Goal: Communication & Community: Ask a question

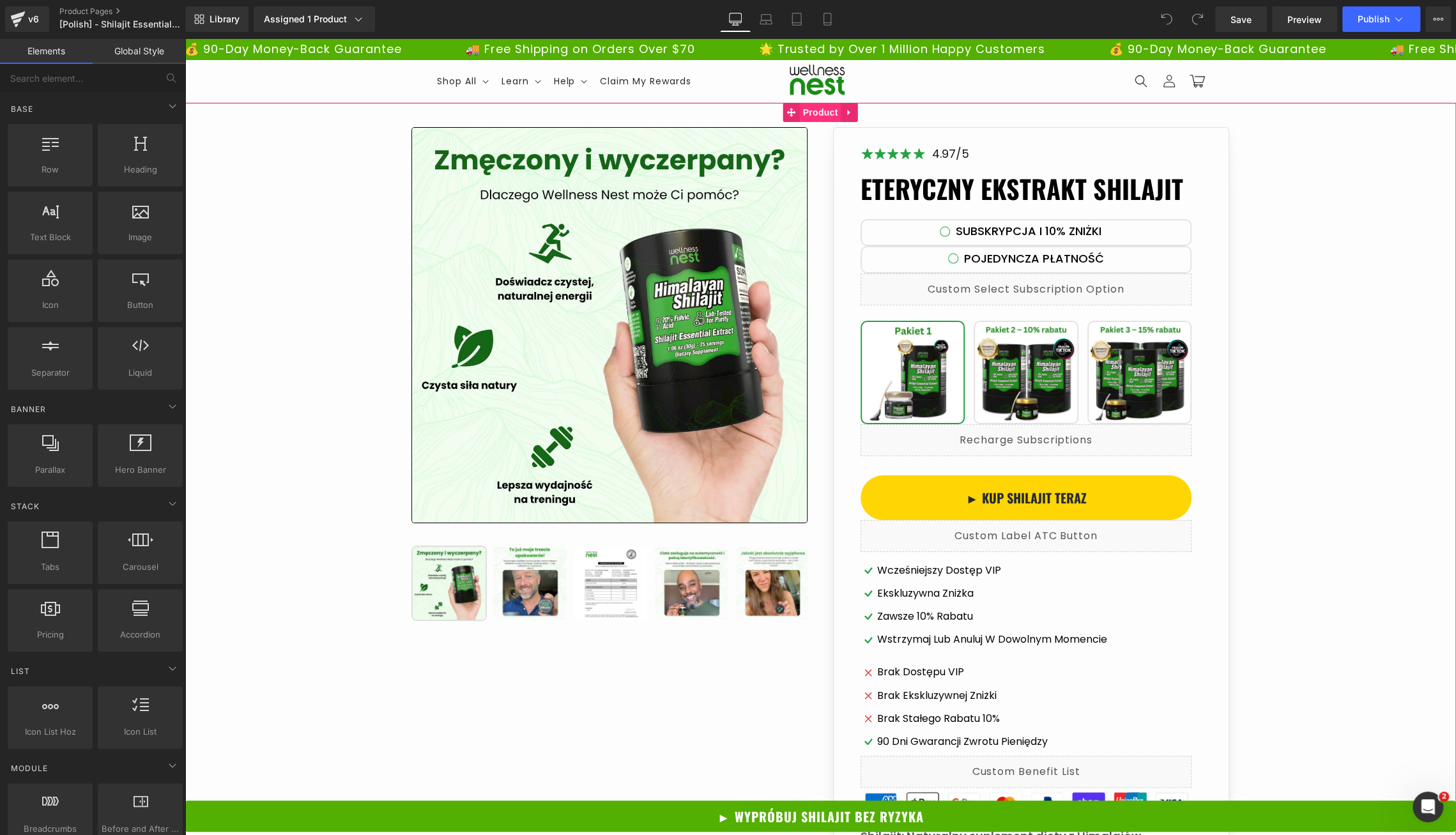
click at [822, 112] on span "Product" at bounding box center [821, 112] width 41 height 19
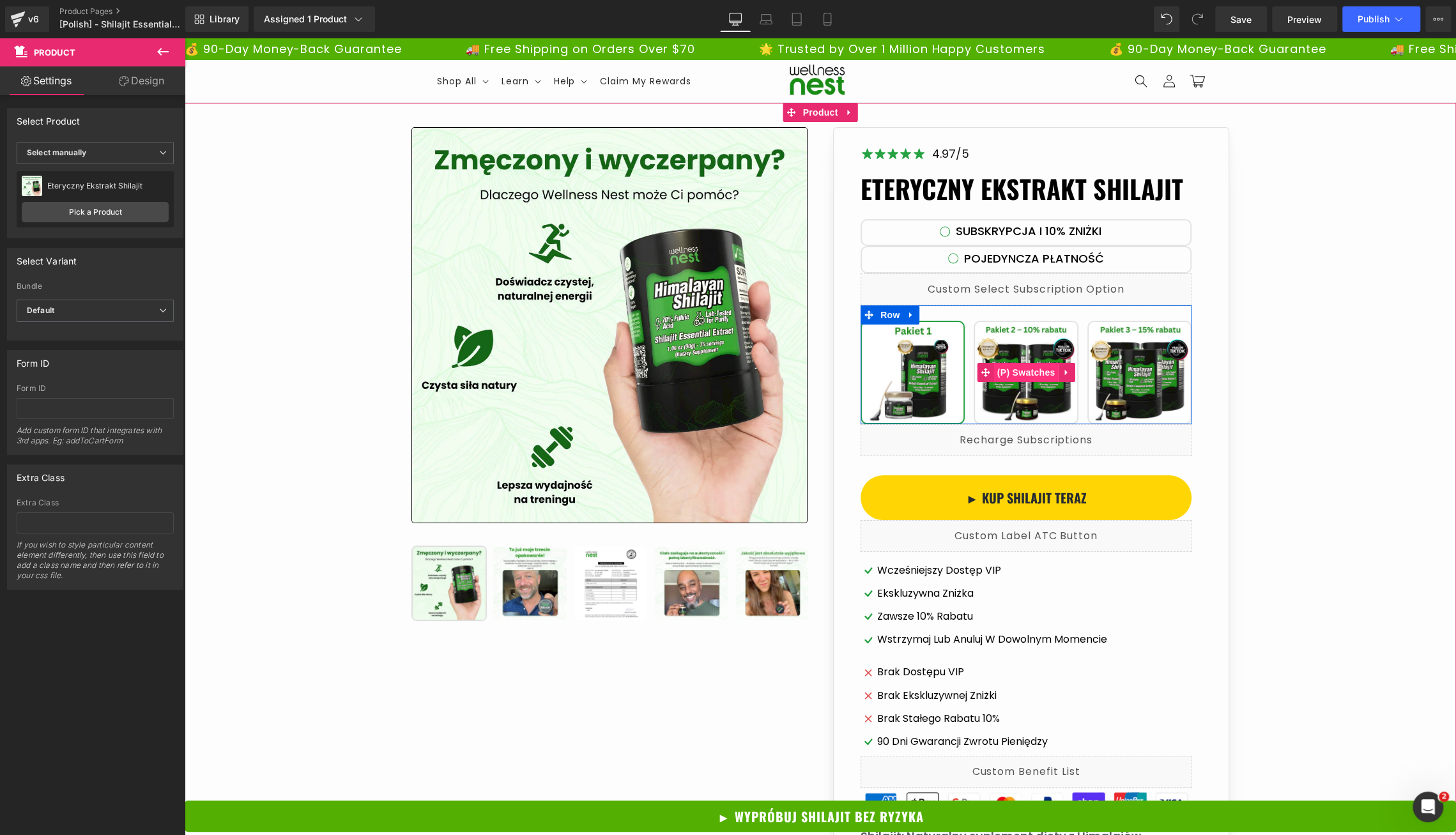
click at [1023, 376] on span "(P) Swatches" at bounding box center [1026, 372] width 64 height 19
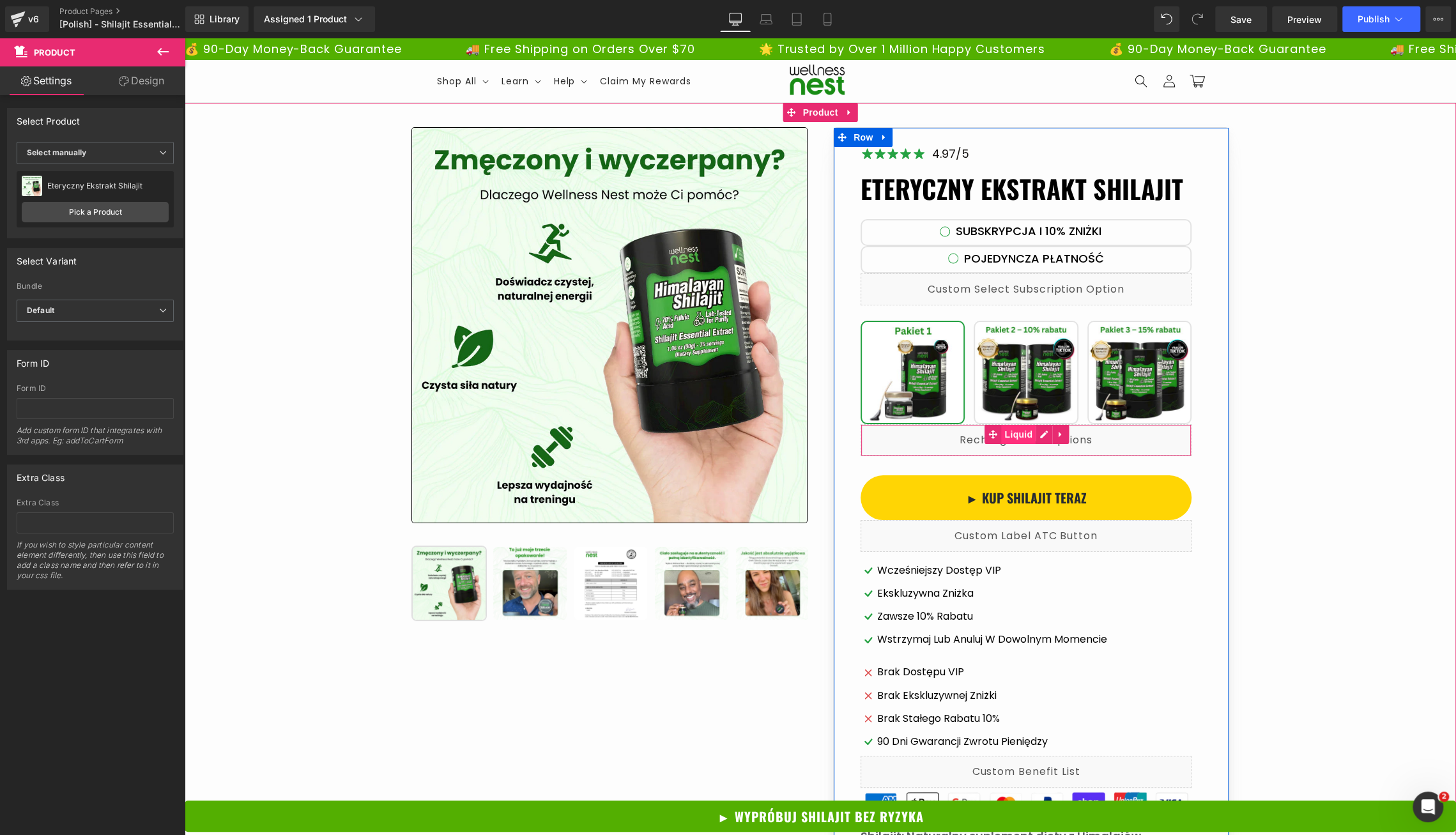
click at [1017, 430] on span "Liquid" at bounding box center [1018, 435] width 35 height 19
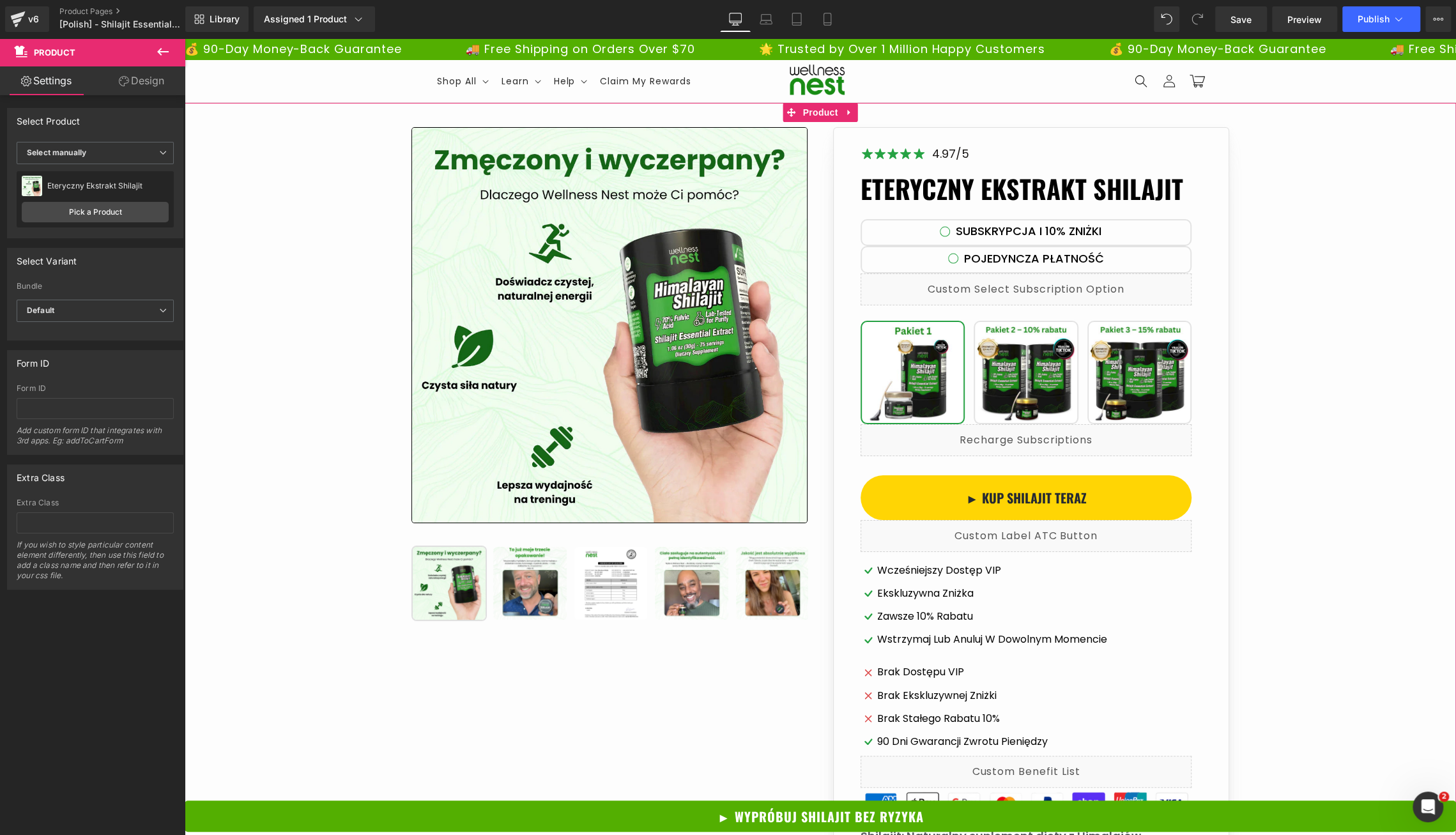
click at [590, 22] on div "Library Assigned 1 Product Product Preview Eteryczny Ekstrakt Shilajit Manage a…" at bounding box center [821, 19] width 1271 height 26
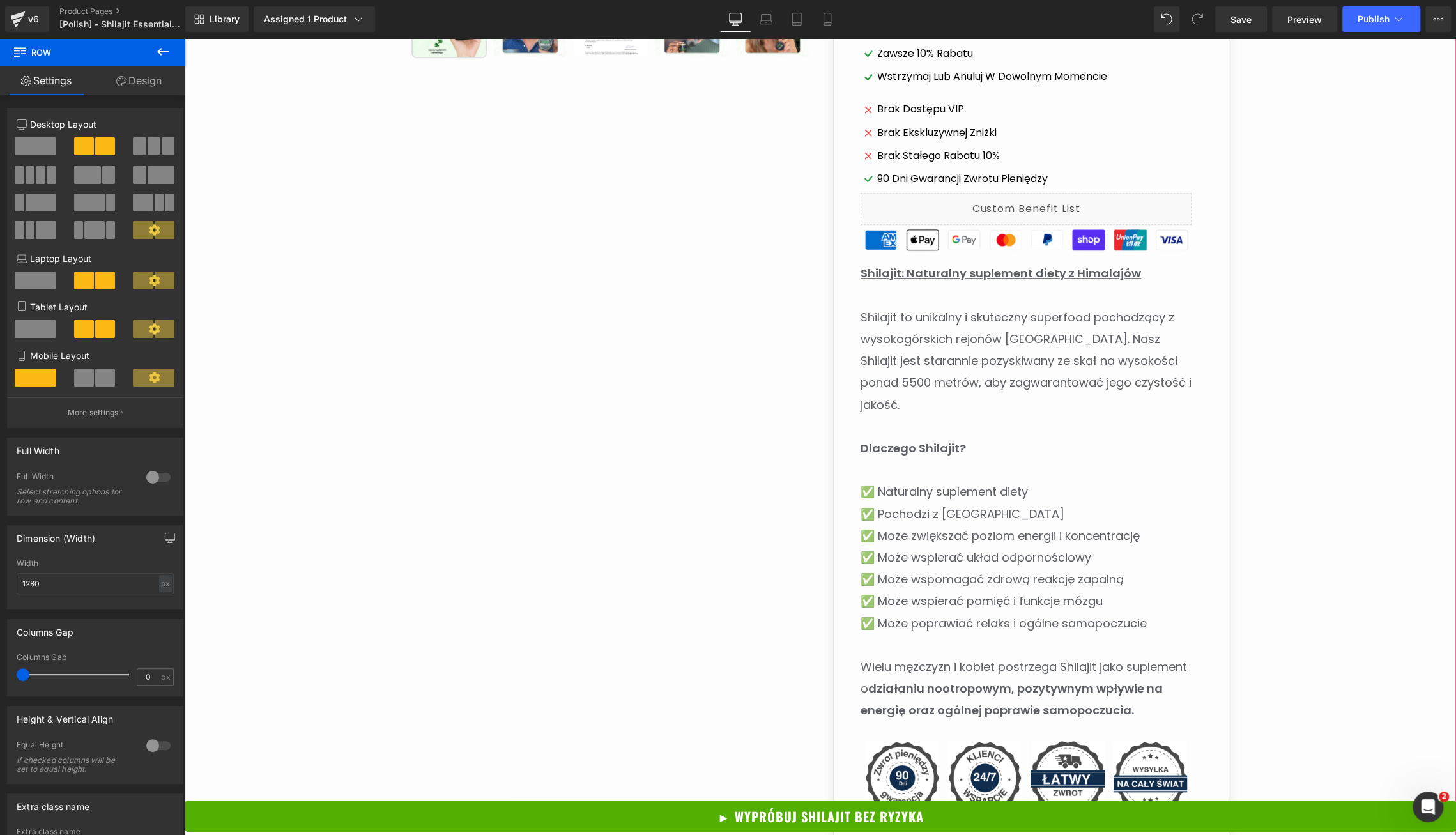
scroll to position [565, 0]
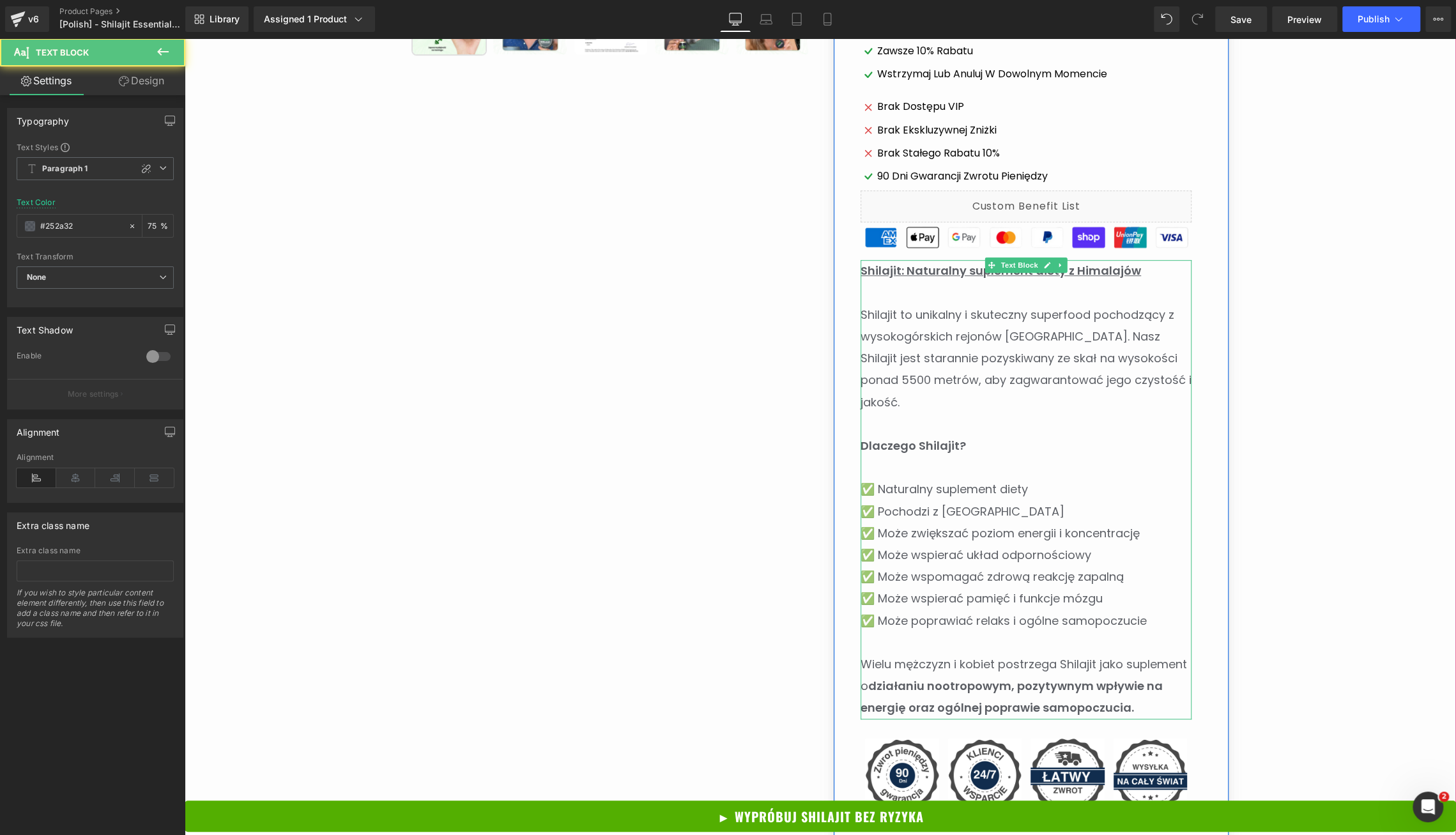
click at [978, 339] on p "Shilajit to unikalny i skuteczny superfood pochodzący z wysokogórskich rejonów …" at bounding box center [1026, 359] width 331 height 109
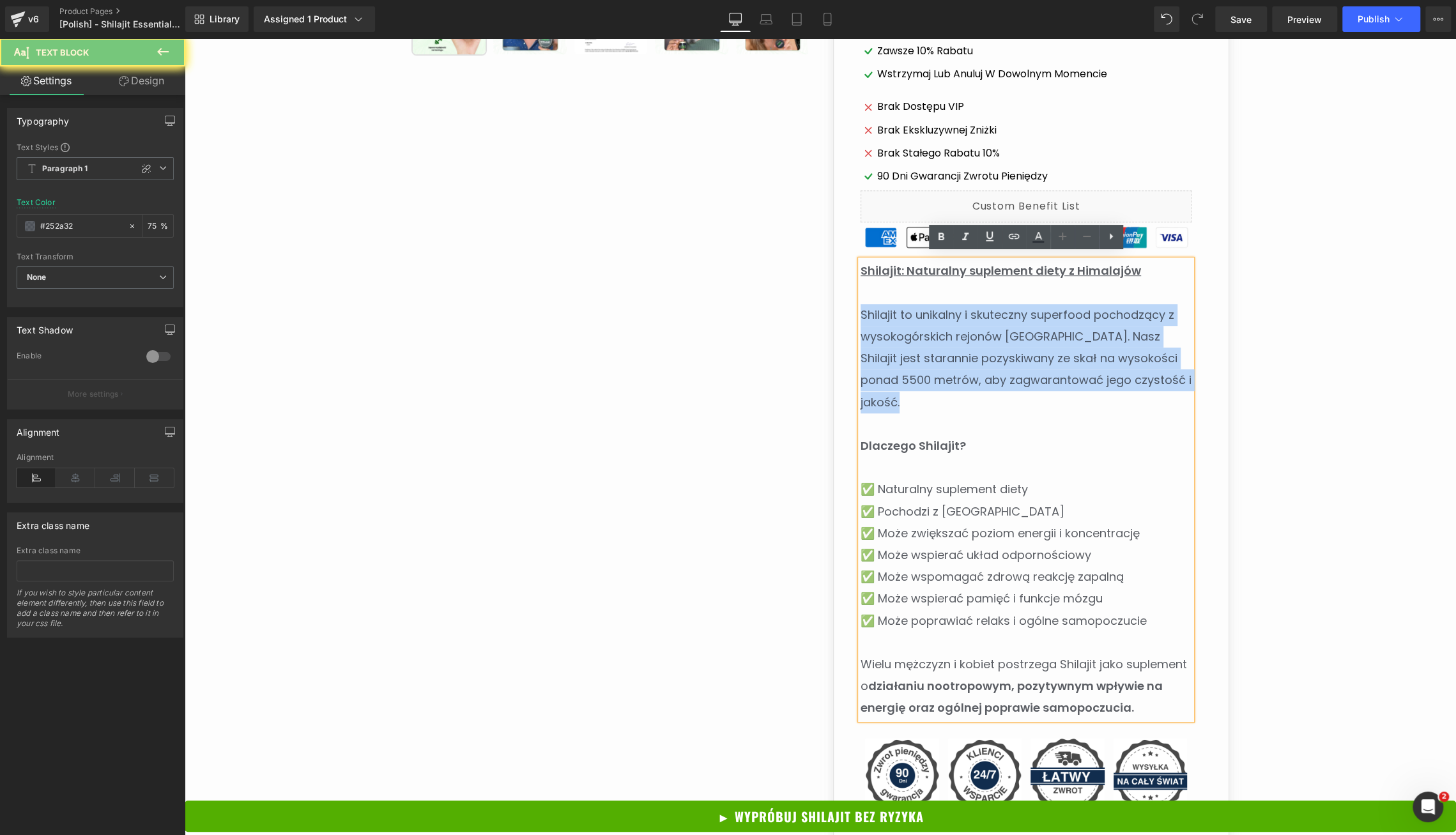
click at [978, 339] on p "Shilajit to unikalny i skuteczny superfood pochodzący z wysokogórskich rejonów …" at bounding box center [1026, 359] width 331 height 109
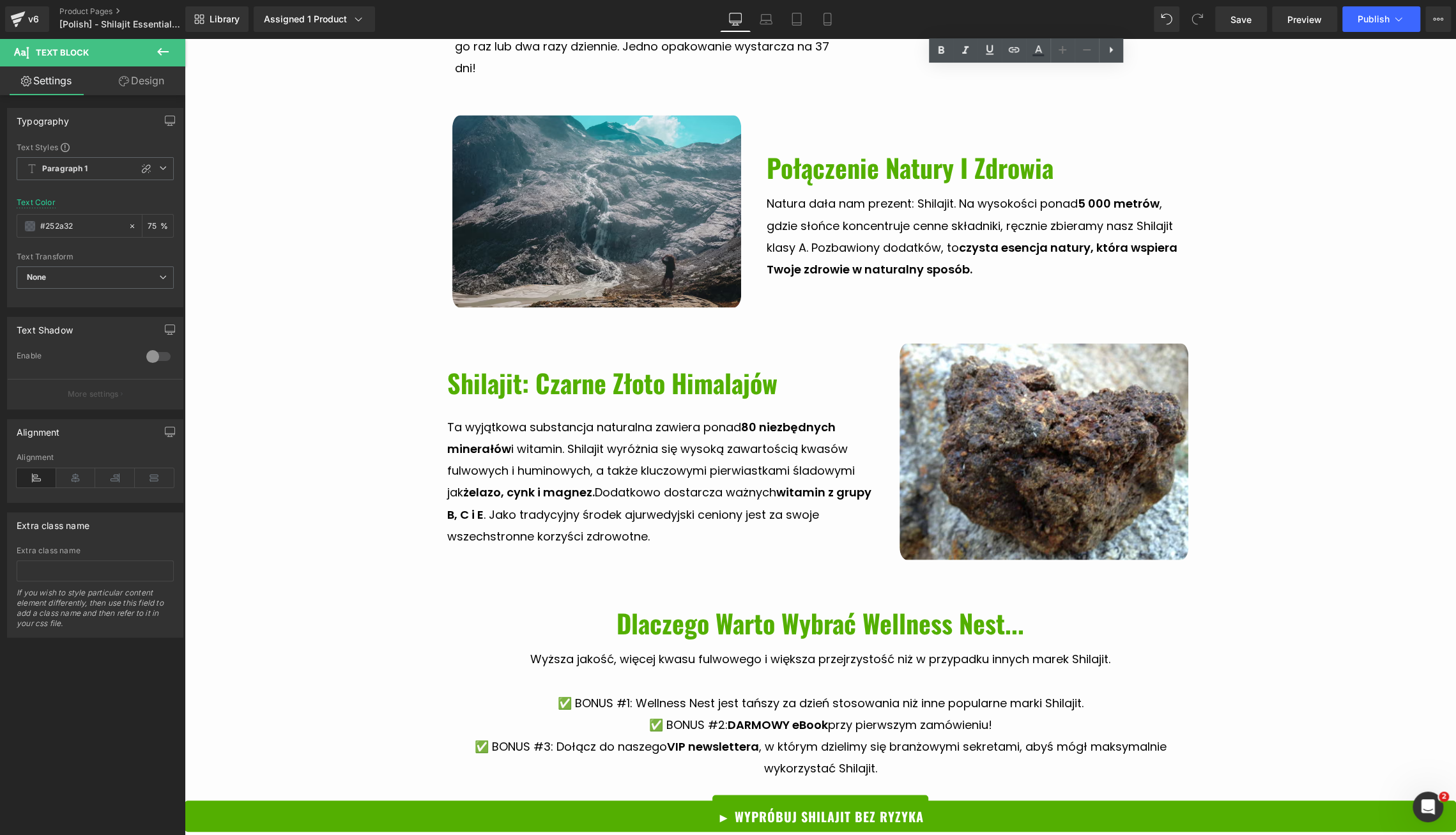
scroll to position [0, 0]
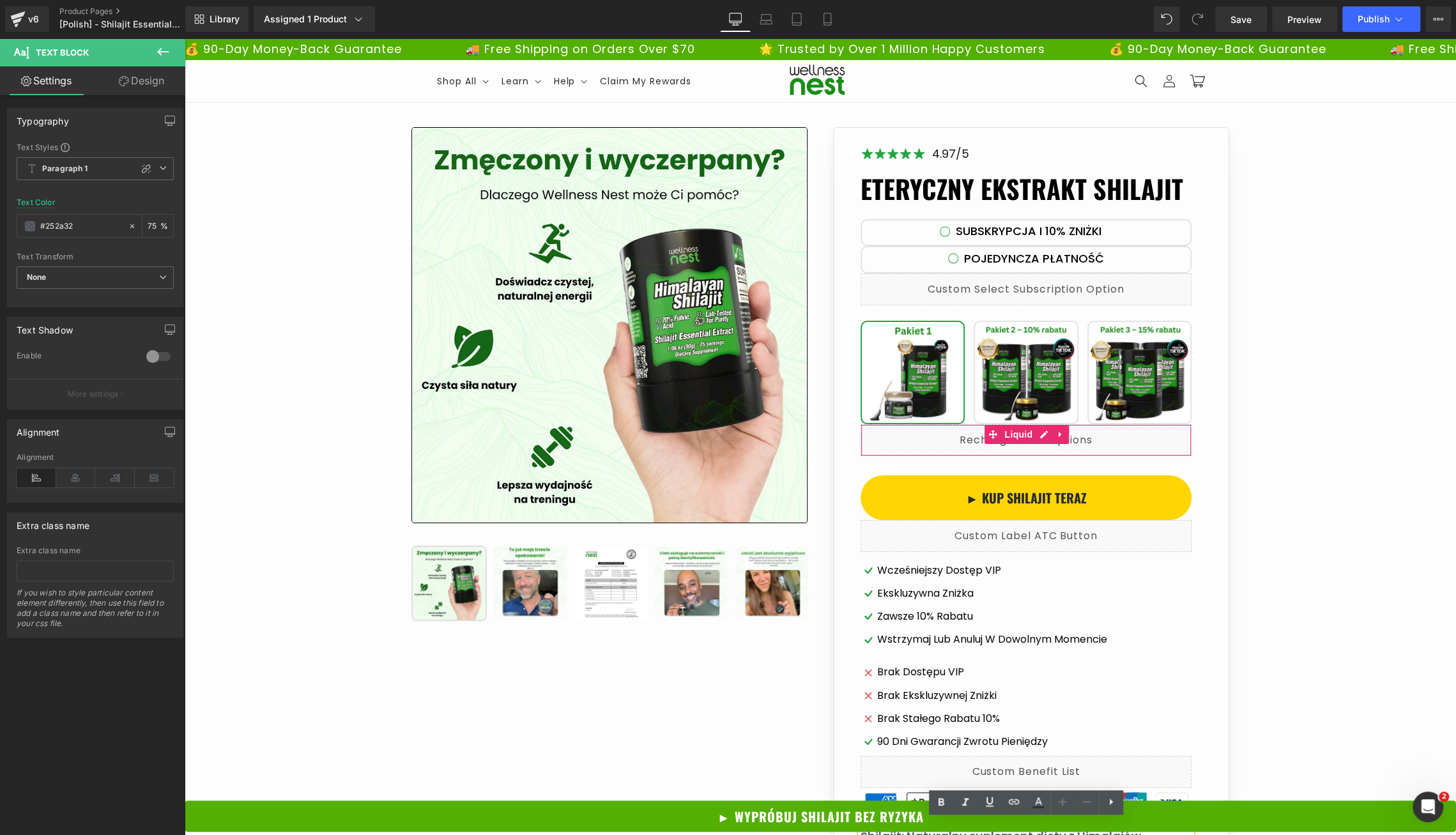
click at [948, 446] on div "Liquid" at bounding box center [1026, 440] width 331 height 32
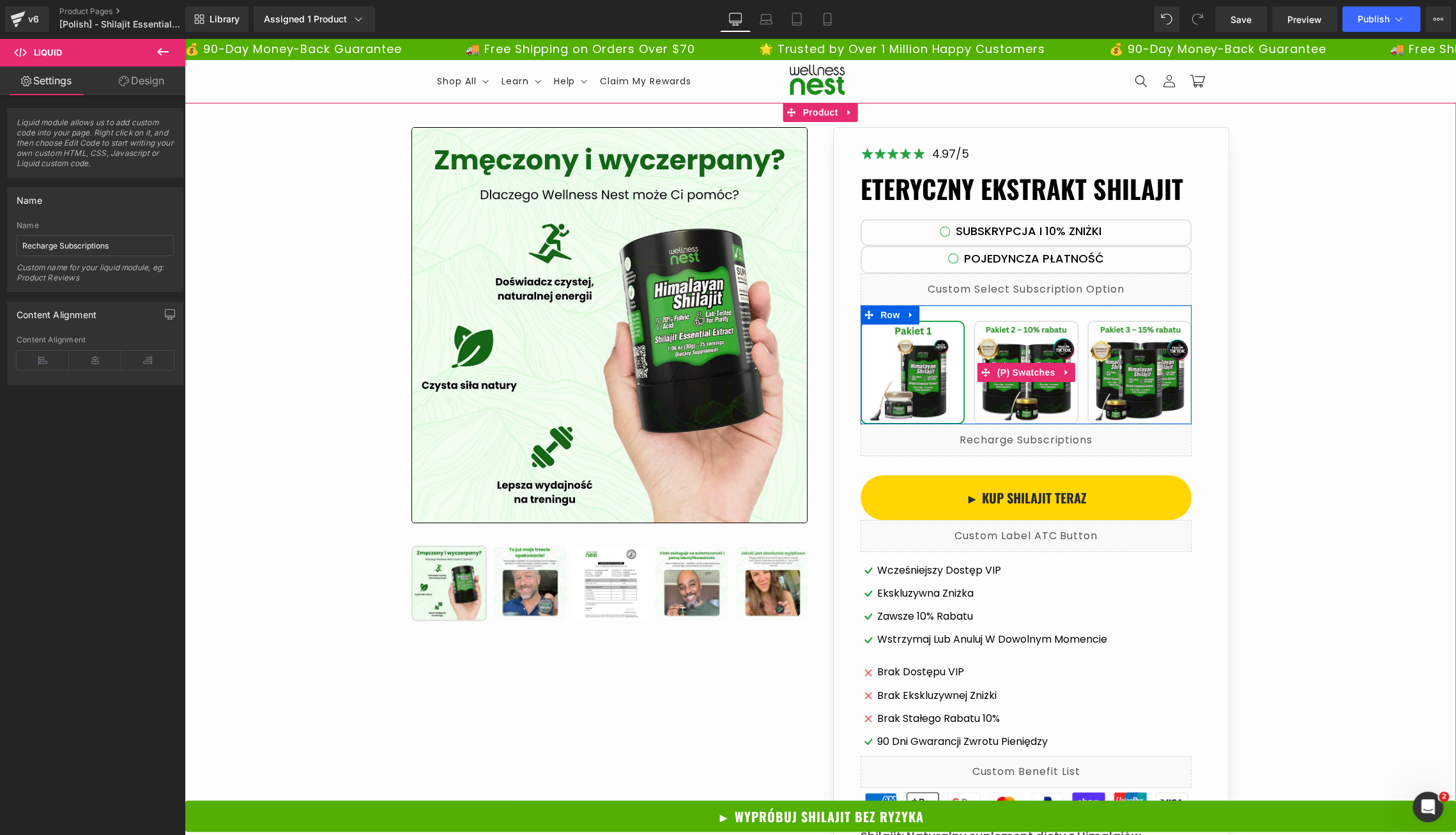
click at [974, 372] on span "Pakiet 2 – 10% rabatu" at bounding box center [1026, 372] width 105 height 104
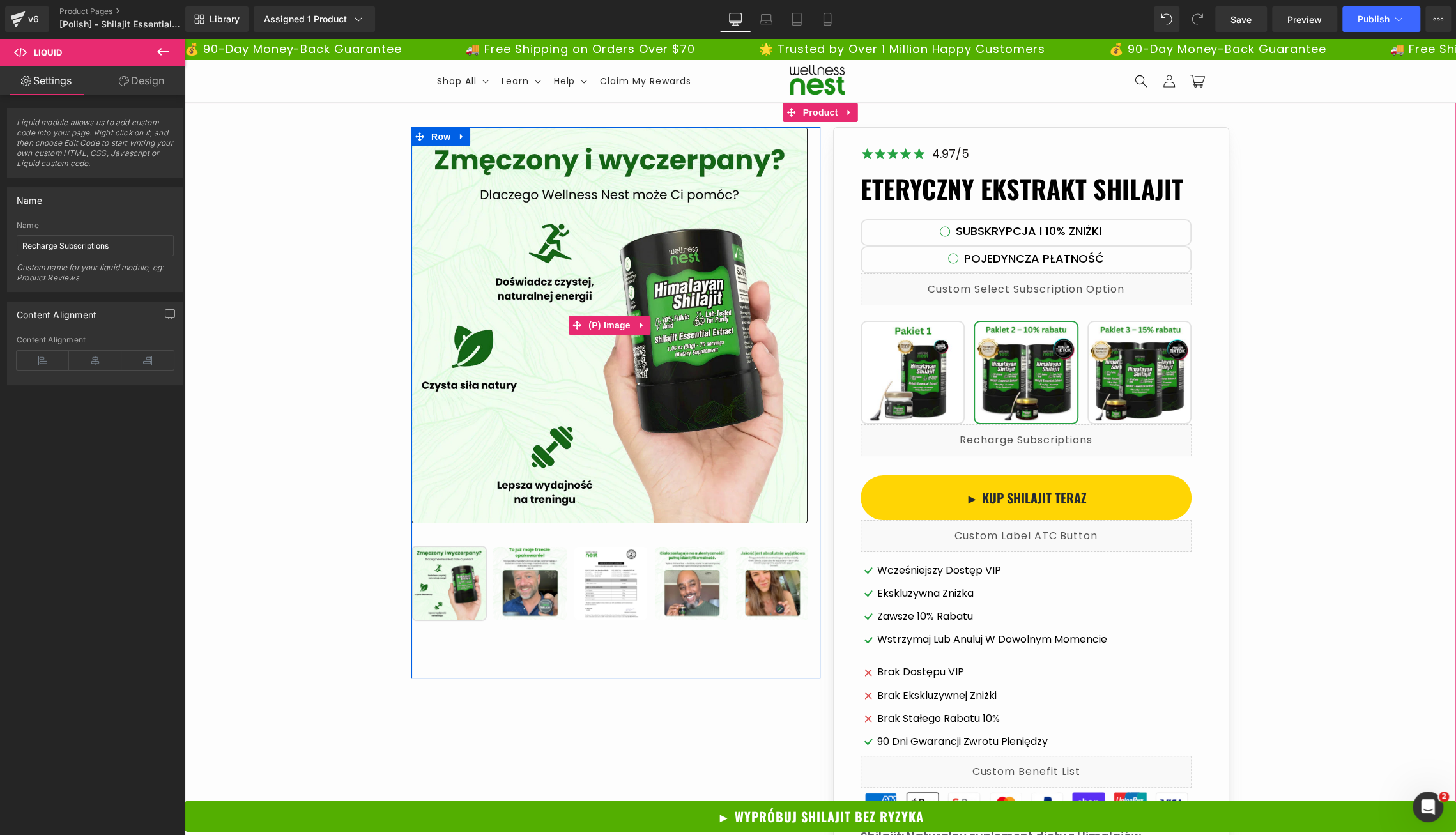
click at [731, 330] on img at bounding box center [609, 324] width 396 height 396
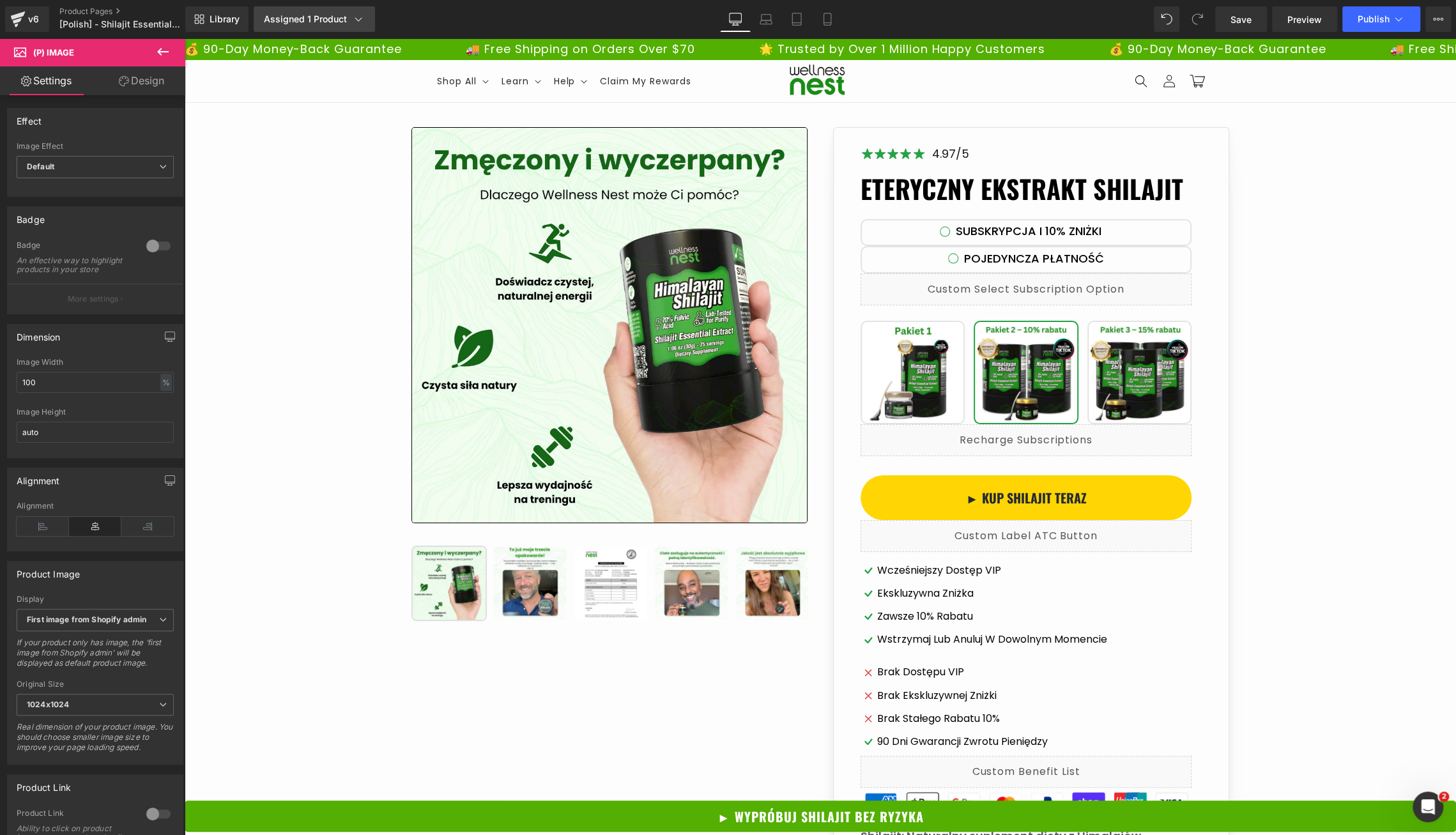
click at [366, 18] on link "Assigned 1 Product" at bounding box center [314, 19] width 122 height 26
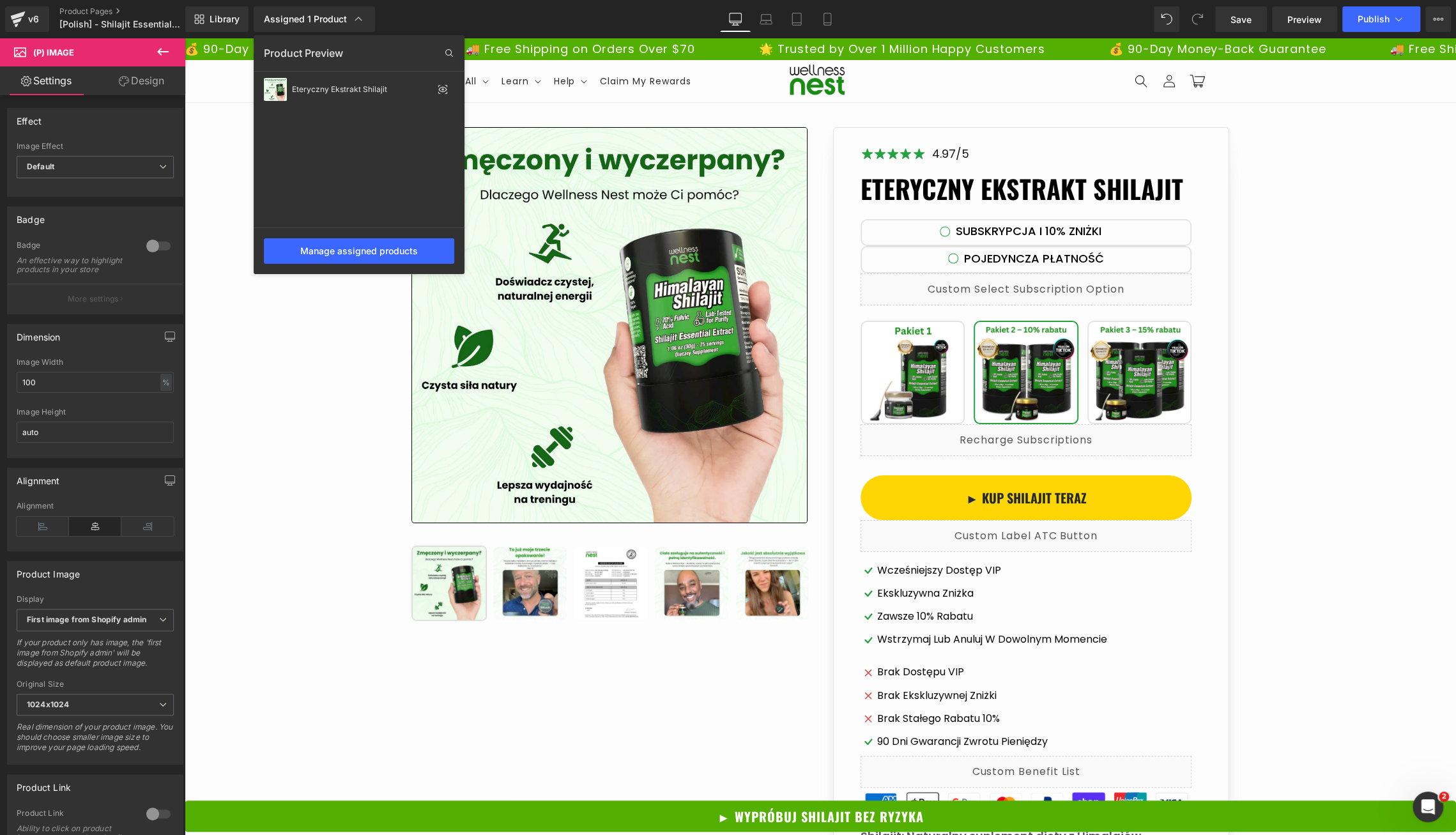
click at [498, 26] on div "Library Assigned 1 Product Product Preview Eteryczny Ekstrakt Shilajit Manage a…" at bounding box center [821, 19] width 1271 height 26
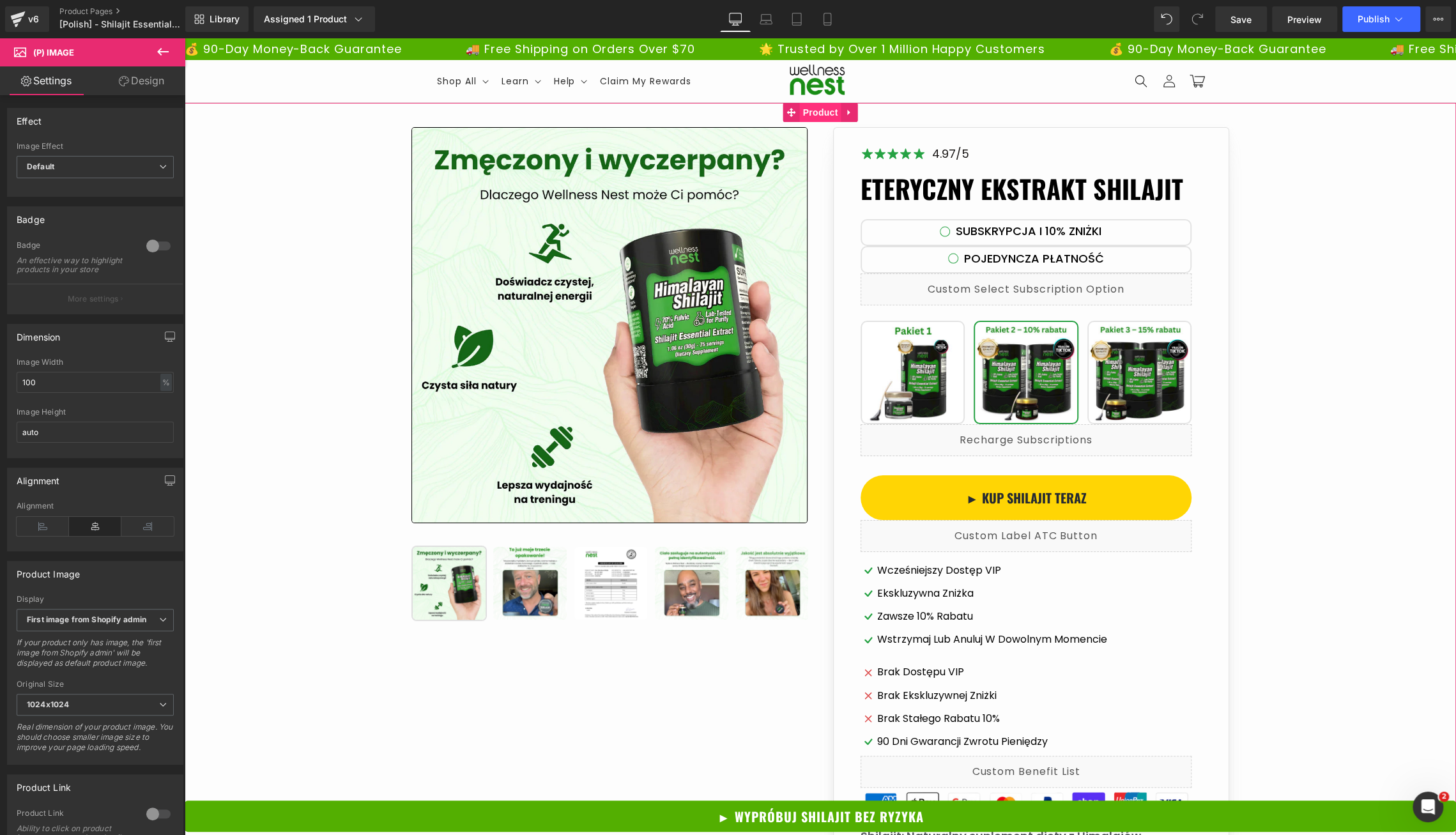
click at [817, 113] on span "Product" at bounding box center [821, 112] width 41 height 19
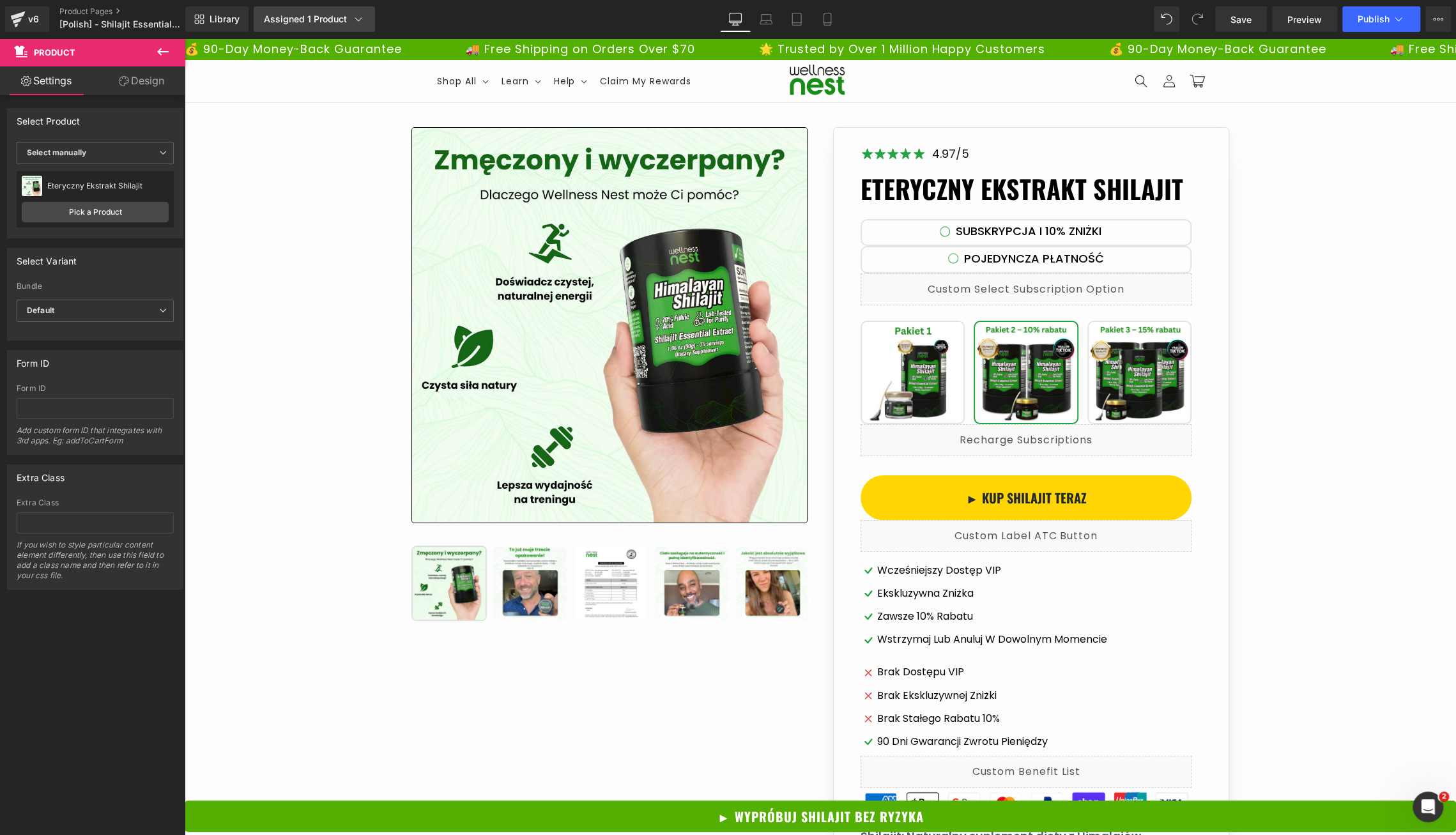
click at [365, 25] on link "Assigned 1 Product" at bounding box center [314, 19] width 122 height 26
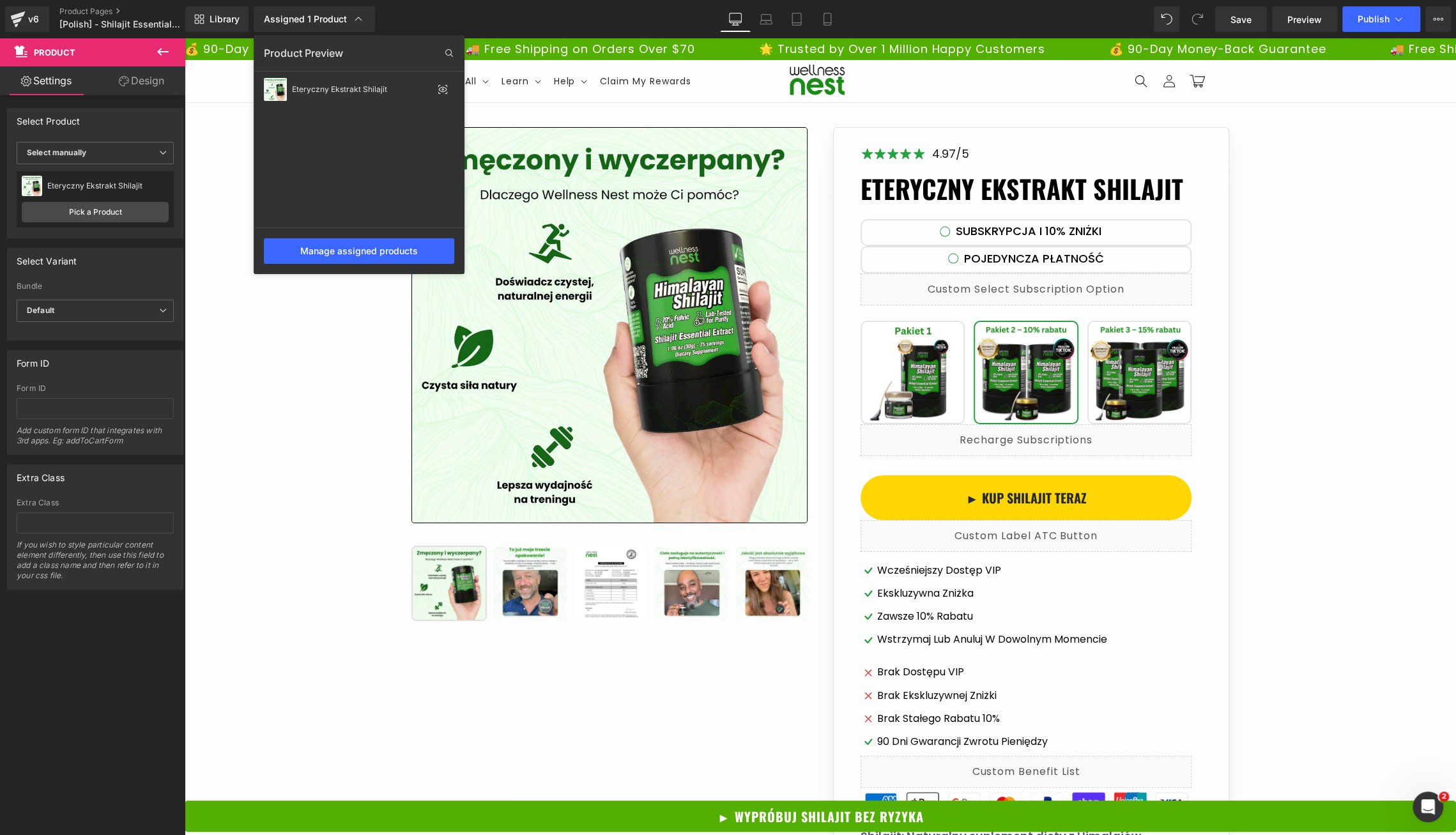
click at [566, 14] on div "Library Assigned 1 Product Product Preview Eteryczny Ekstrakt Shilajit Manage a…" at bounding box center [821, 19] width 1271 height 26
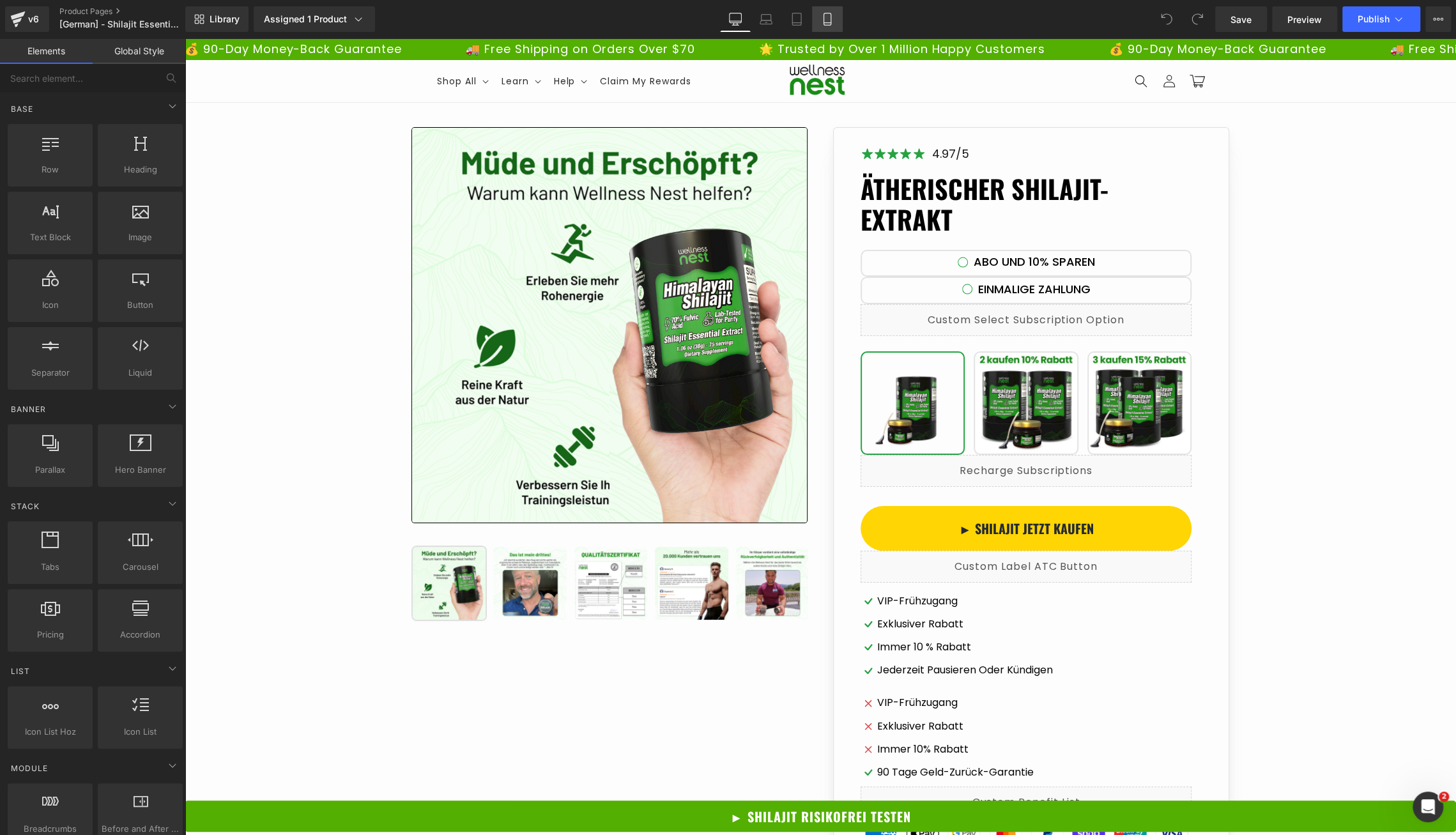
click at [840, 27] on link "Mobile" at bounding box center [827, 19] width 31 height 26
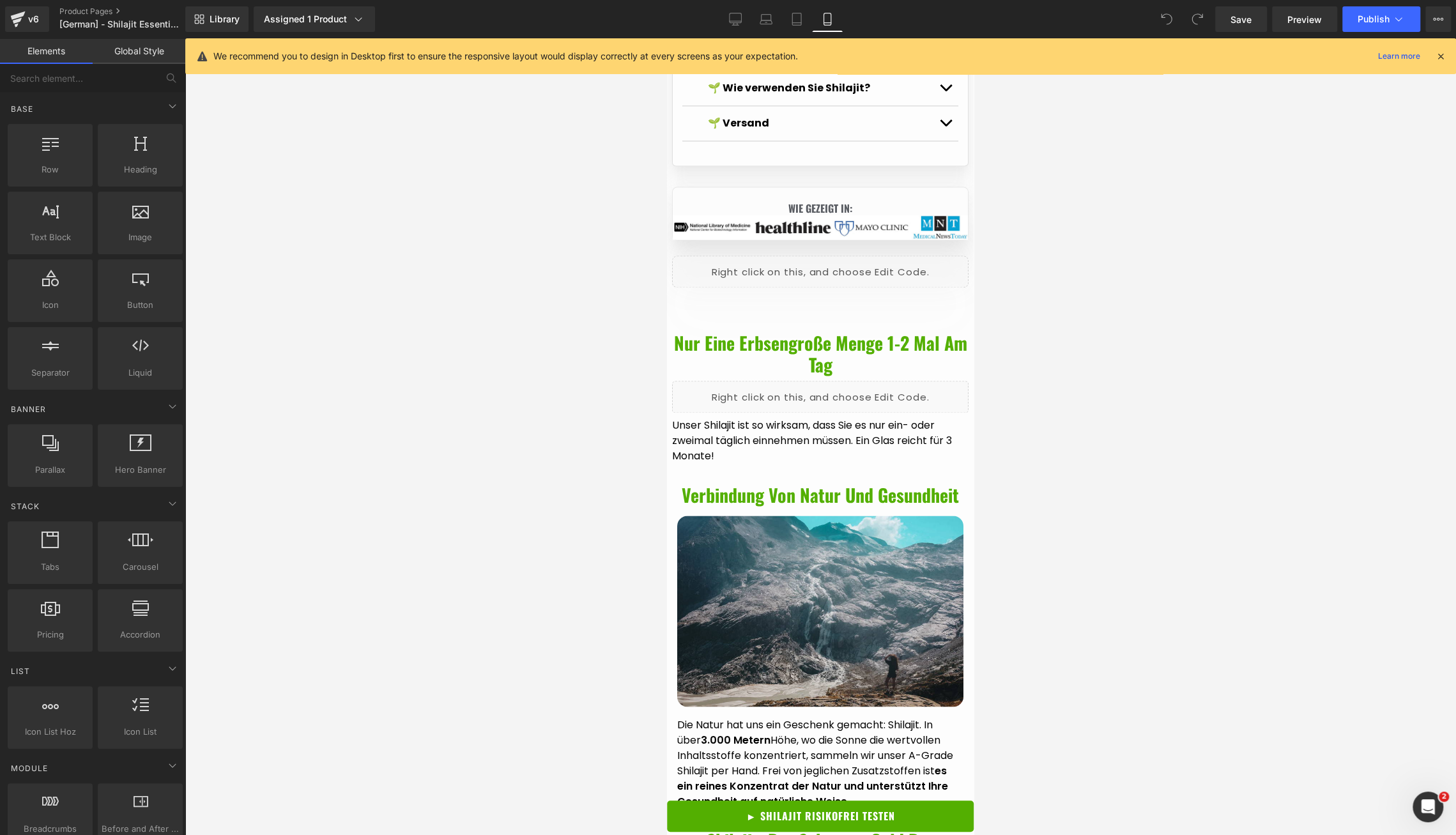
scroll to position [1737, 0]
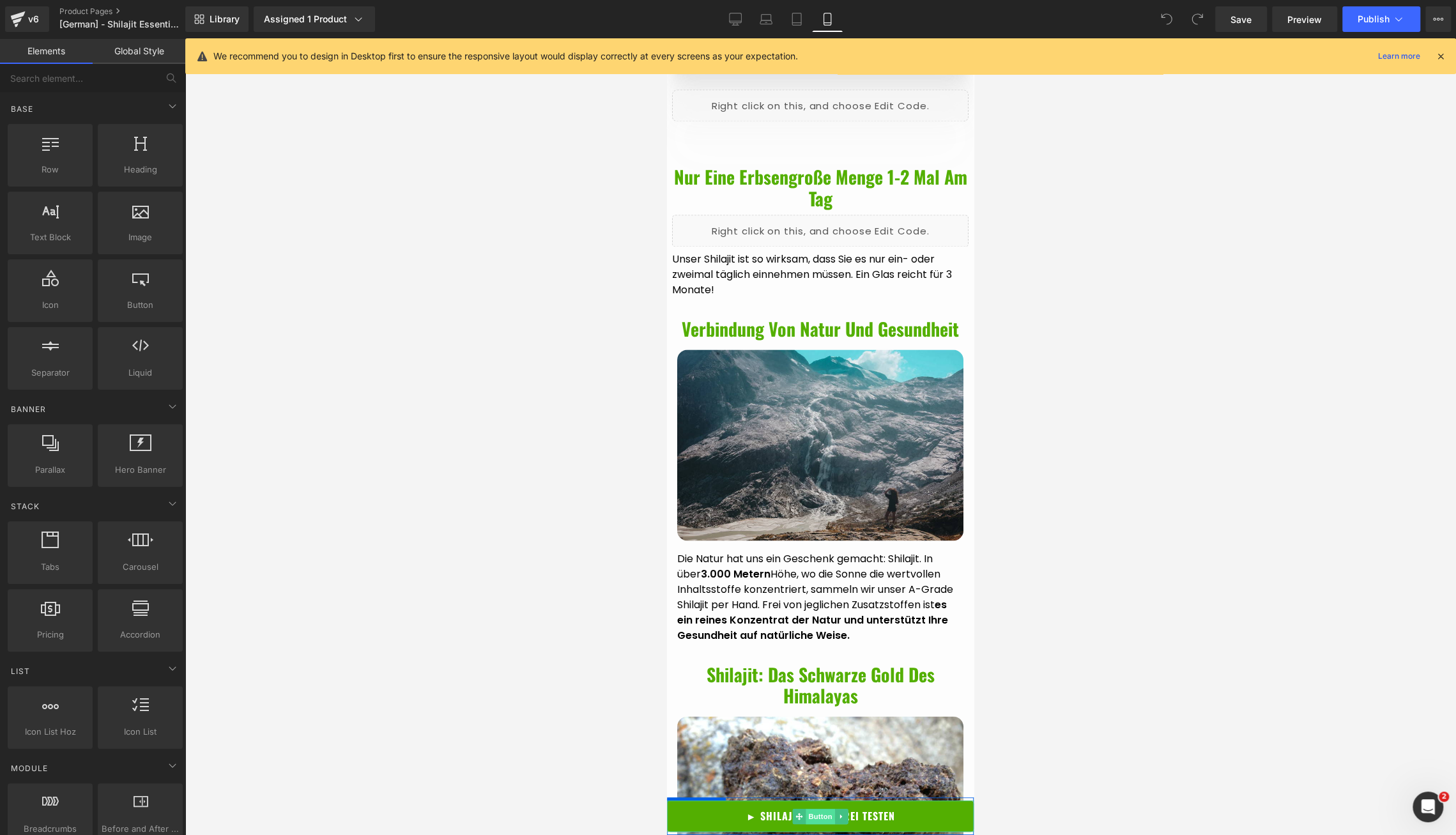
click at [818, 823] on span "Button" at bounding box center [821, 817] width 30 height 15
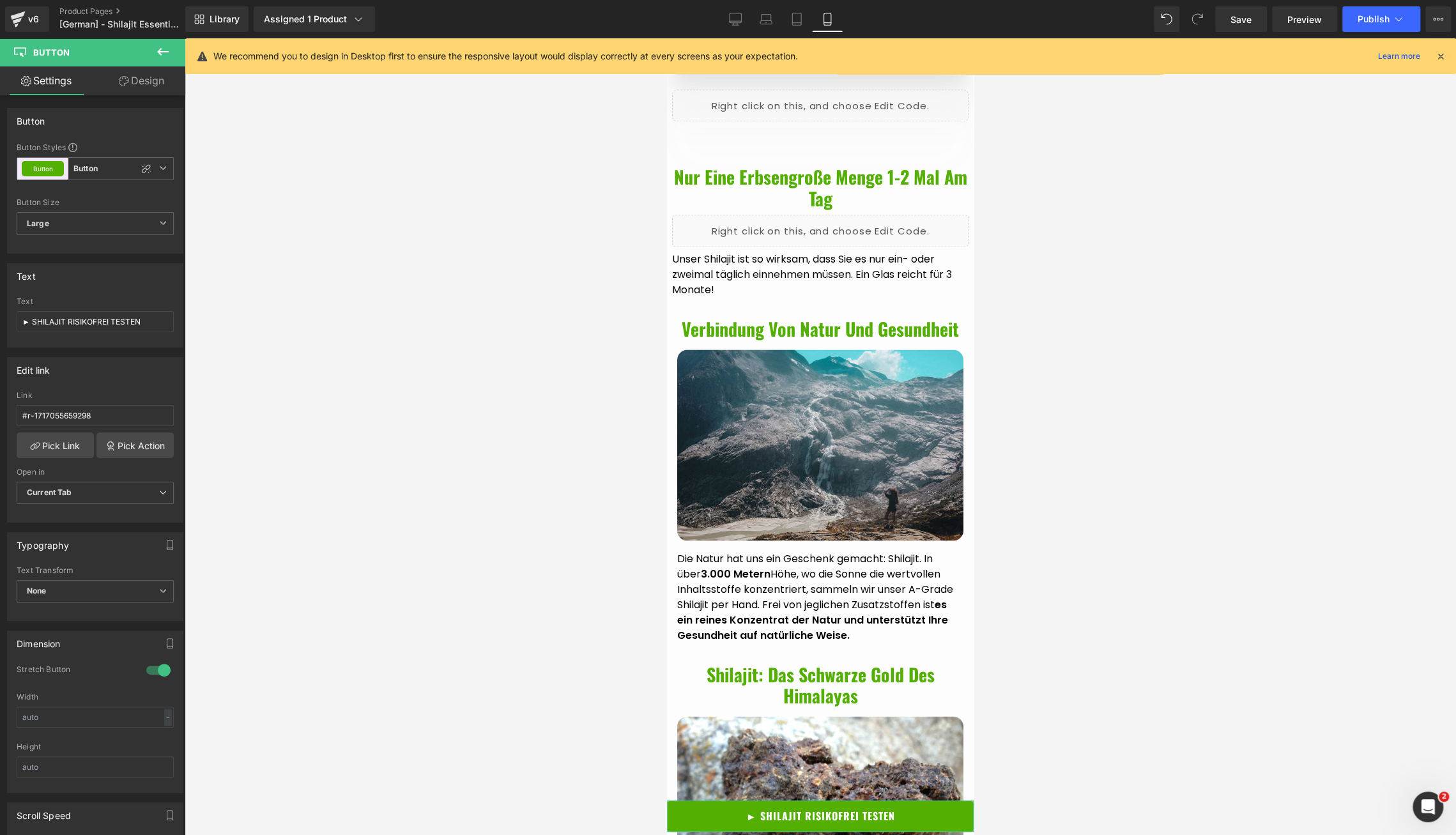
click at [129, 84] on link "Design" at bounding box center [141, 81] width 93 height 29
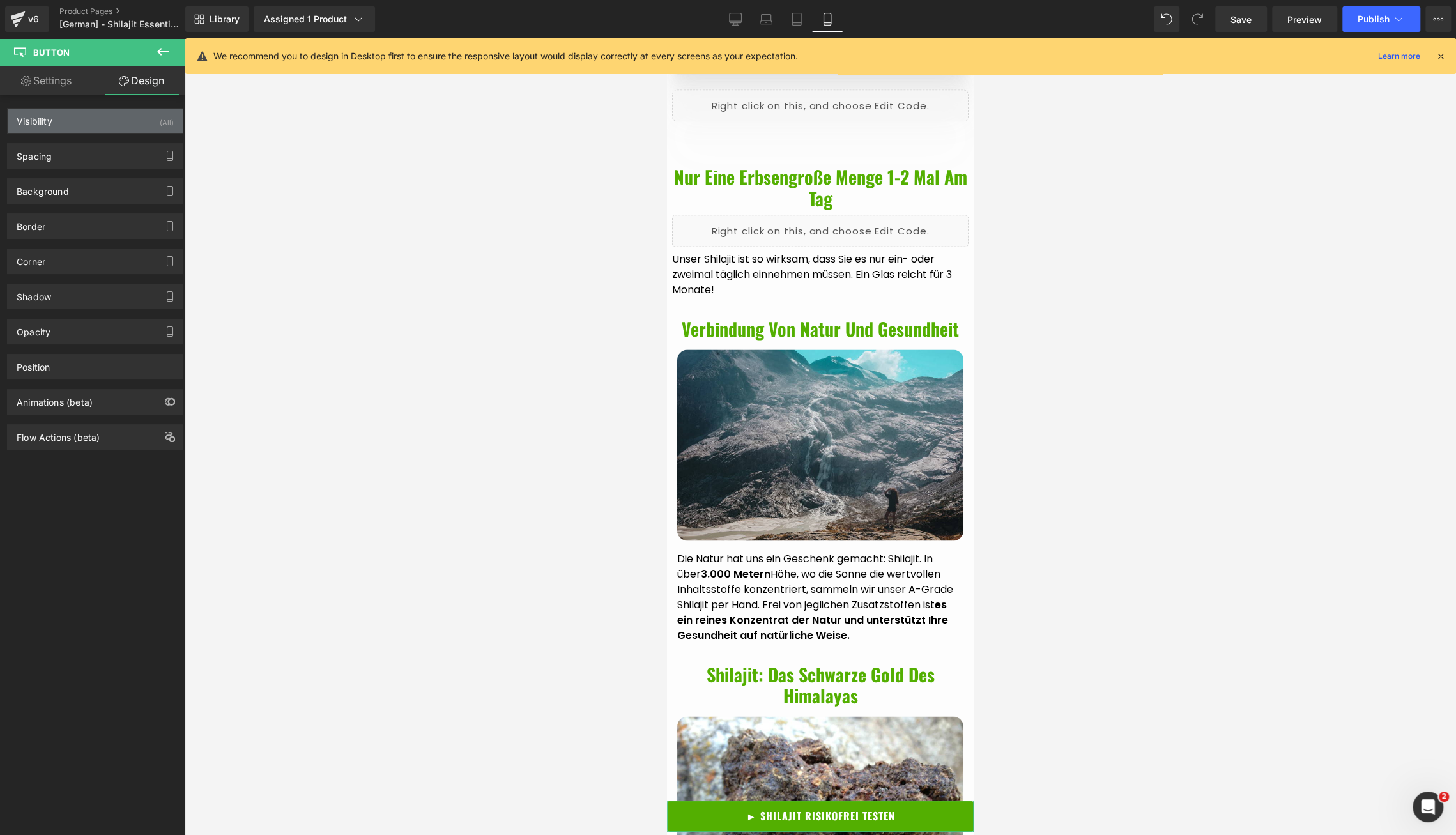
click at [60, 117] on div "Visibility (All)" at bounding box center [95, 120] width 175 height 24
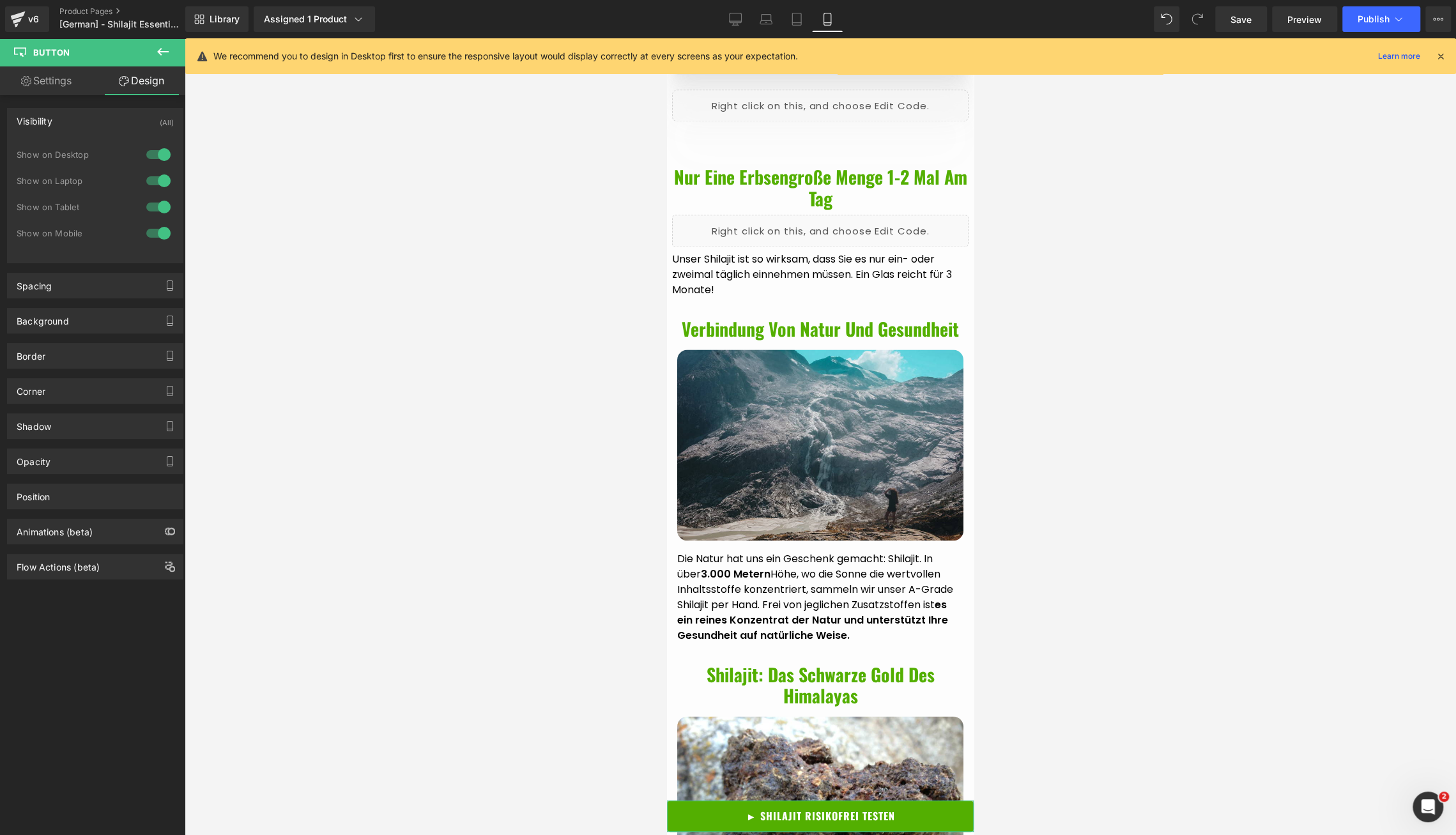
click at [60, 117] on div "Visibility (All)" at bounding box center [95, 120] width 175 height 24
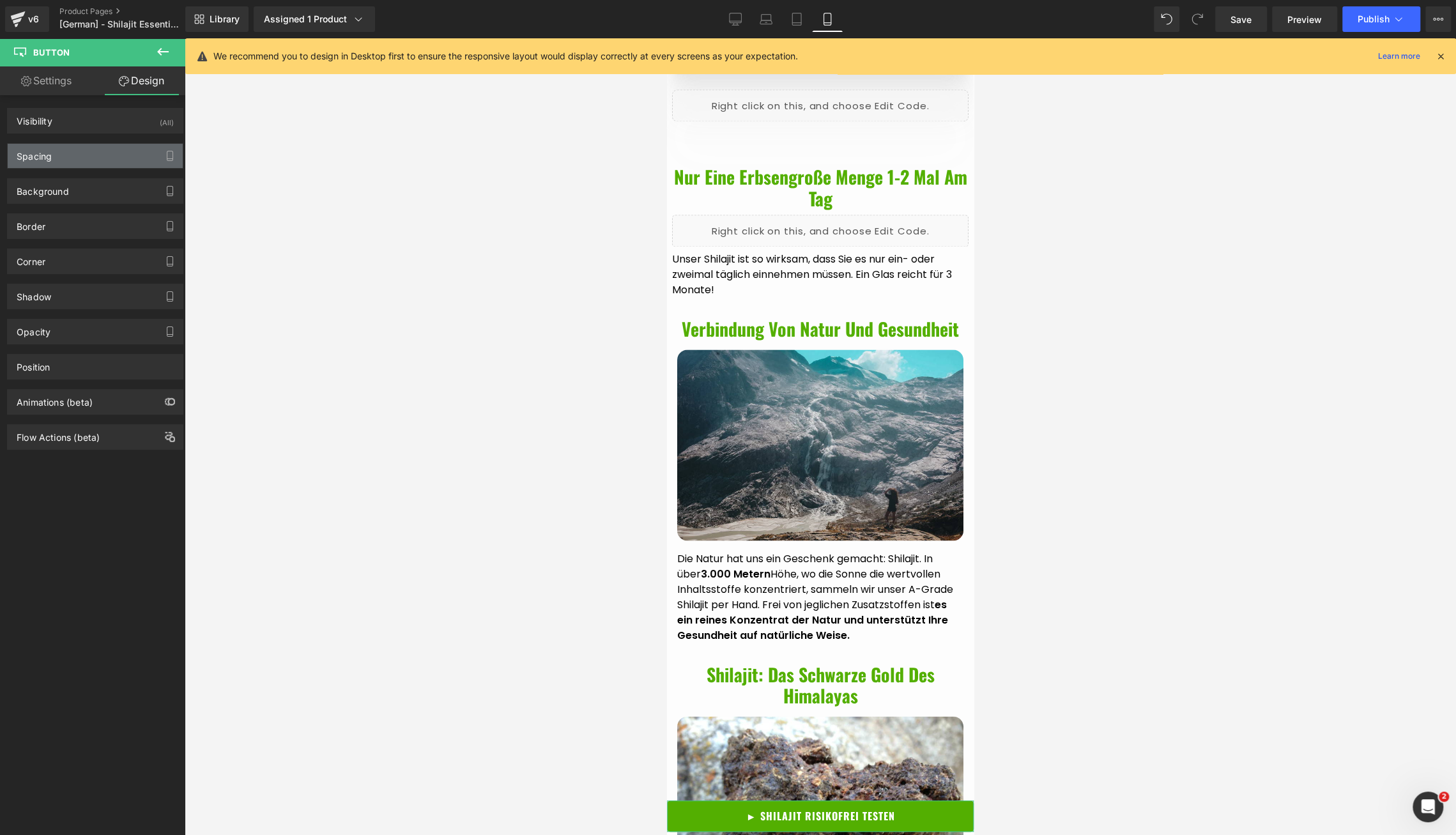
click at [57, 158] on div "Spacing" at bounding box center [95, 155] width 175 height 24
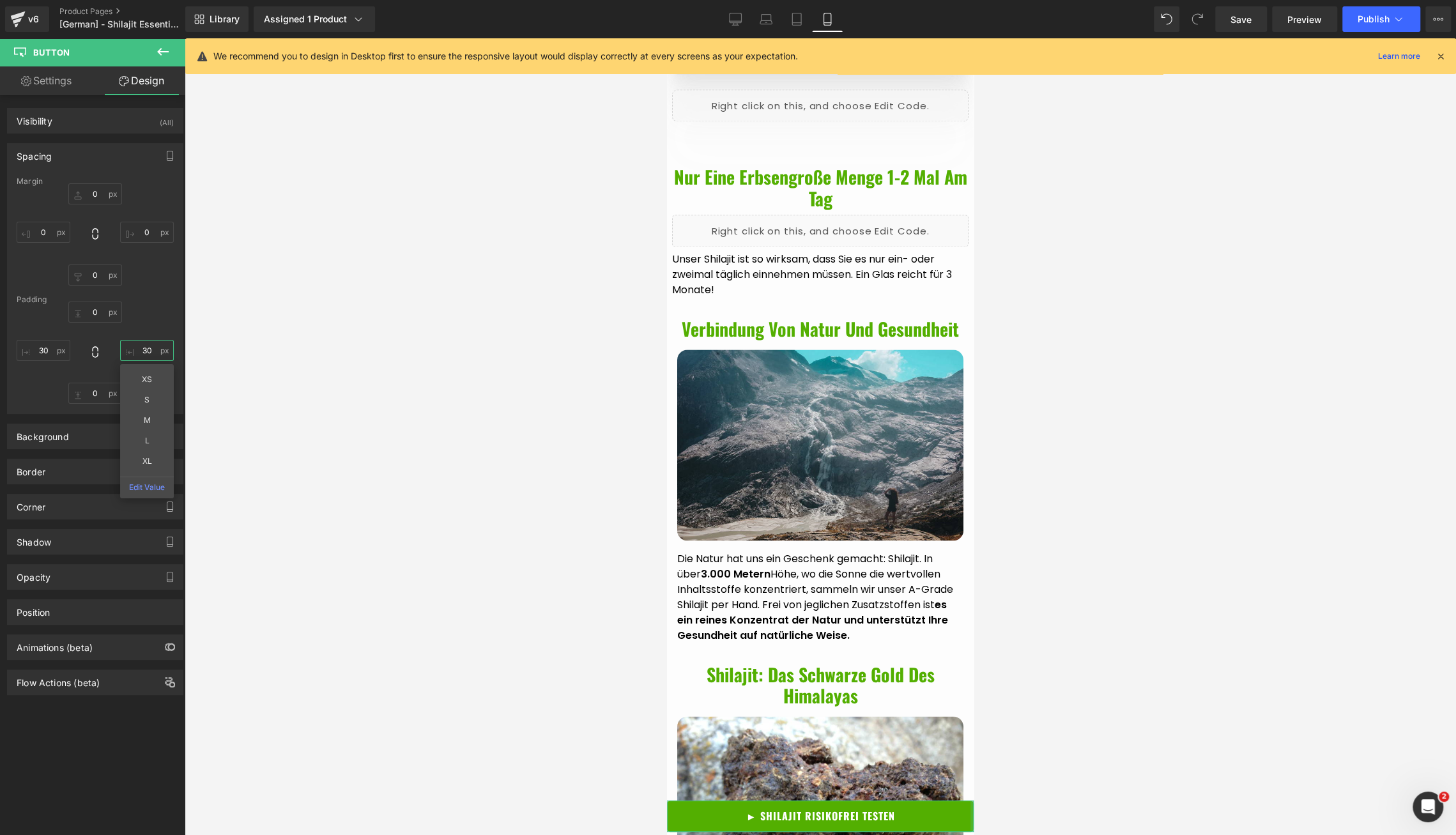
click at [138, 347] on input "30" at bounding box center [147, 350] width 54 height 21
type input "0"
click at [40, 347] on input "30" at bounding box center [43, 350] width 54 height 21
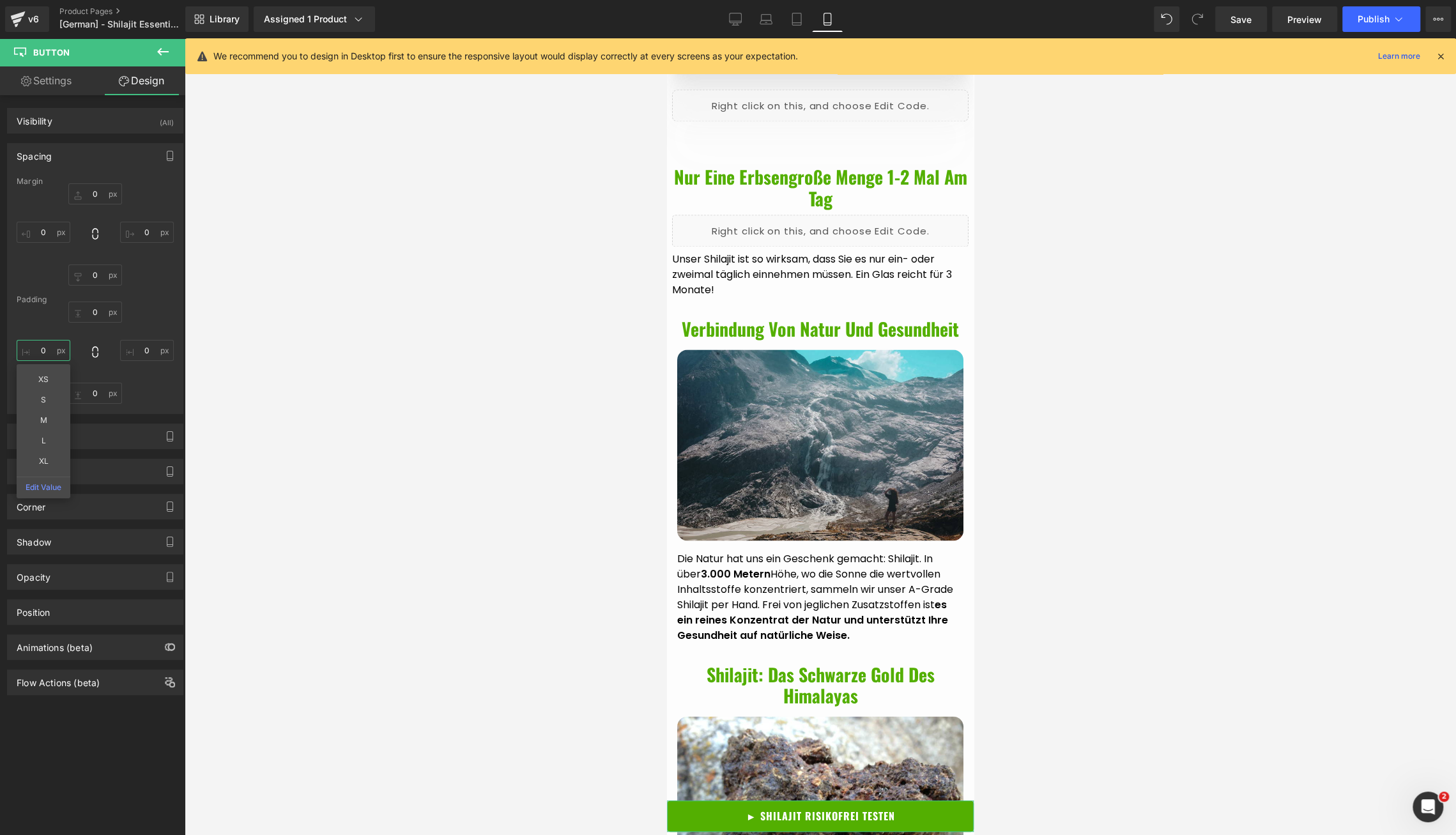
type input "0"
click at [43, 296] on div "Padding" at bounding box center [95, 299] width 157 height 9
click at [77, 442] on div "Background" at bounding box center [95, 436] width 175 height 24
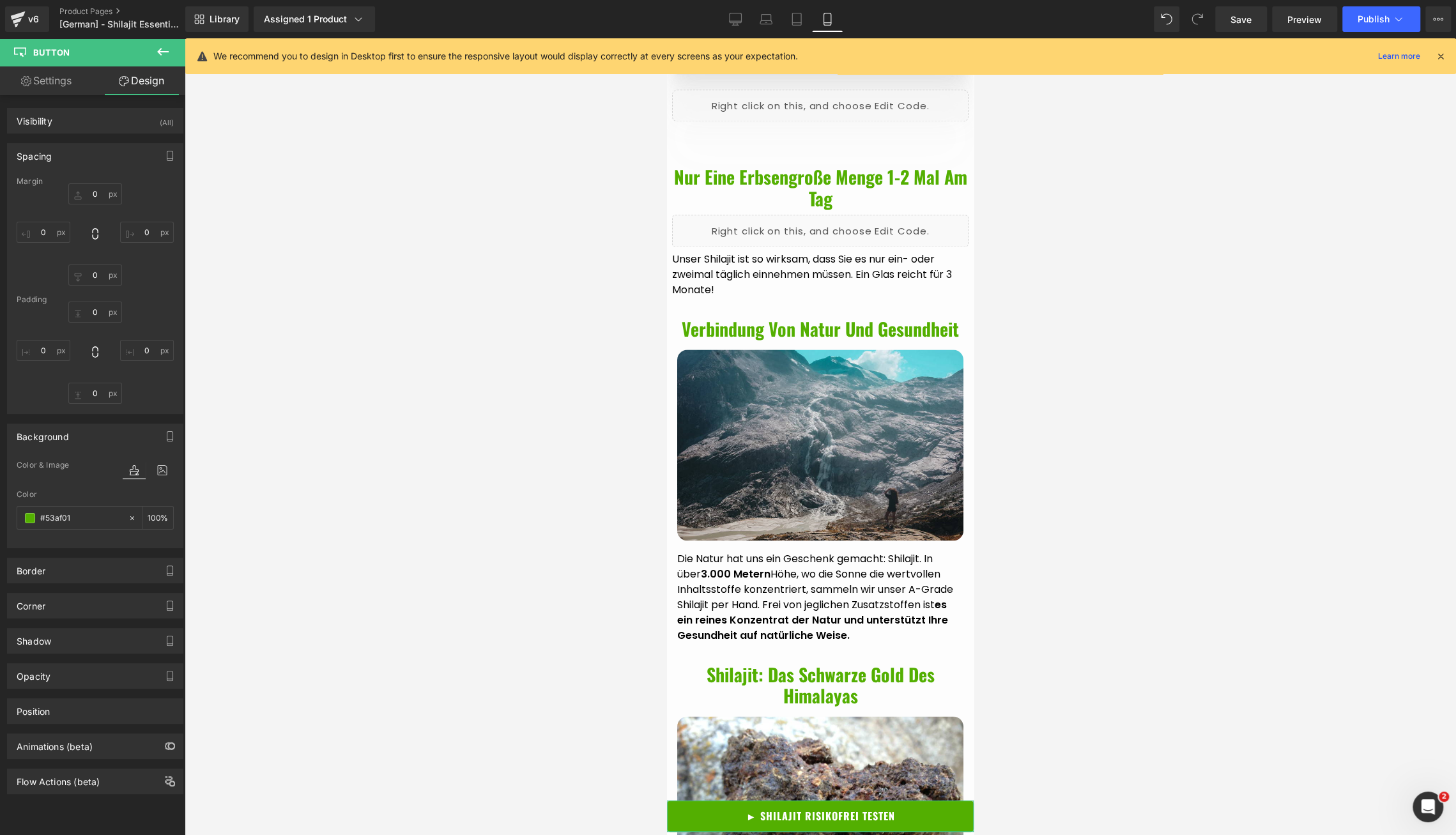
click at [77, 442] on div "Background" at bounding box center [95, 436] width 175 height 24
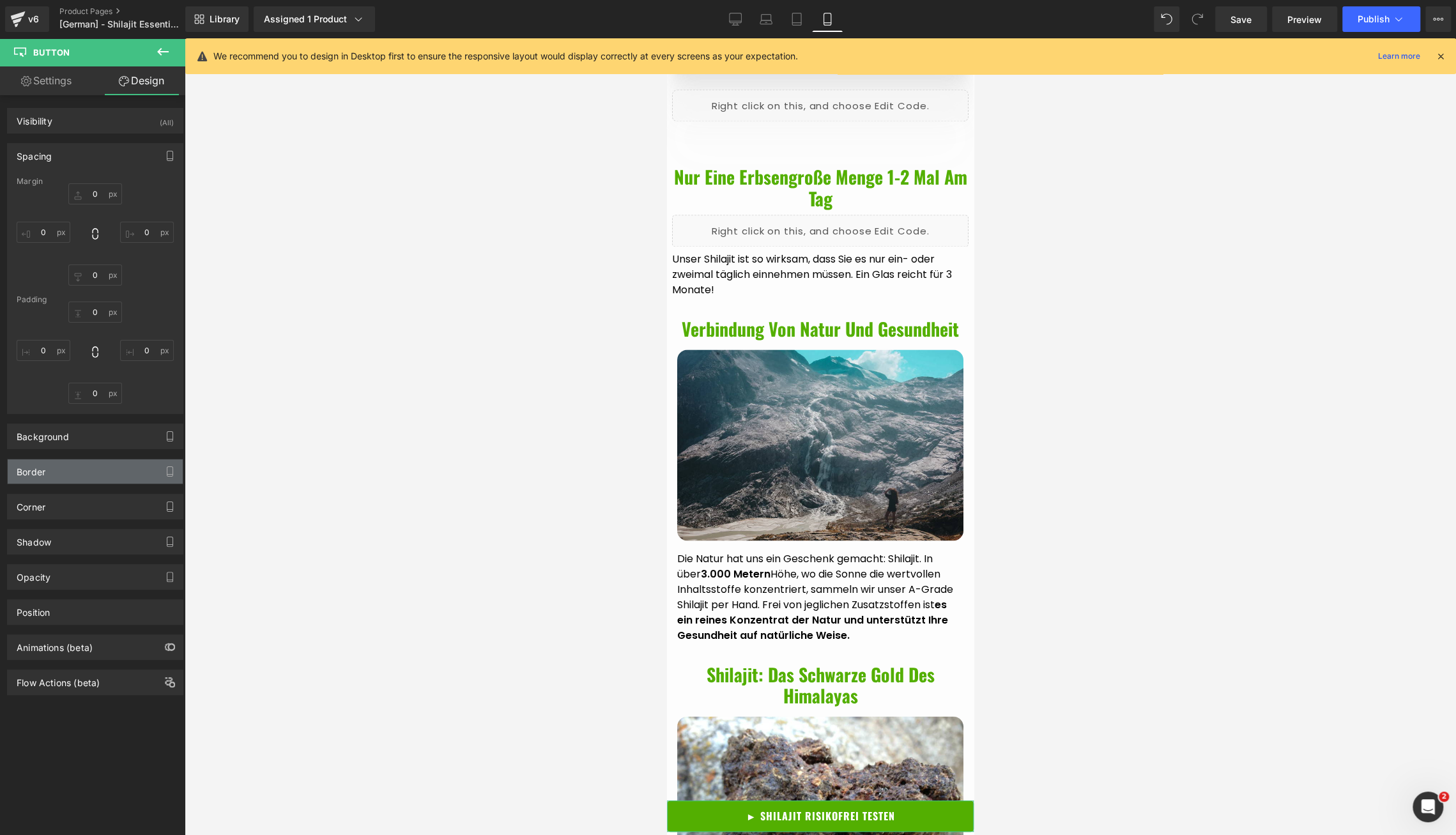
click at [63, 462] on div "Border" at bounding box center [95, 471] width 175 height 24
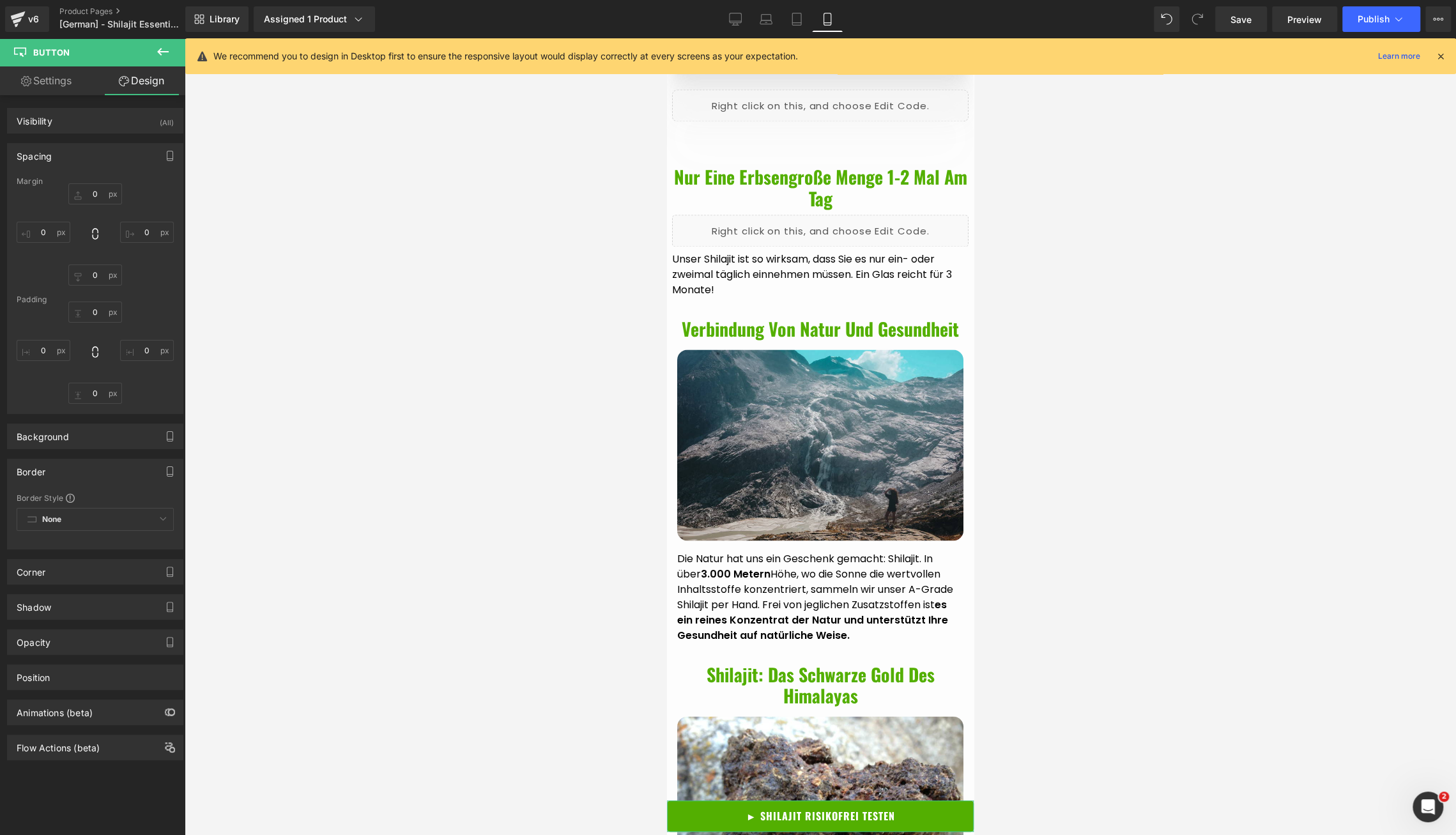
click at [63, 462] on div "Border" at bounding box center [95, 471] width 175 height 24
click at [66, 89] on link "Settings" at bounding box center [46, 81] width 93 height 29
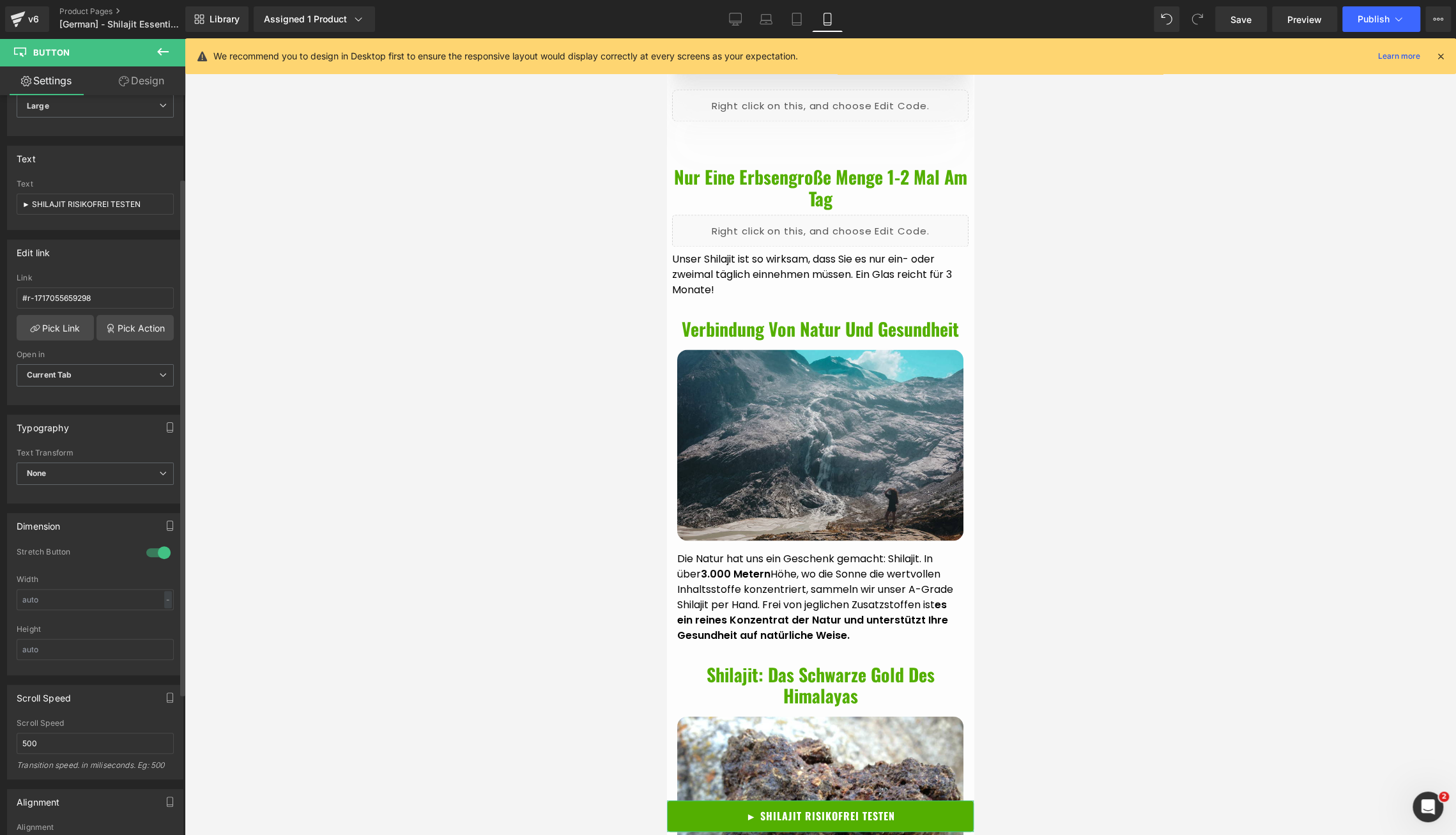
scroll to position [251, 0]
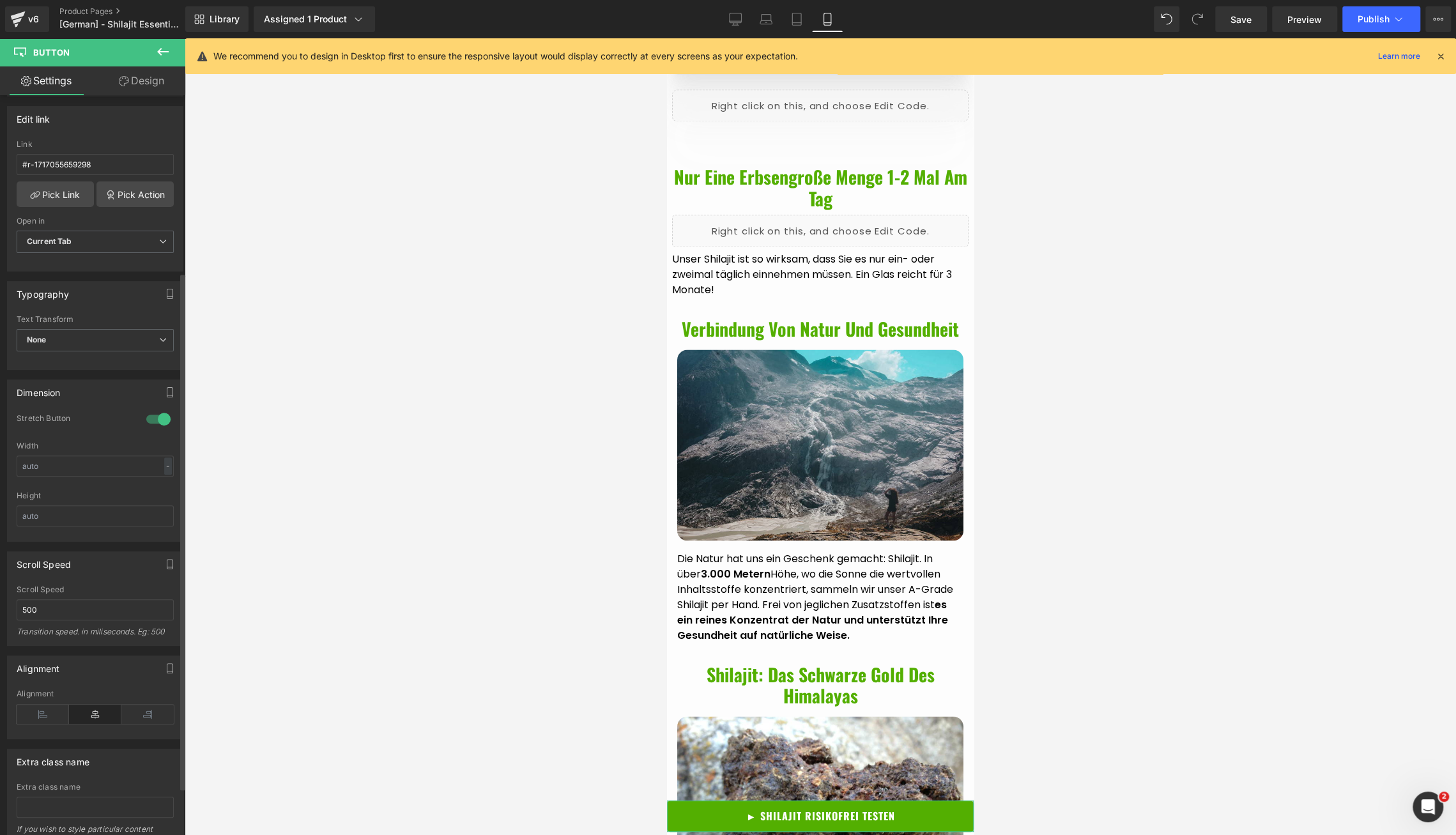
click at [158, 416] on div at bounding box center [158, 418] width 31 height 20
click at [107, 425] on div "Stretch Button" at bounding box center [95, 427] width 157 height 28
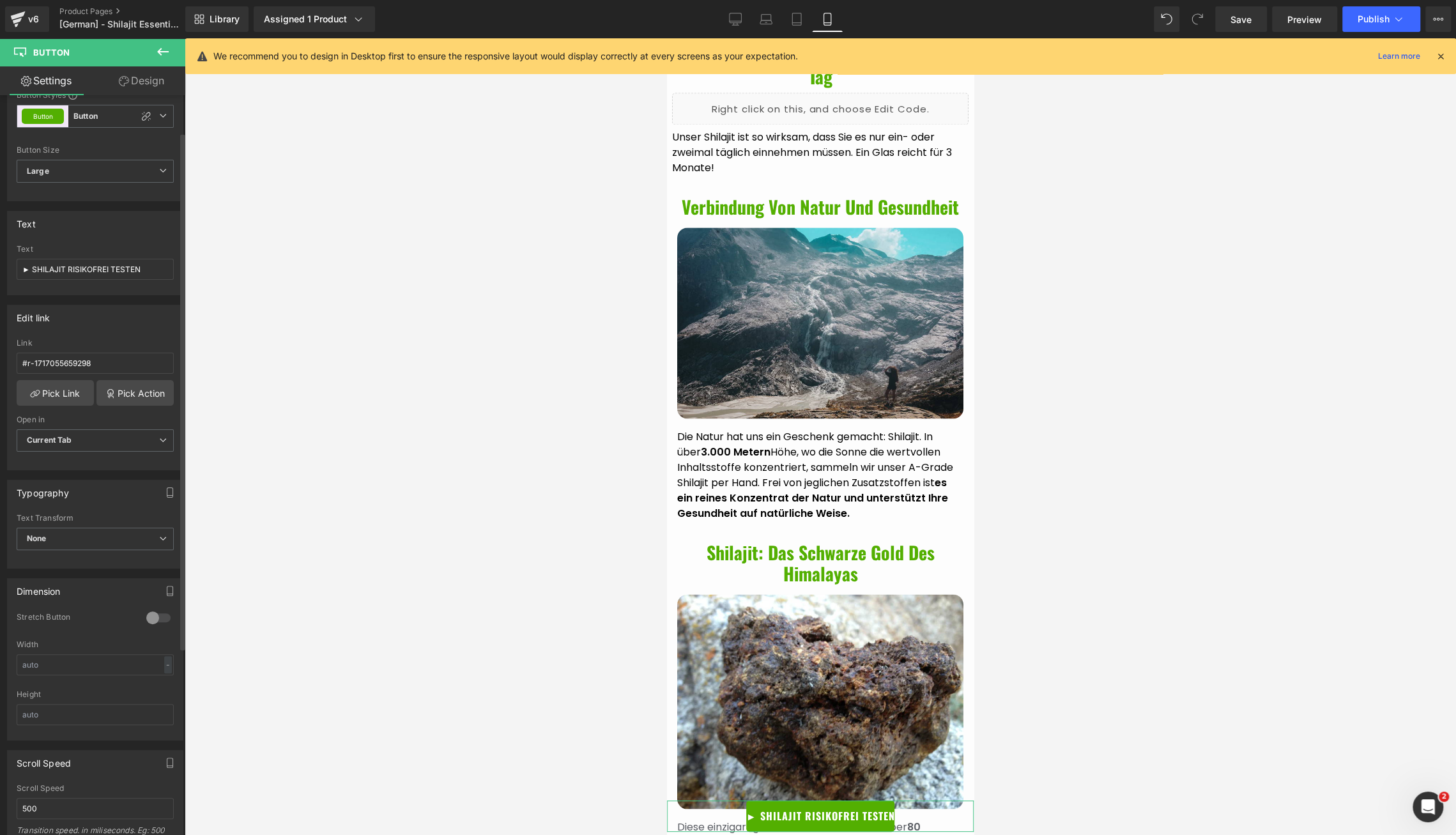
scroll to position [0, 0]
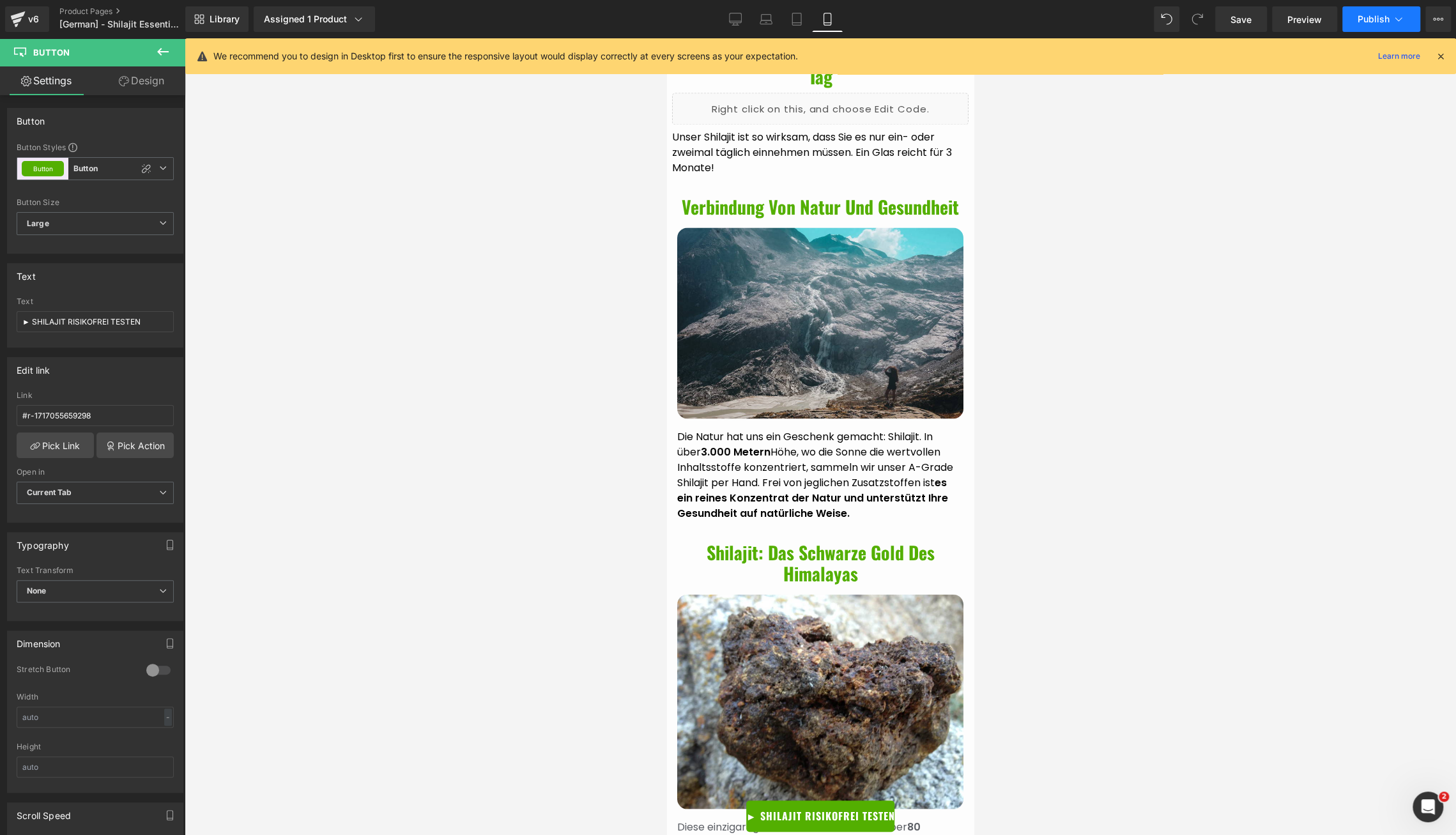
click at [1372, 22] on span "Publish" at bounding box center [1373, 19] width 32 height 11
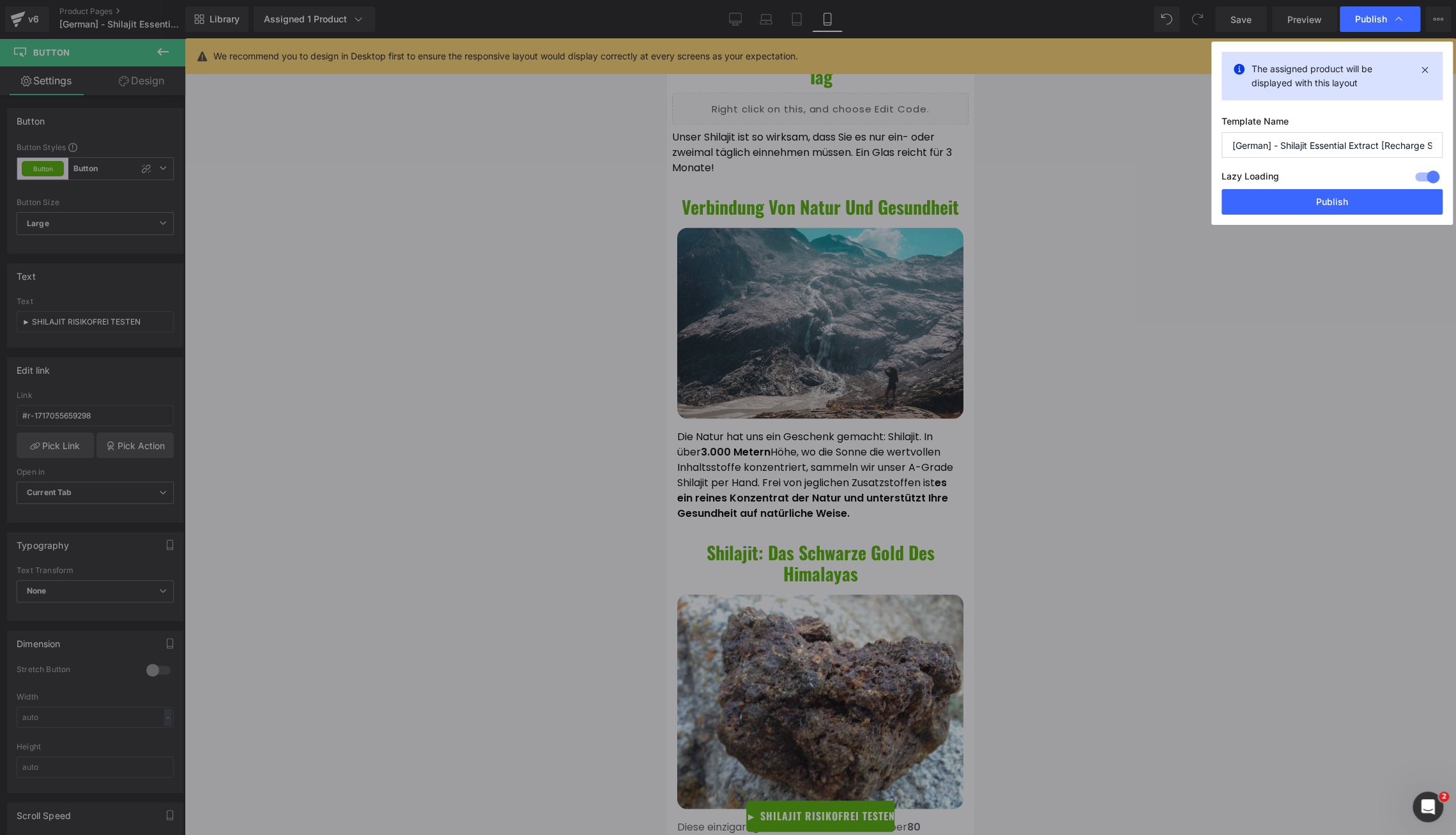
click at [1314, 217] on div "The assigned product will be displayed with this layout Template Name [German] …" at bounding box center [1332, 132] width 242 height 183
click at [1314, 211] on button "Publish" at bounding box center [1332, 202] width 221 height 26
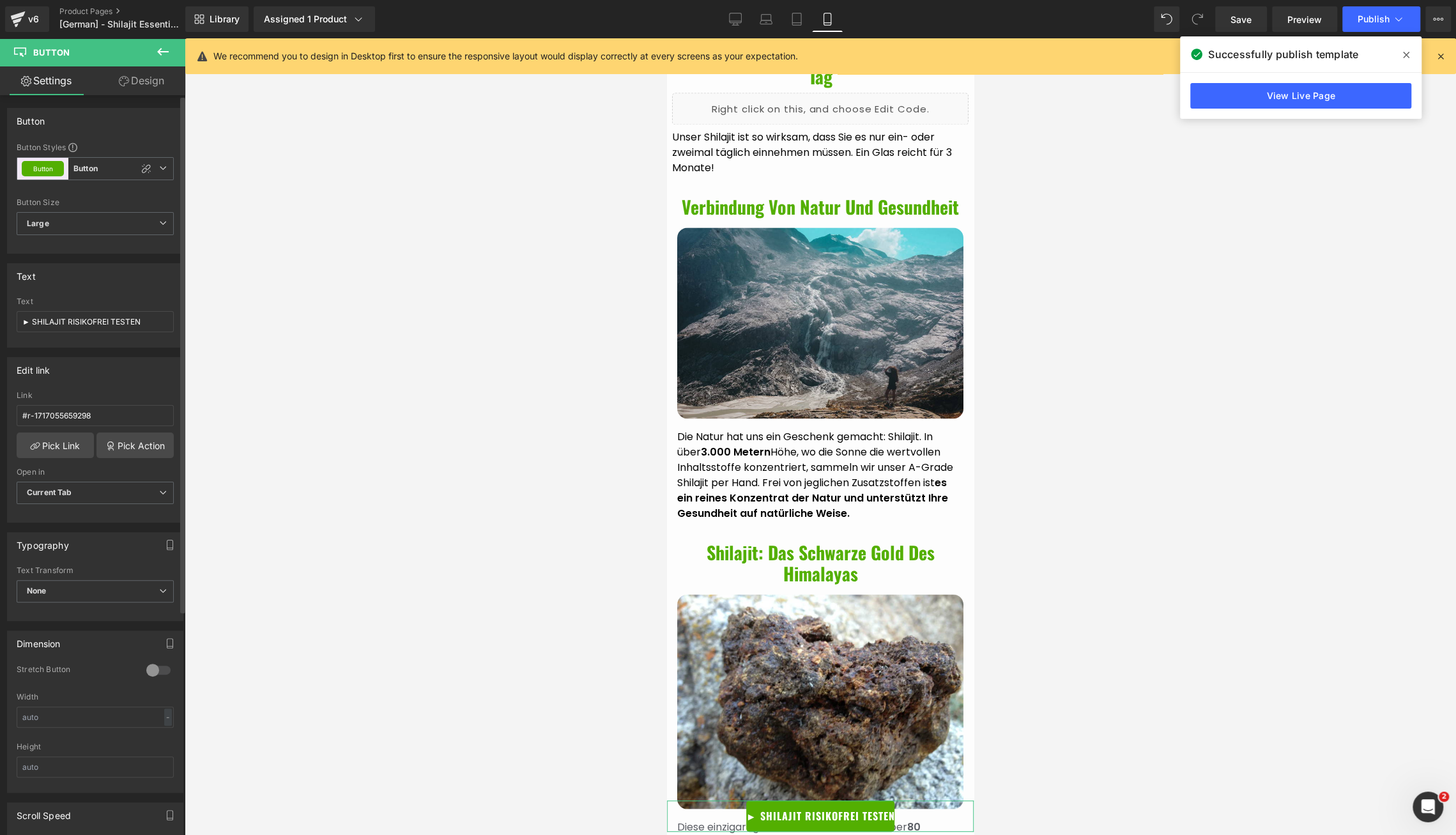
click at [152, 666] on div at bounding box center [158, 670] width 31 height 20
click at [1412, 59] on span at bounding box center [1406, 55] width 20 height 20
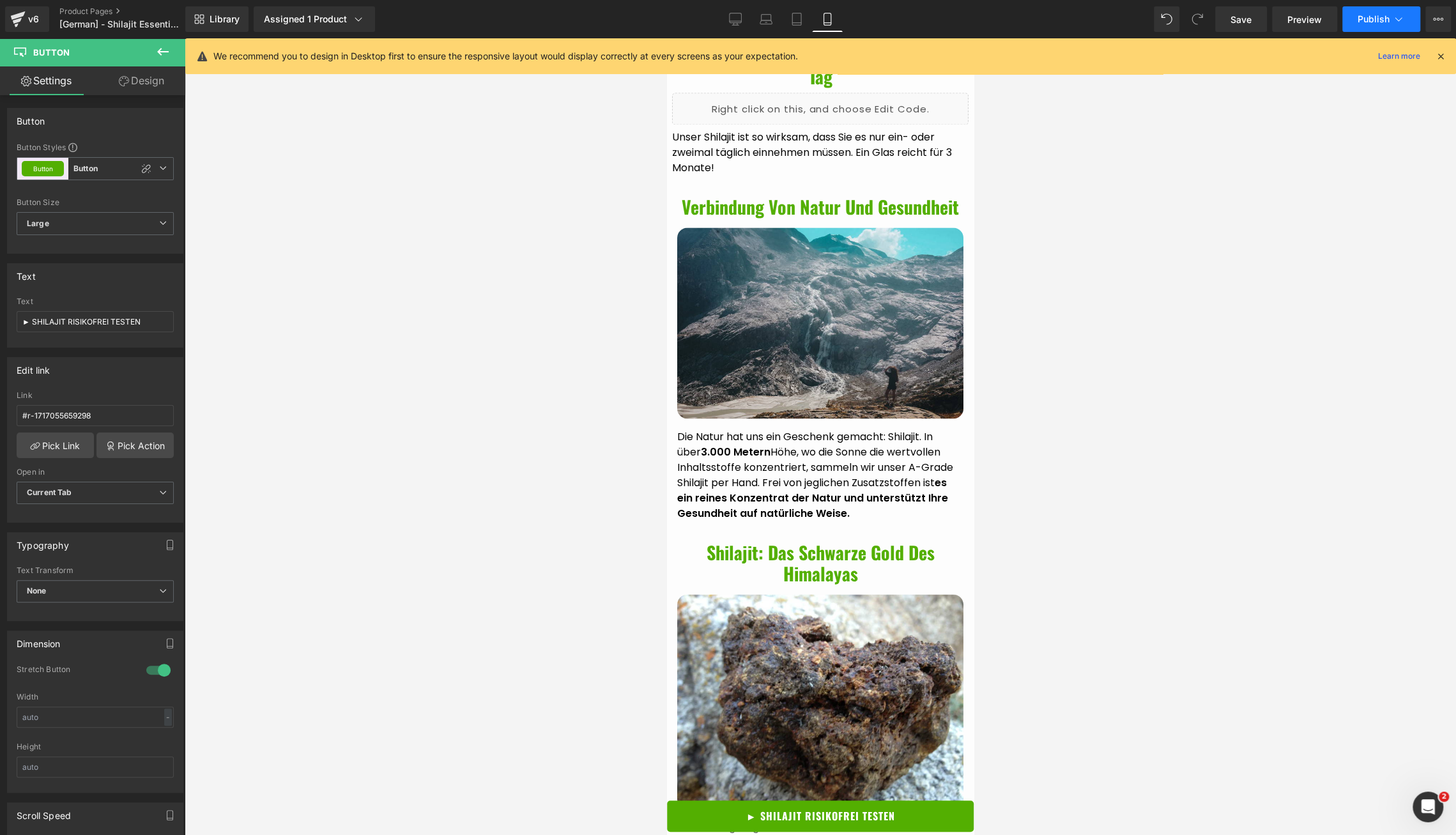
click at [1372, 16] on span "Publish" at bounding box center [1373, 19] width 32 height 11
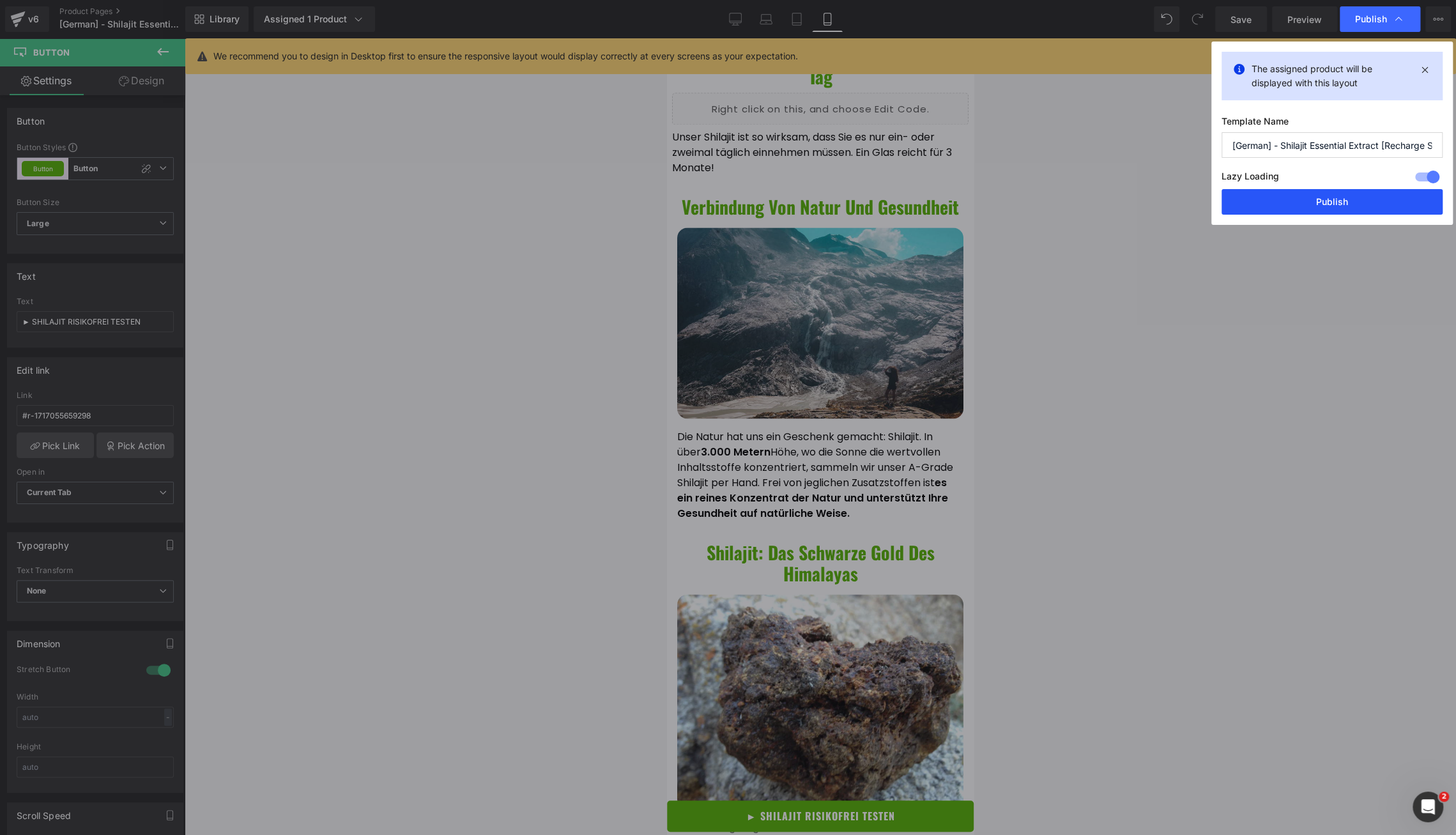
click at [1345, 209] on button "Publish" at bounding box center [1332, 202] width 221 height 26
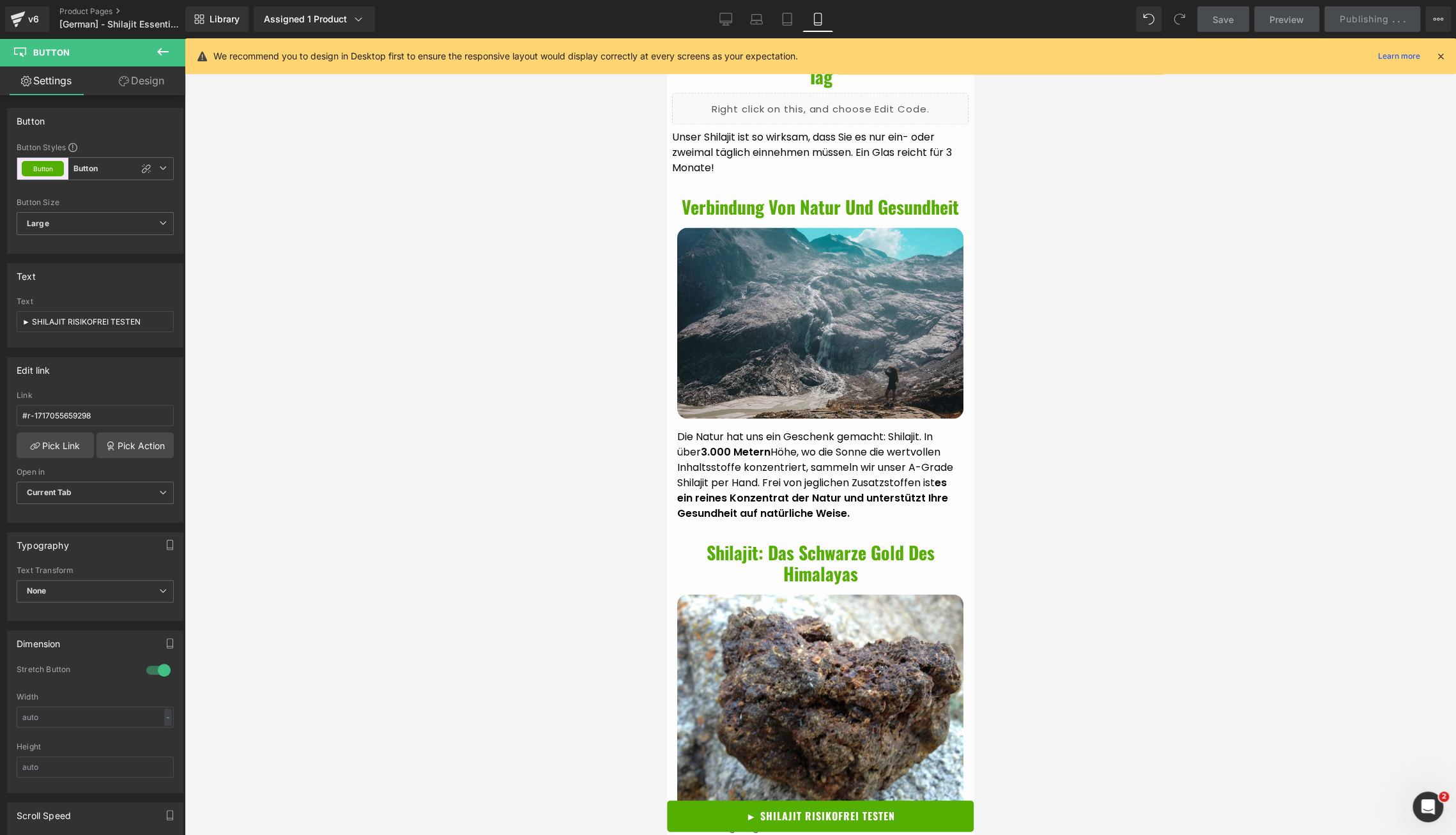
click at [1433, 811] on icon "Open Intercom Messenger" at bounding box center [1428, 807] width 21 height 21
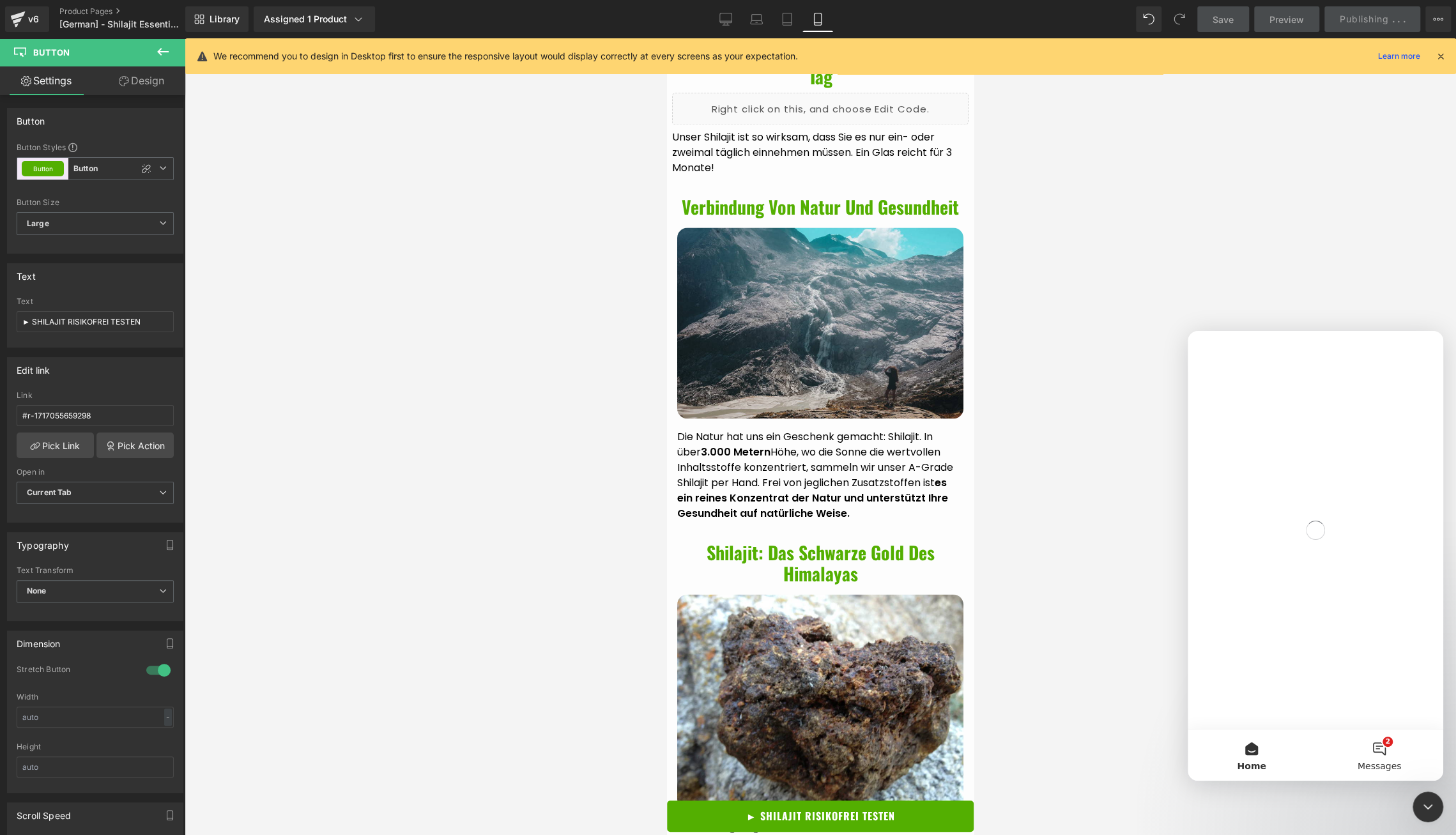
click at [1400, 752] on button "2 Messages" at bounding box center [1379, 754] width 128 height 51
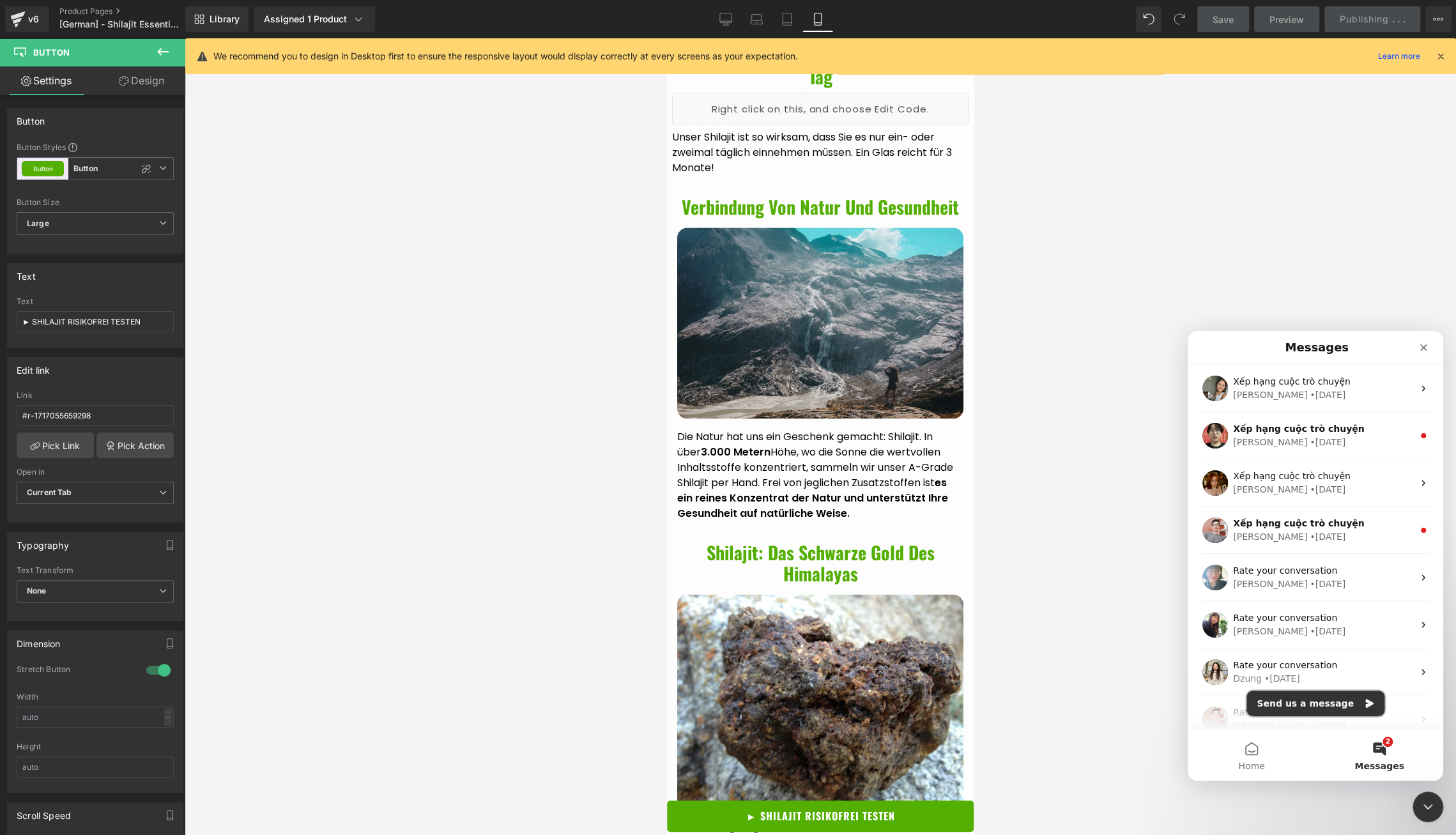
click at [1349, 703] on button "Send us a message" at bounding box center [1316, 704] width 138 height 26
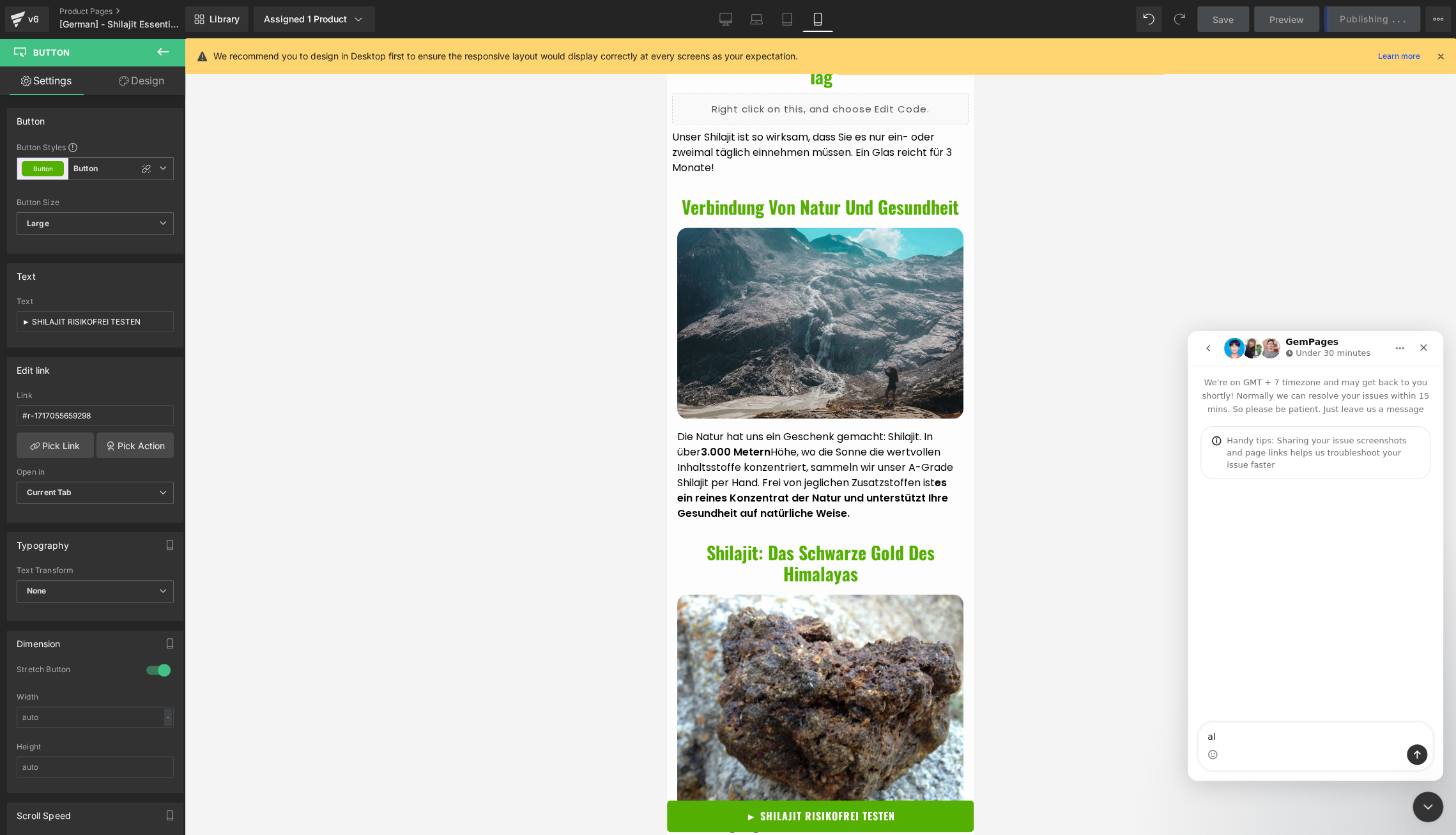
type textarea "alo"
type textarea "Mình cần"
type textarea "Mình cần hỗ trợ"
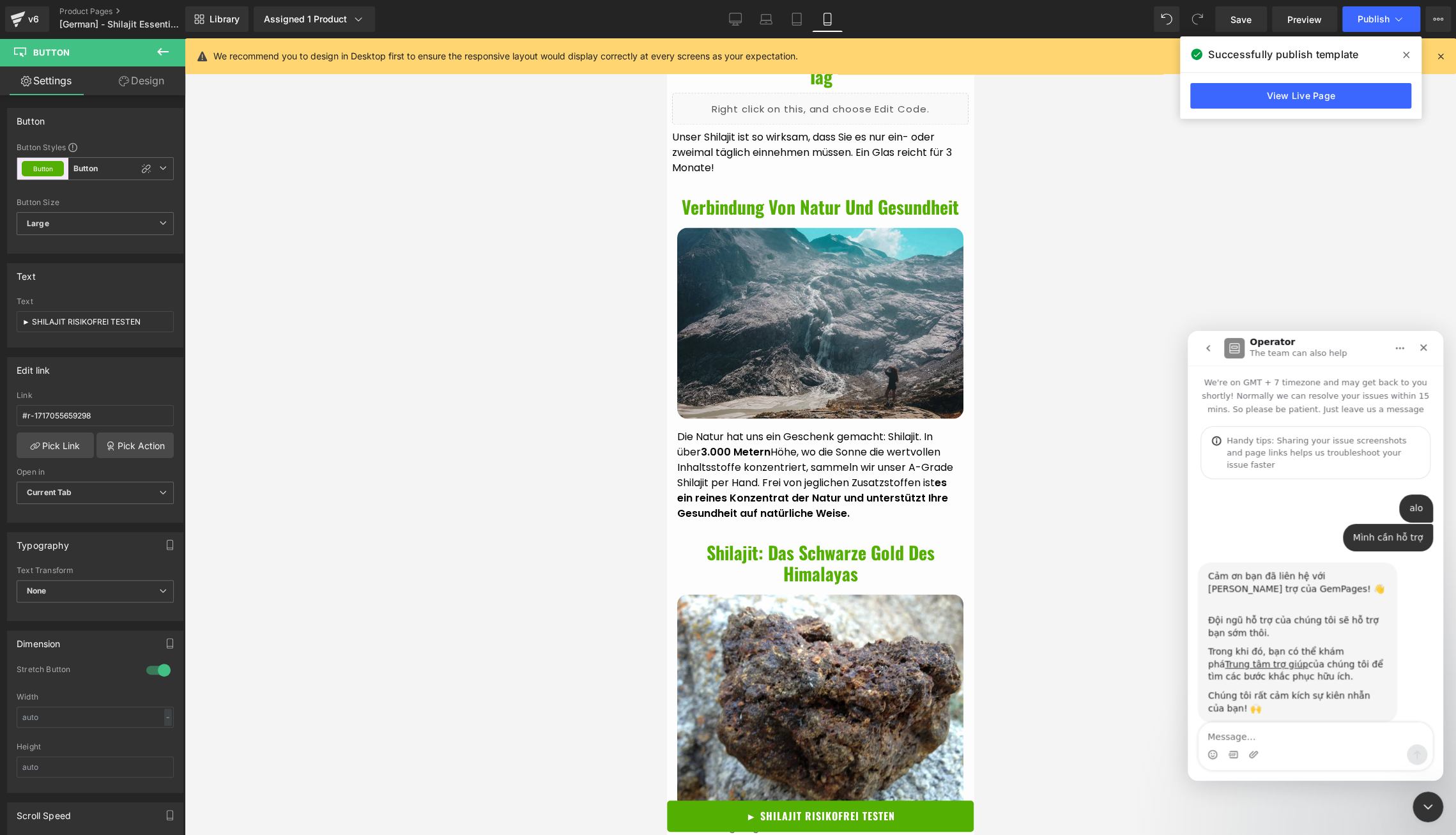
scroll to position [12, 0]
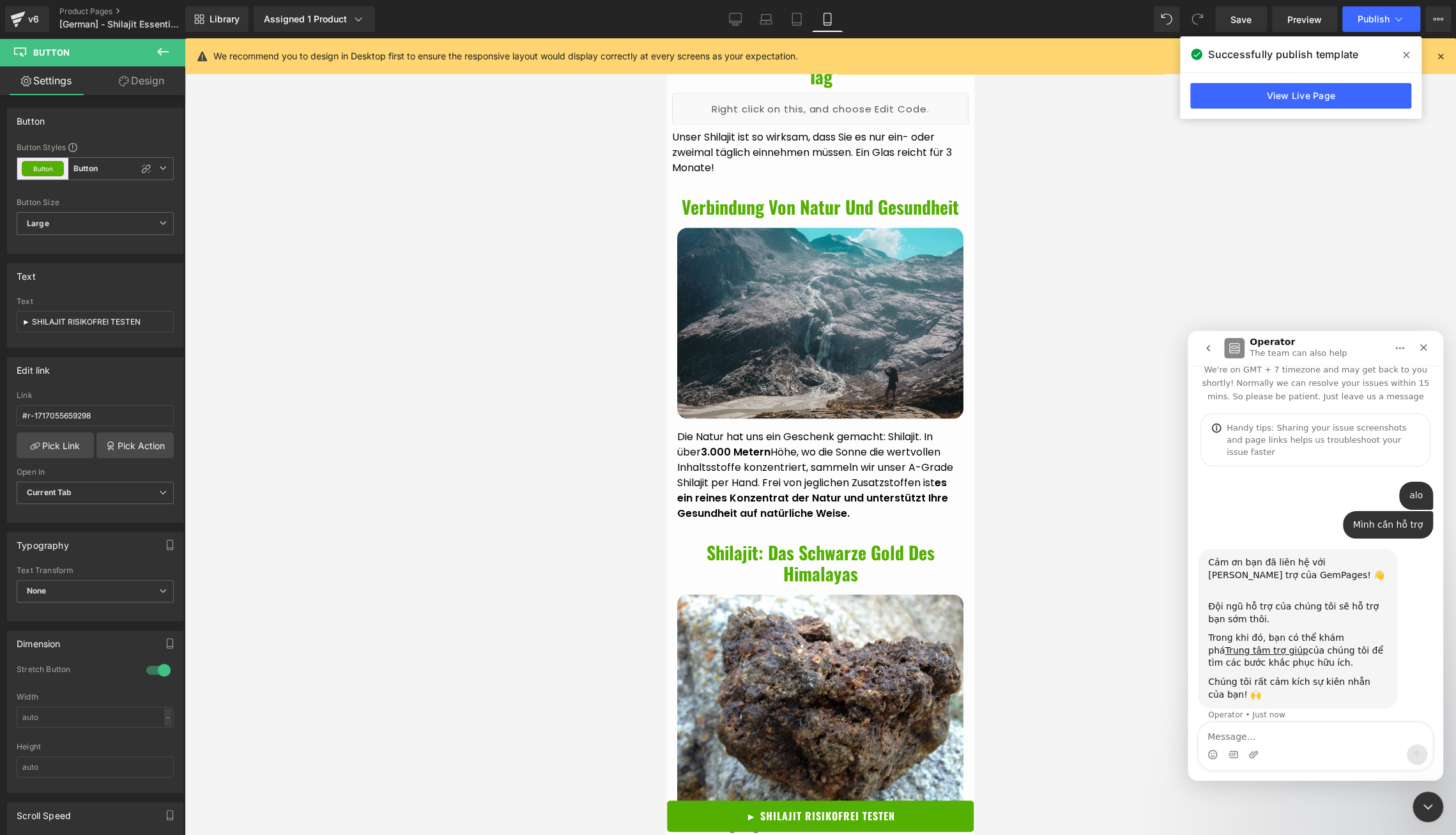
click at [828, 380] on div at bounding box center [728, 398] width 1456 height 797
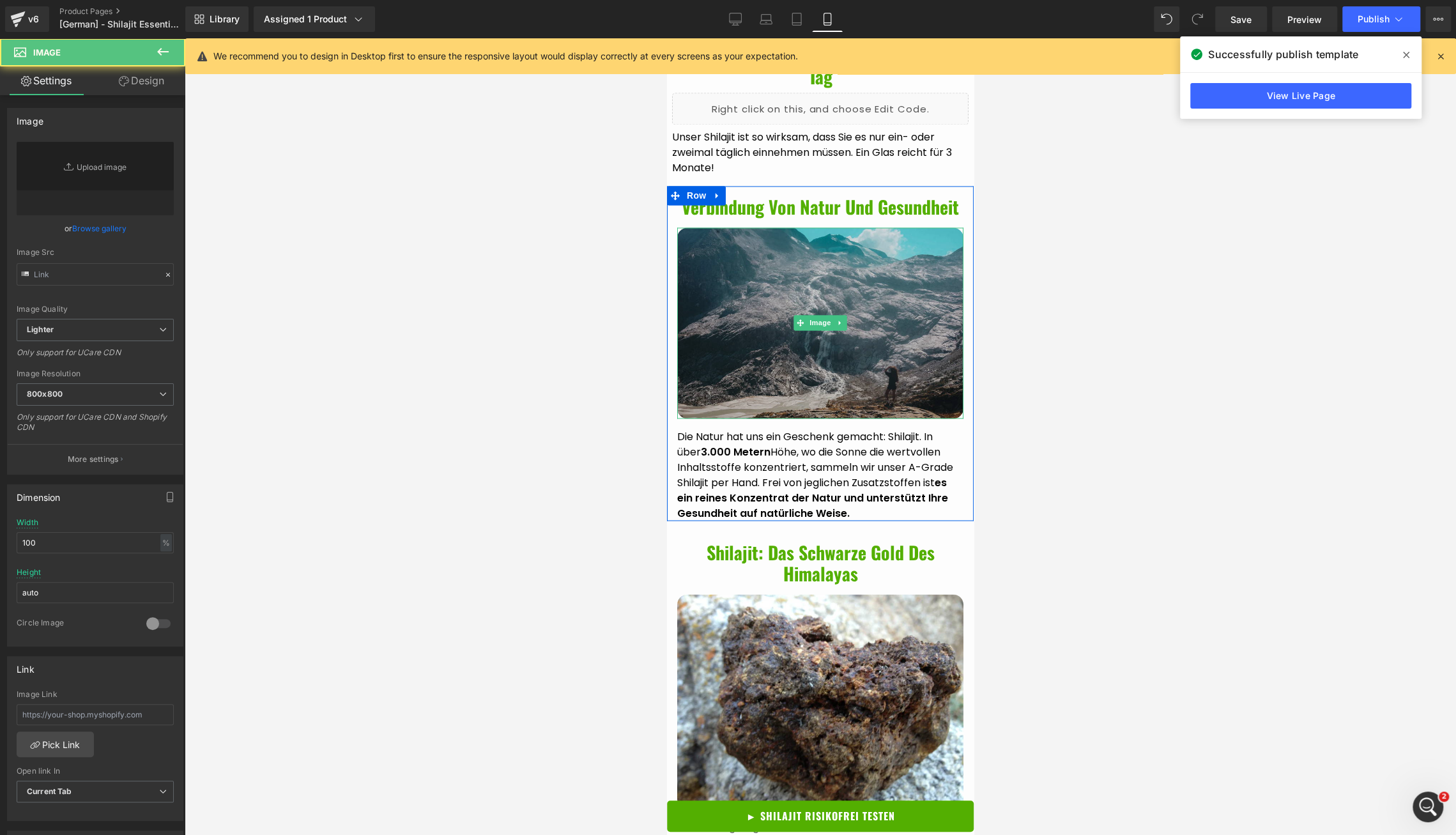
click at [827, 377] on img at bounding box center [821, 322] width 286 height 190
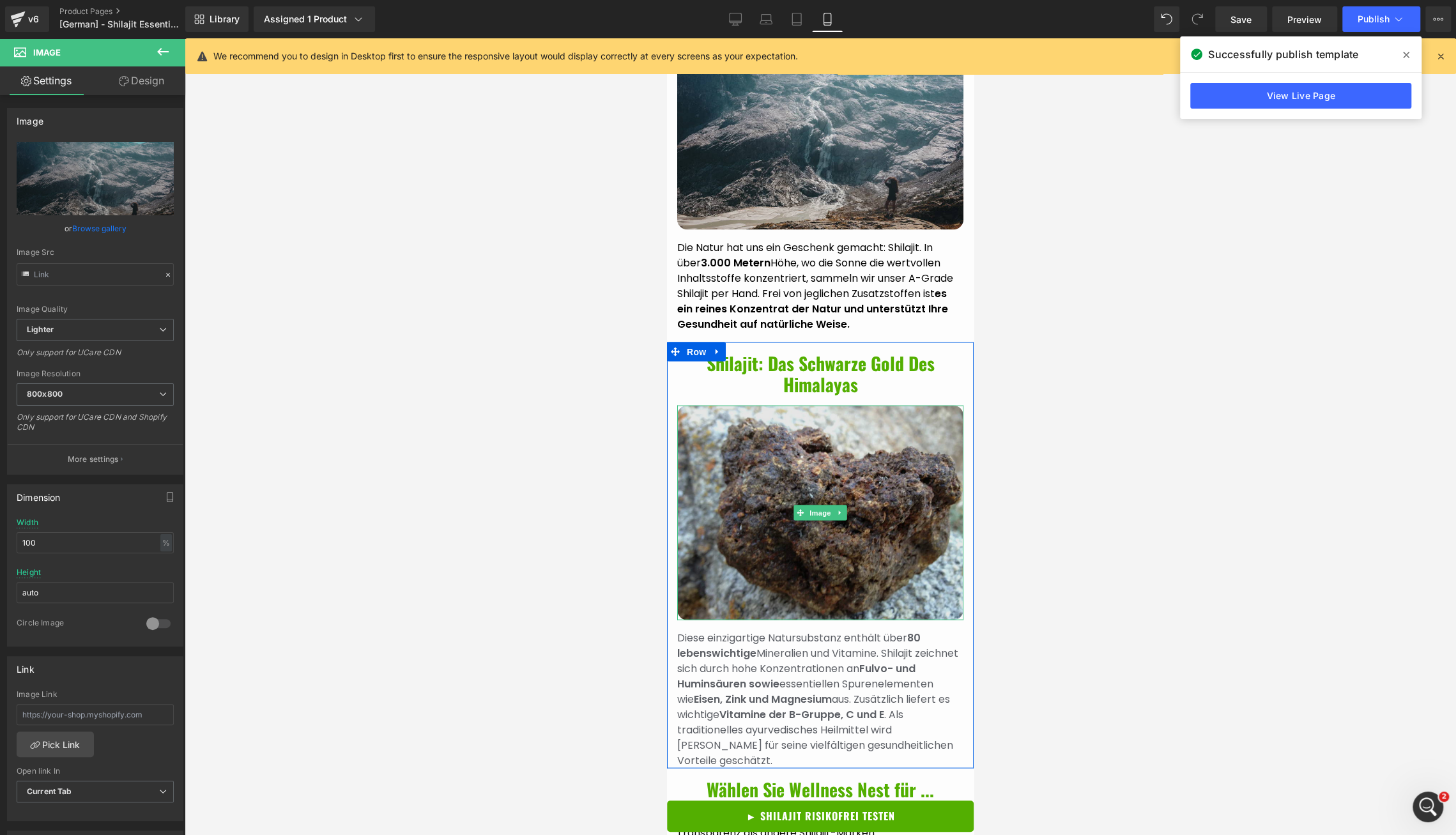
scroll to position [2096, 0]
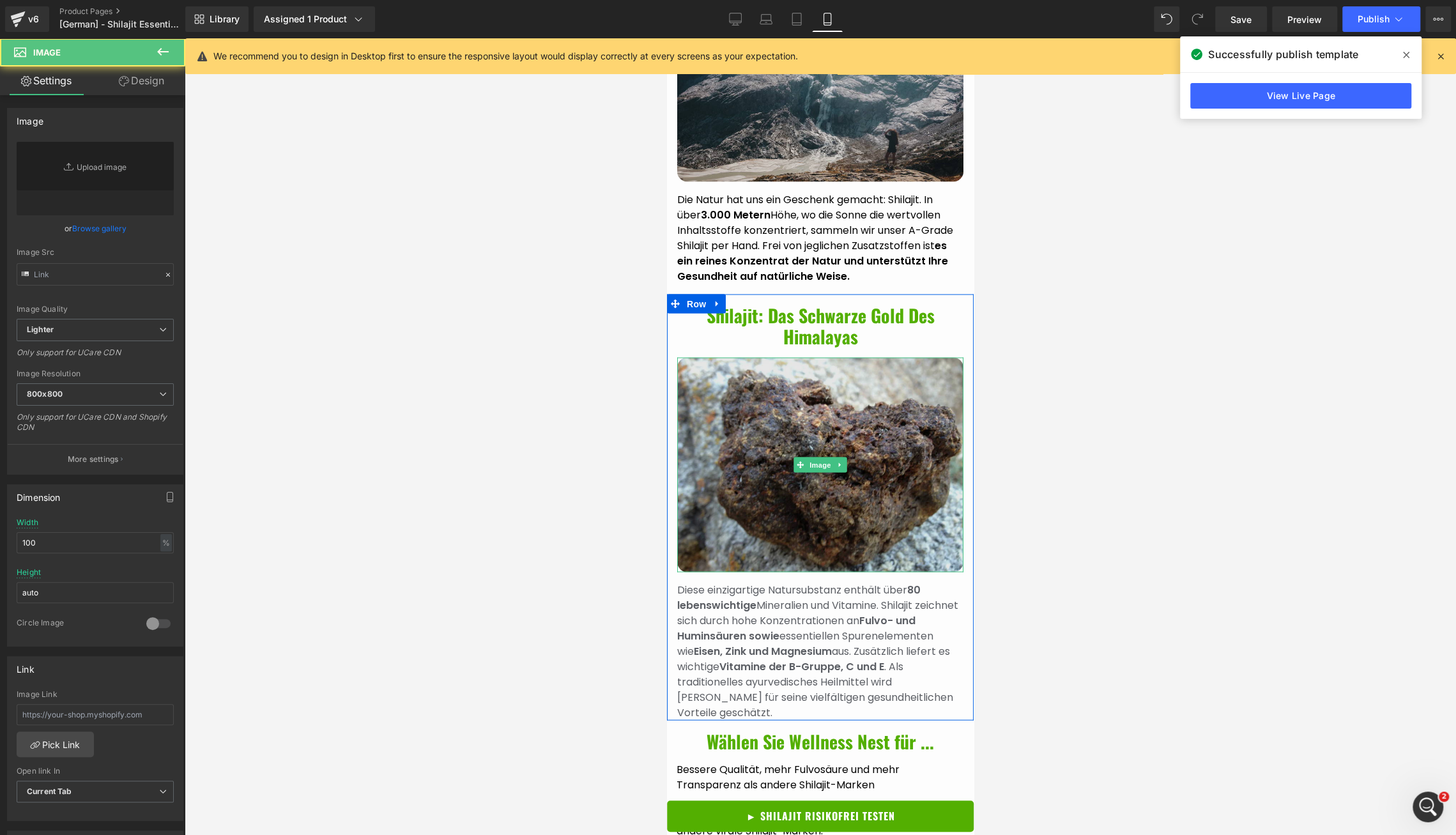
click at [826, 511] on img at bounding box center [821, 465] width 286 height 215
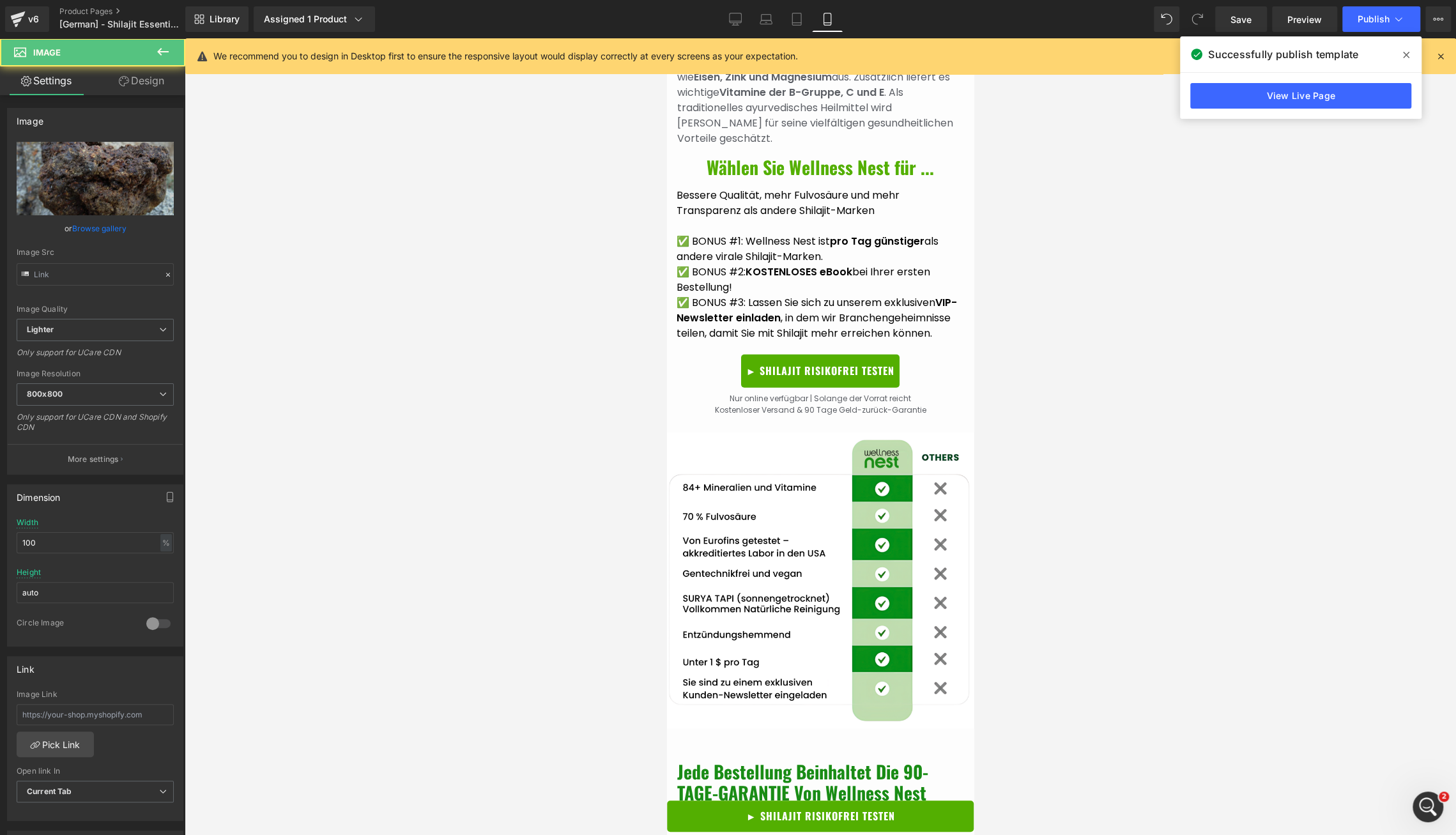
scroll to position [2941, 0]
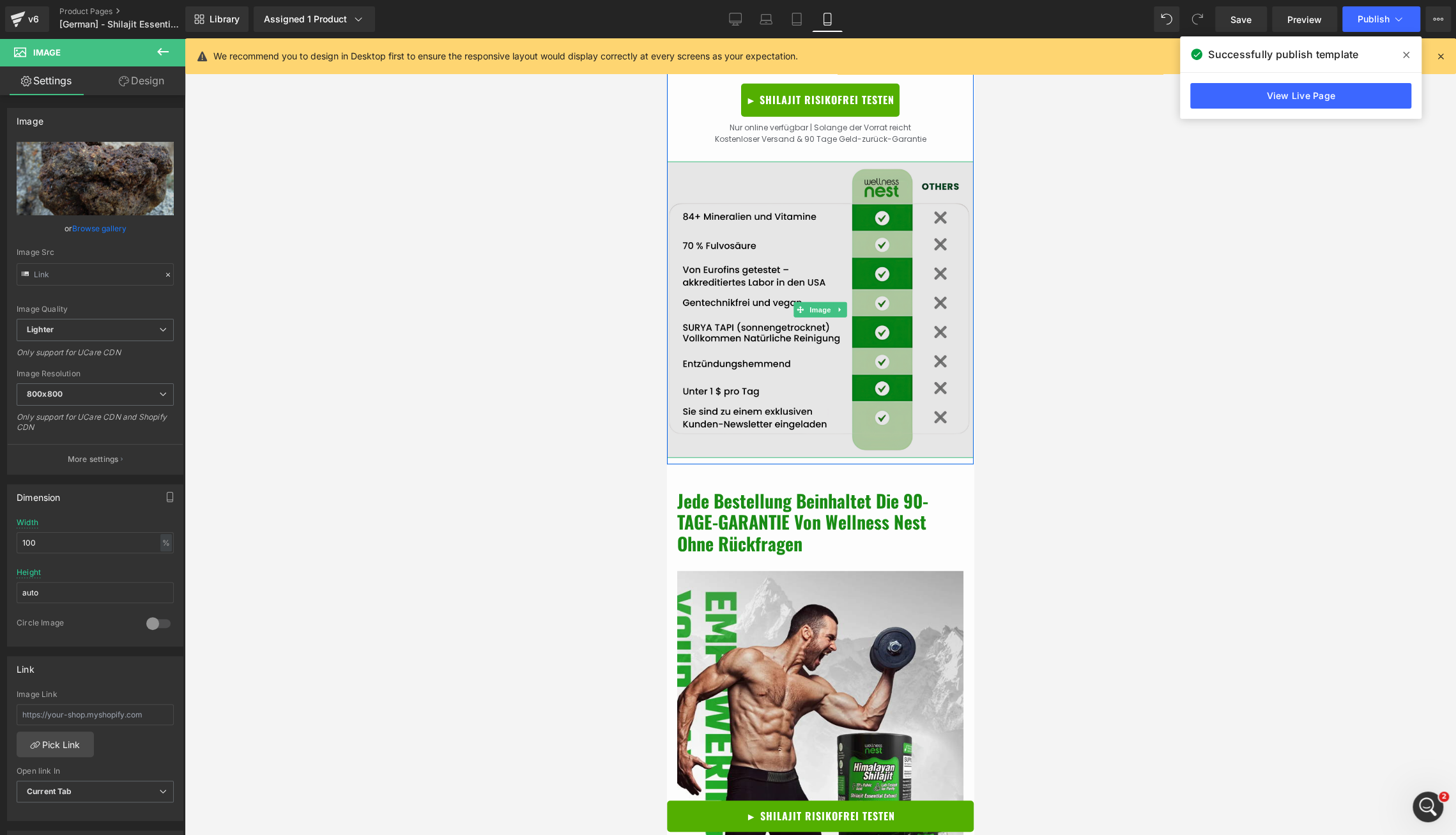
click at [832, 325] on img at bounding box center [821, 309] width 307 height 297
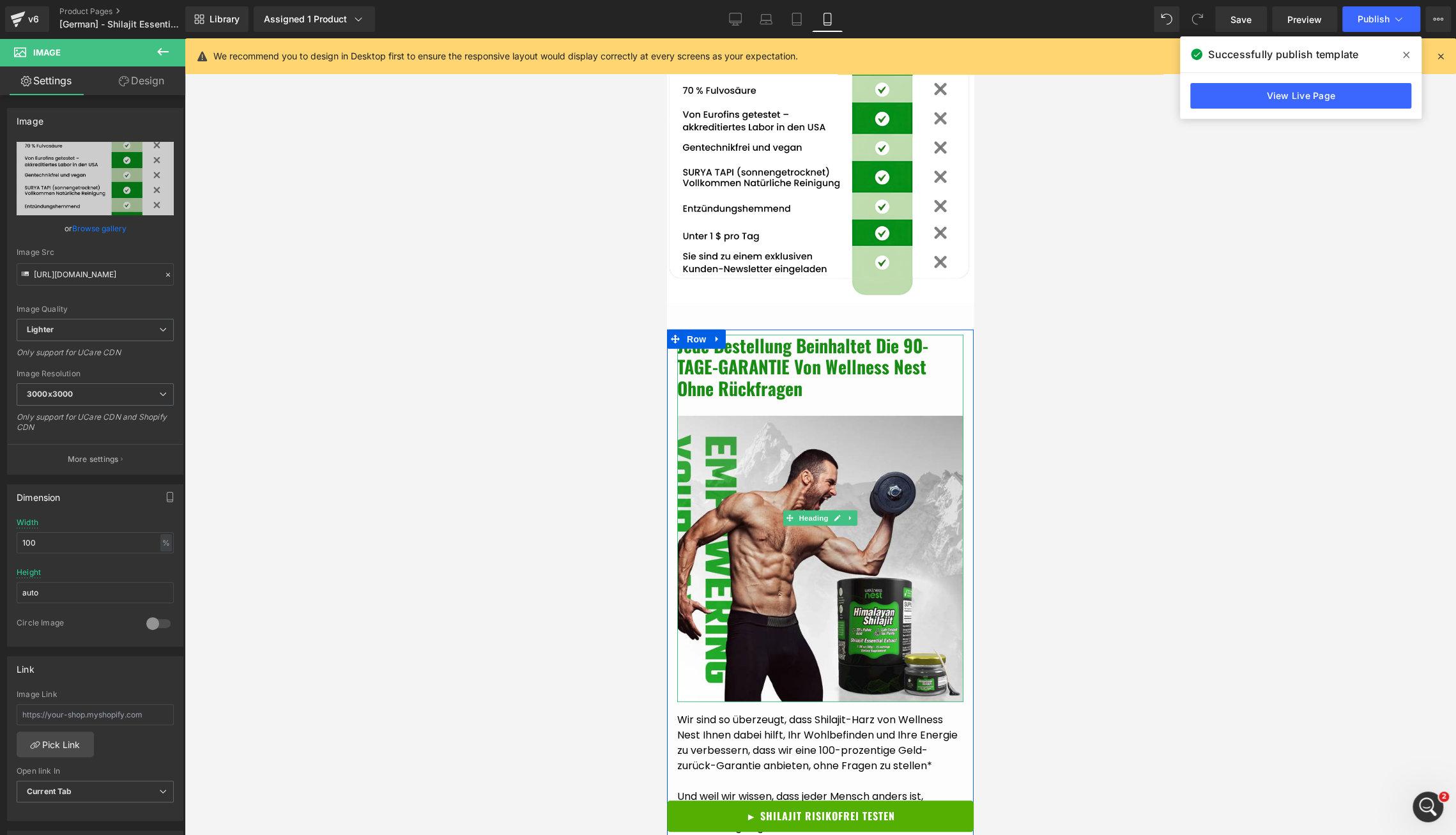
scroll to position [3211, 0]
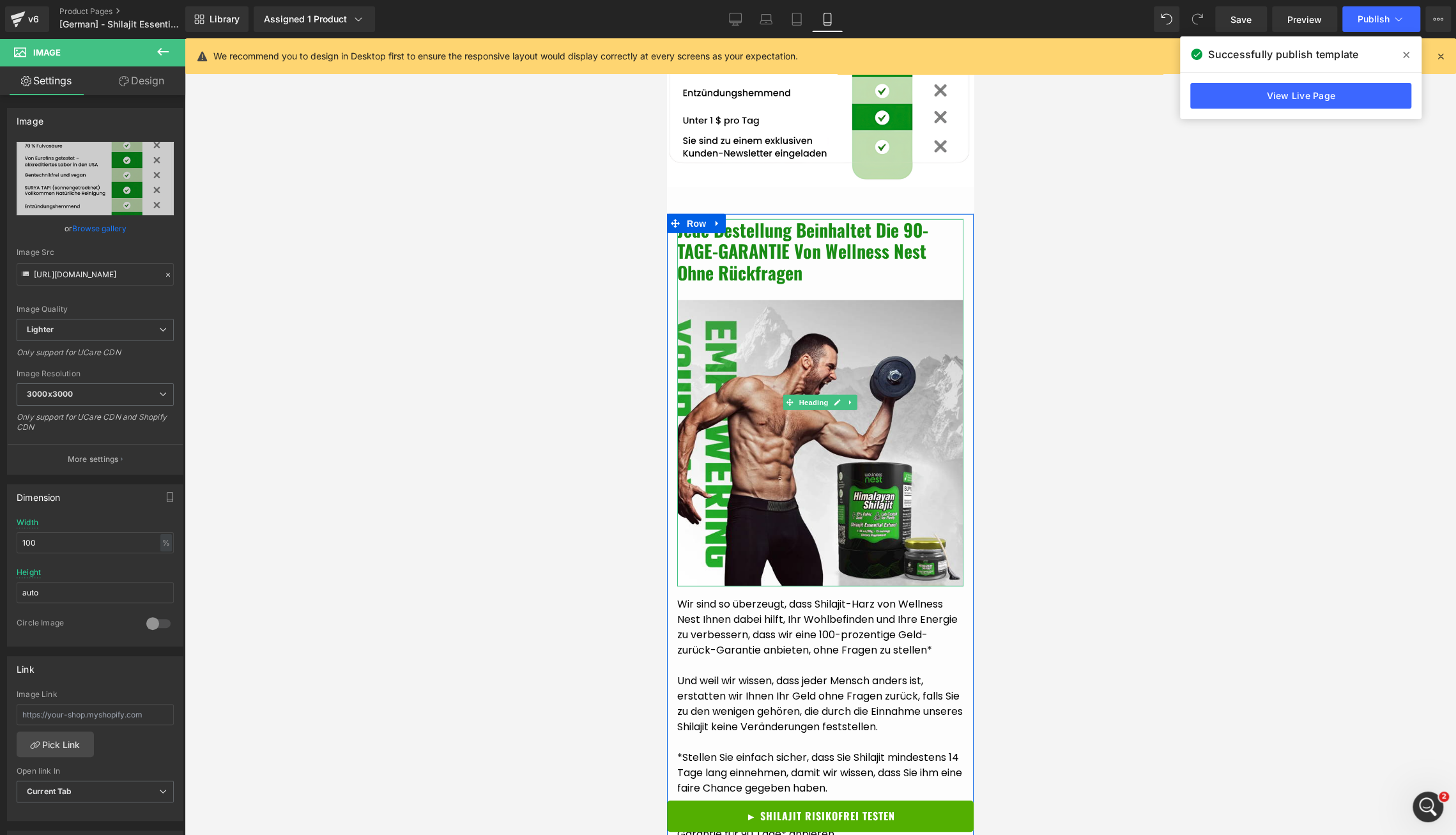
click at [899, 493] on img at bounding box center [821, 443] width 286 height 286
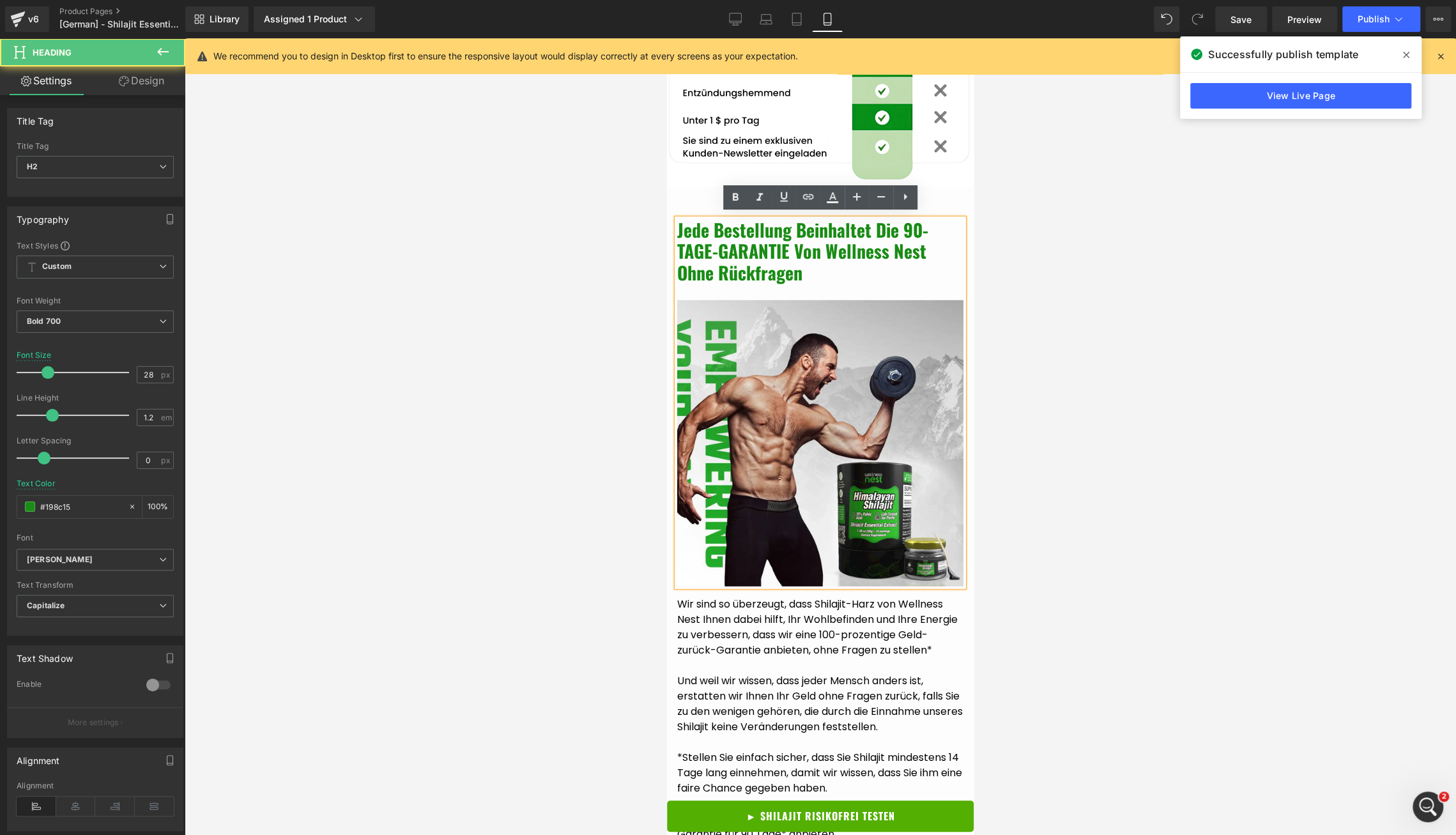
click at [848, 450] on img at bounding box center [821, 443] width 286 height 286
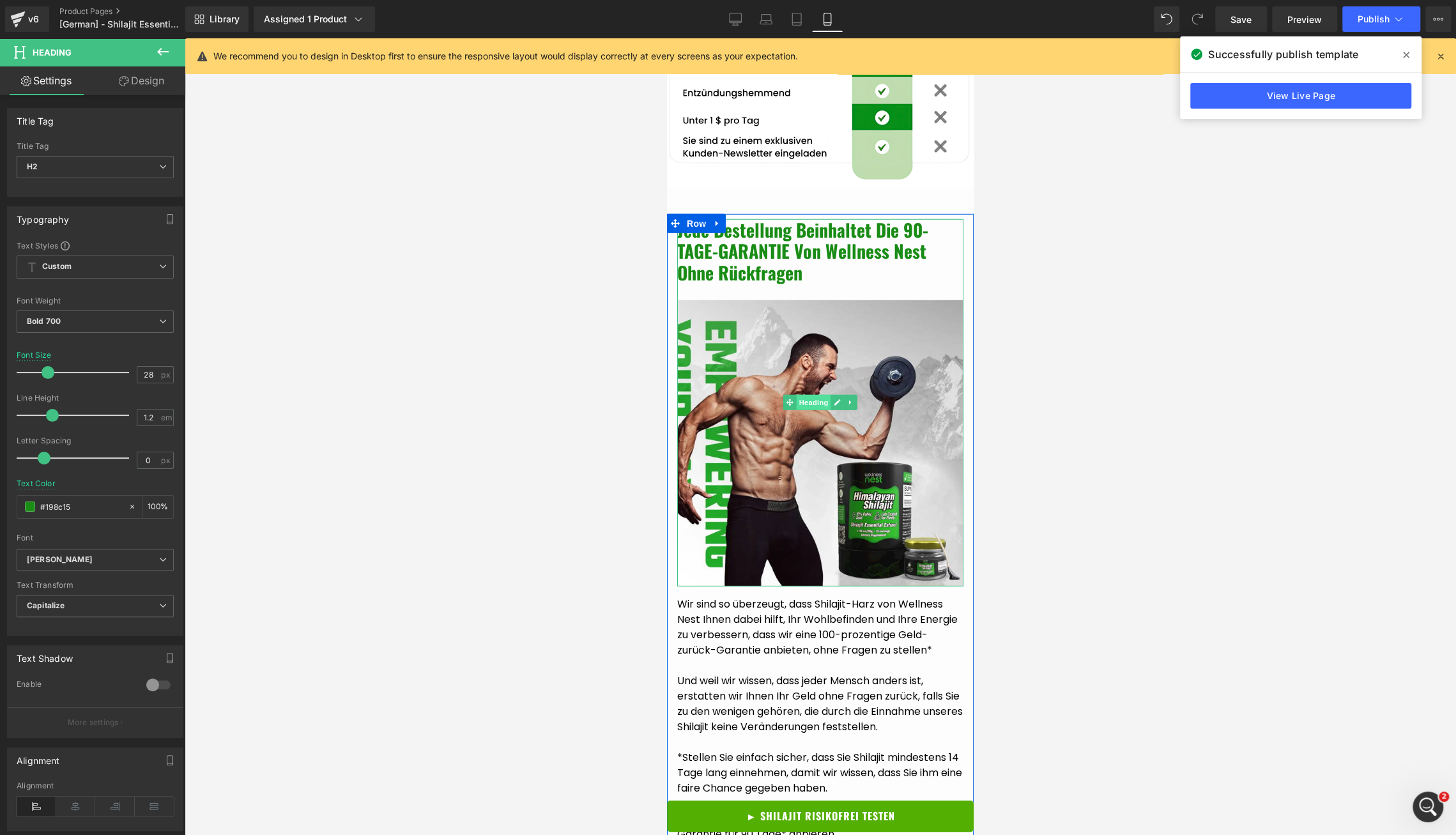
click at [810, 402] on span "Heading" at bounding box center [814, 402] width 35 height 15
click at [768, 525] on img at bounding box center [821, 443] width 286 height 286
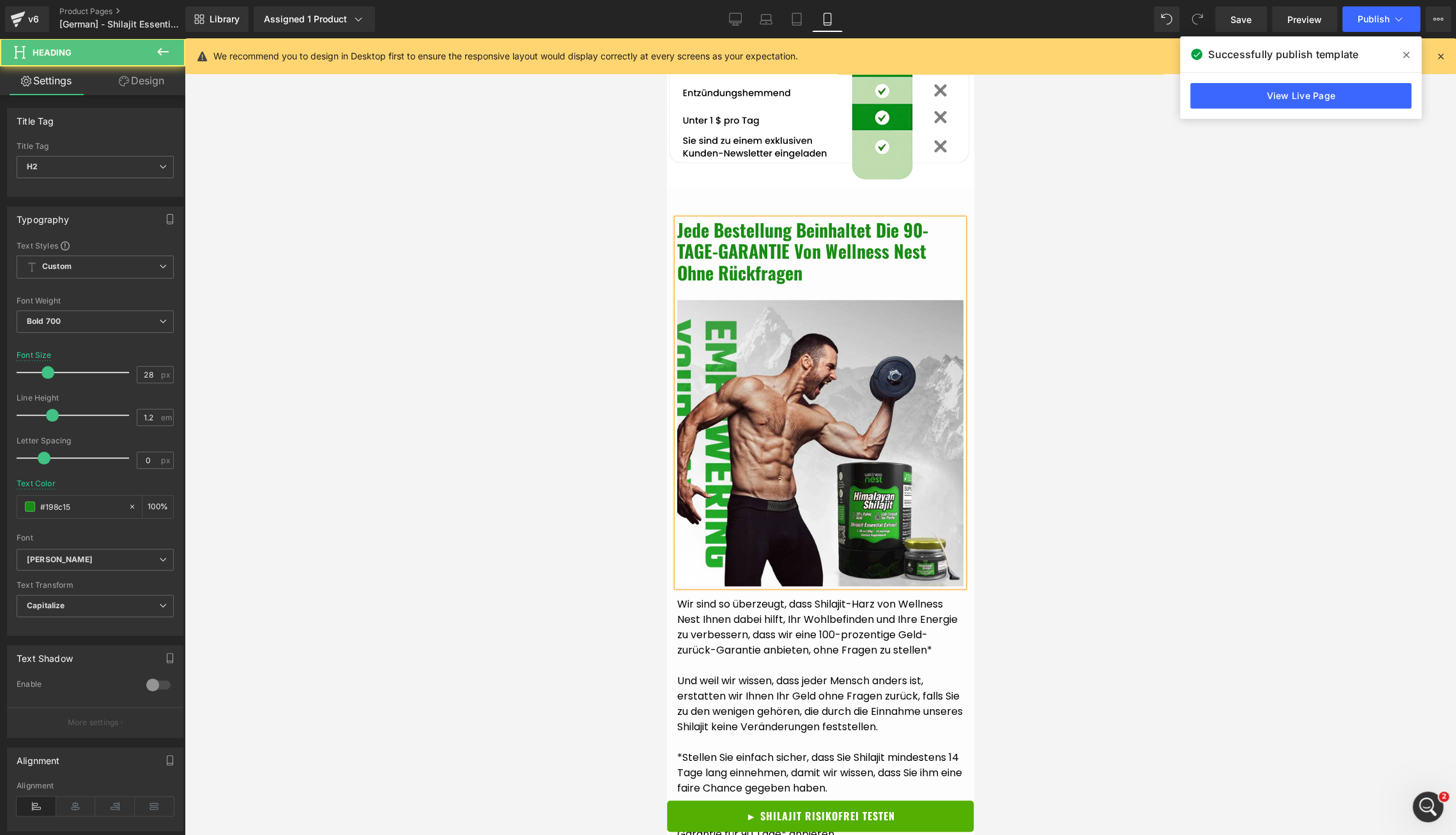
click at [768, 525] on img at bounding box center [821, 443] width 286 height 286
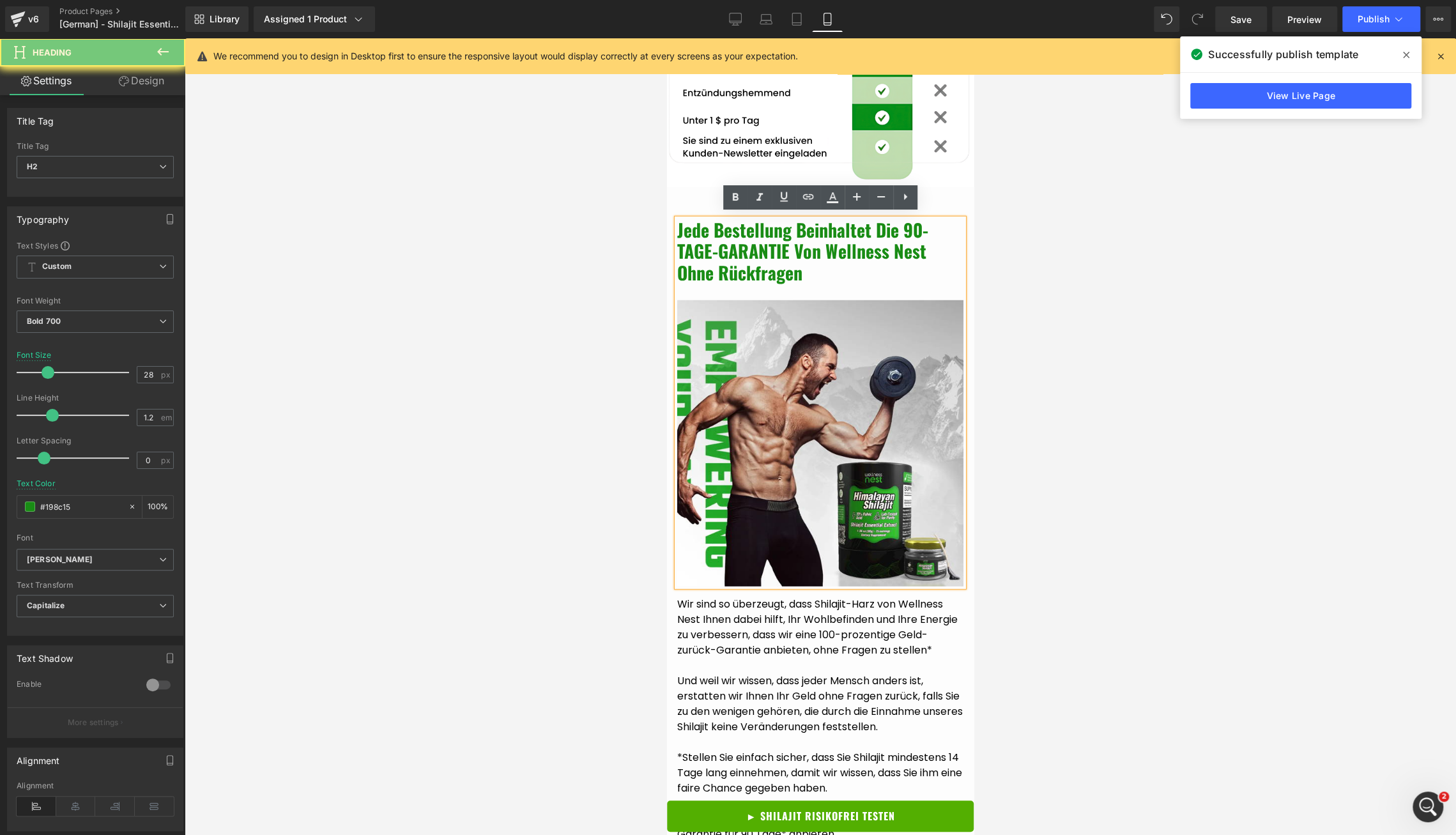
click at [768, 525] on img at bounding box center [821, 443] width 286 height 286
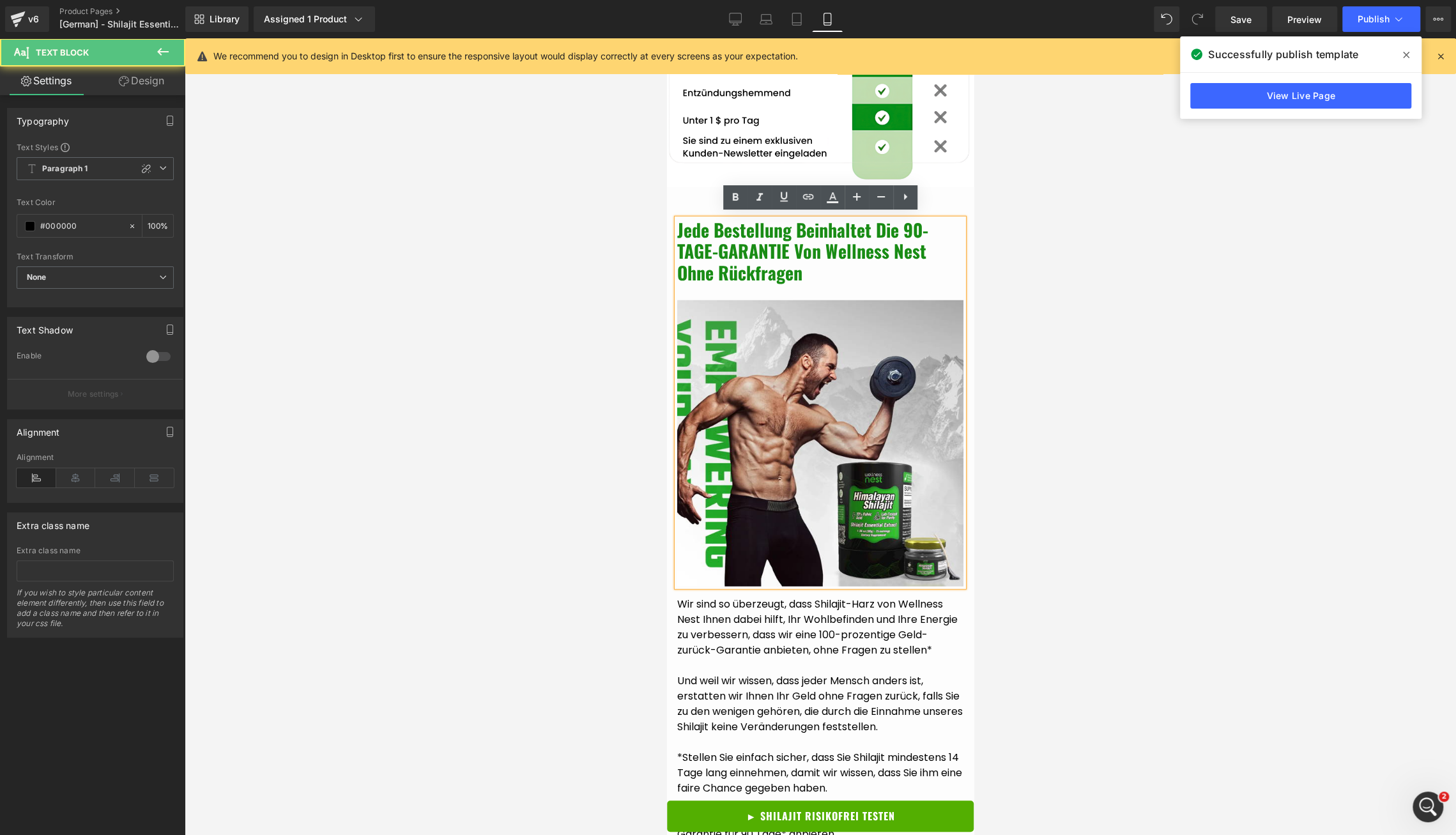
click at [757, 606] on span "Wir sind so überzeugt, dass Shilajit-Harz von Wellness Nest Ihnen dabei hilft, …" at bounding box center [818, 627] width 280 height 60
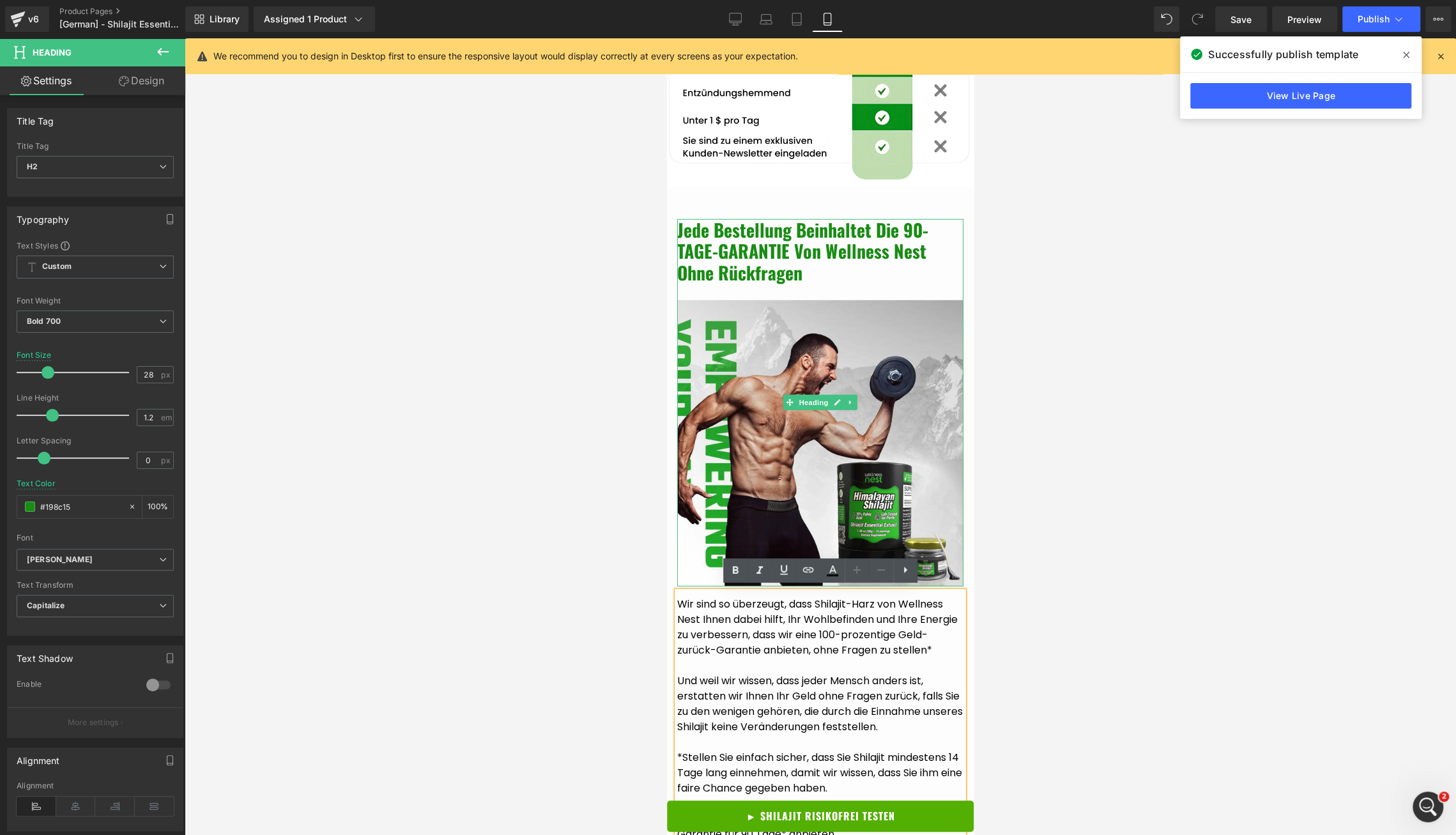
click at [704, 564] on img at bounding box center [821, 443] width 286 height 286
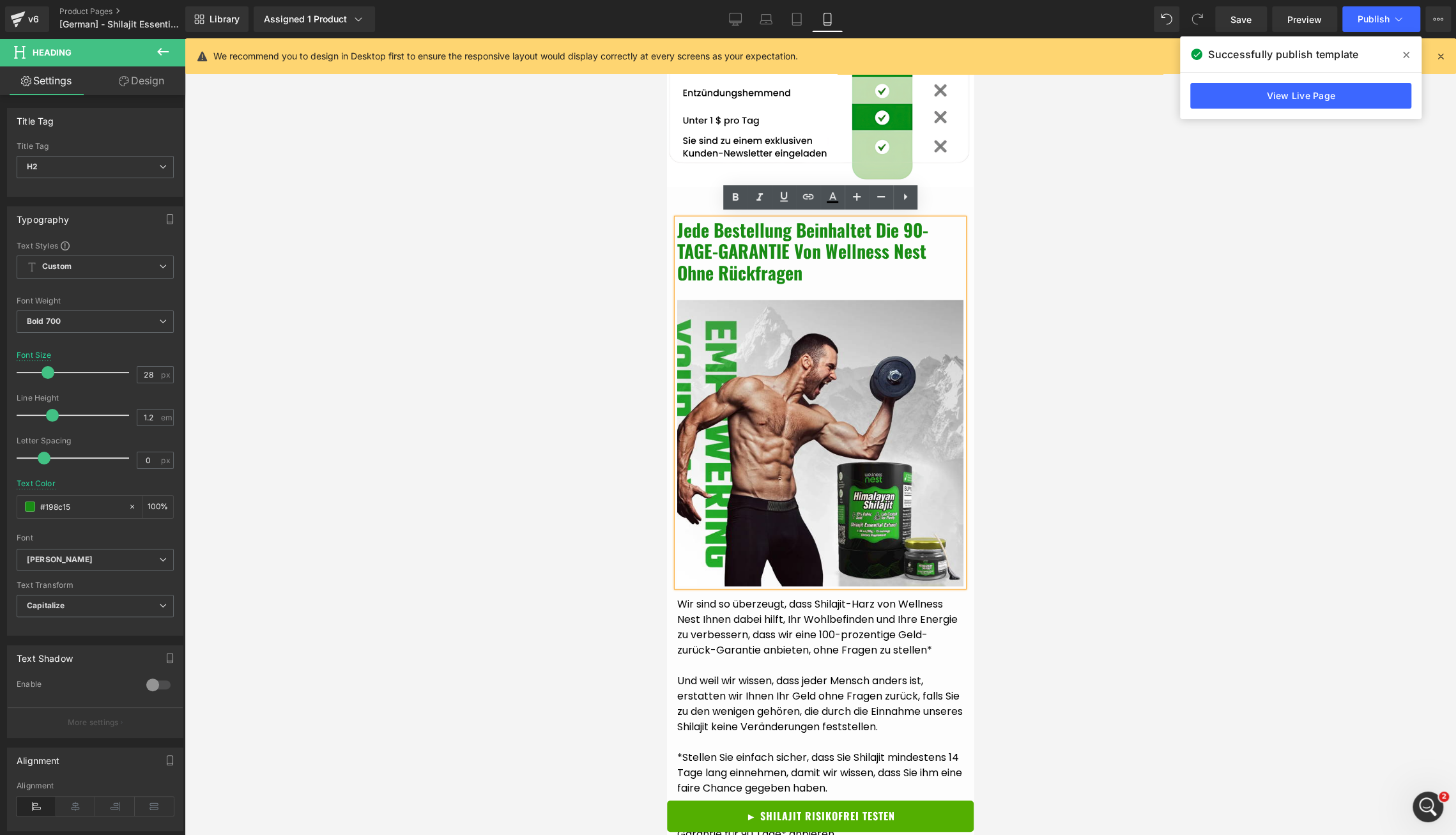
click at [800, 275] on h2 "Jede Bestellung beinhaltet die 90-TAGE-GARANTIE von Wellness Nest ohne Rückfrag…" at bounding box center [821, 250] width 286 height 64
click at [791, 342] on img at bounding box center [821, 443] width 286 height 286
click at [804, 273] on h2 "Jede Bestellung beinhaltet die 90-TAGE-GARANTIE von Wellness Nest ohne Rückfrag…" at bounding box center [821, 250] width 286 height 64
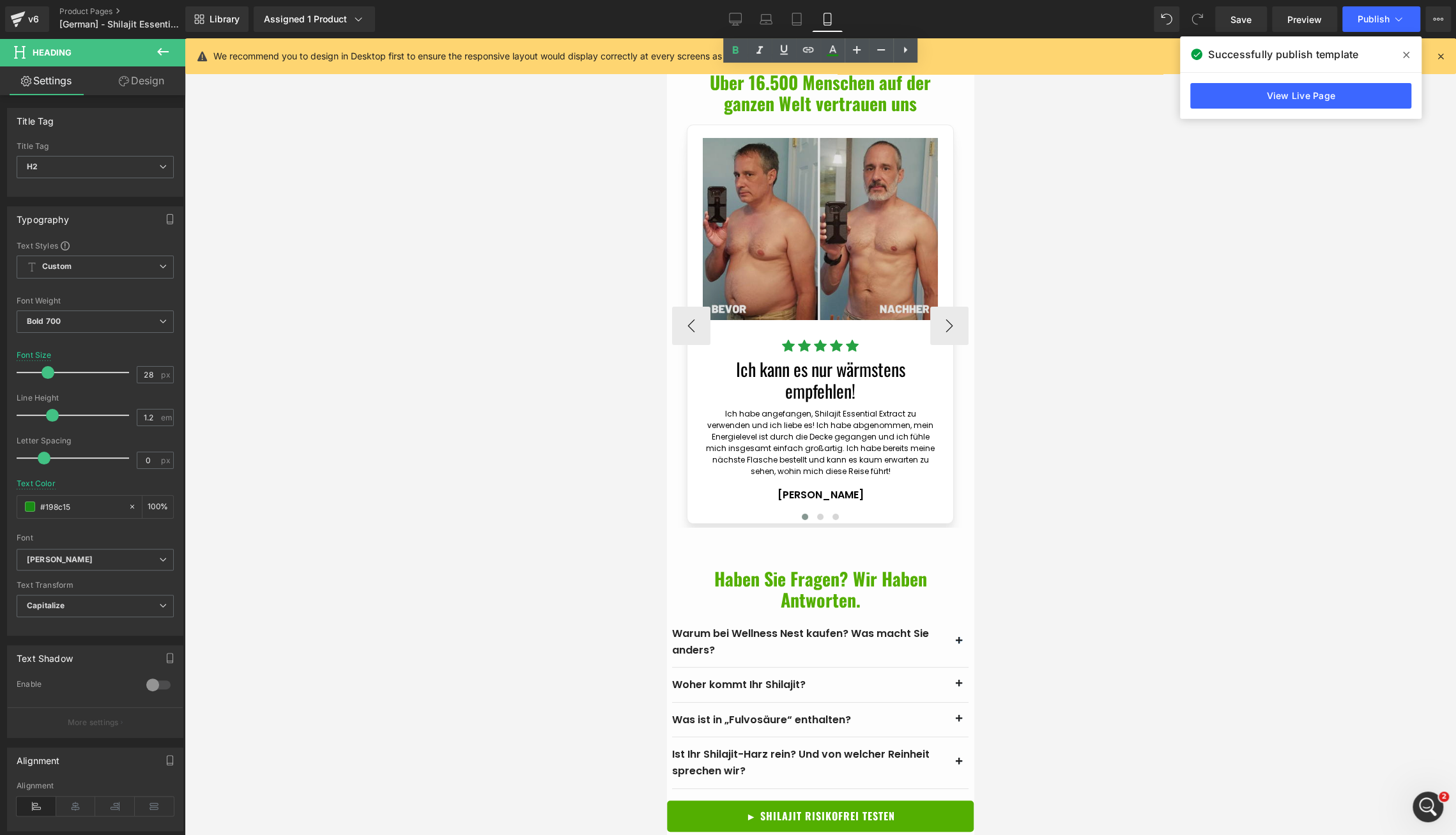
scroll to position [4044, 0]
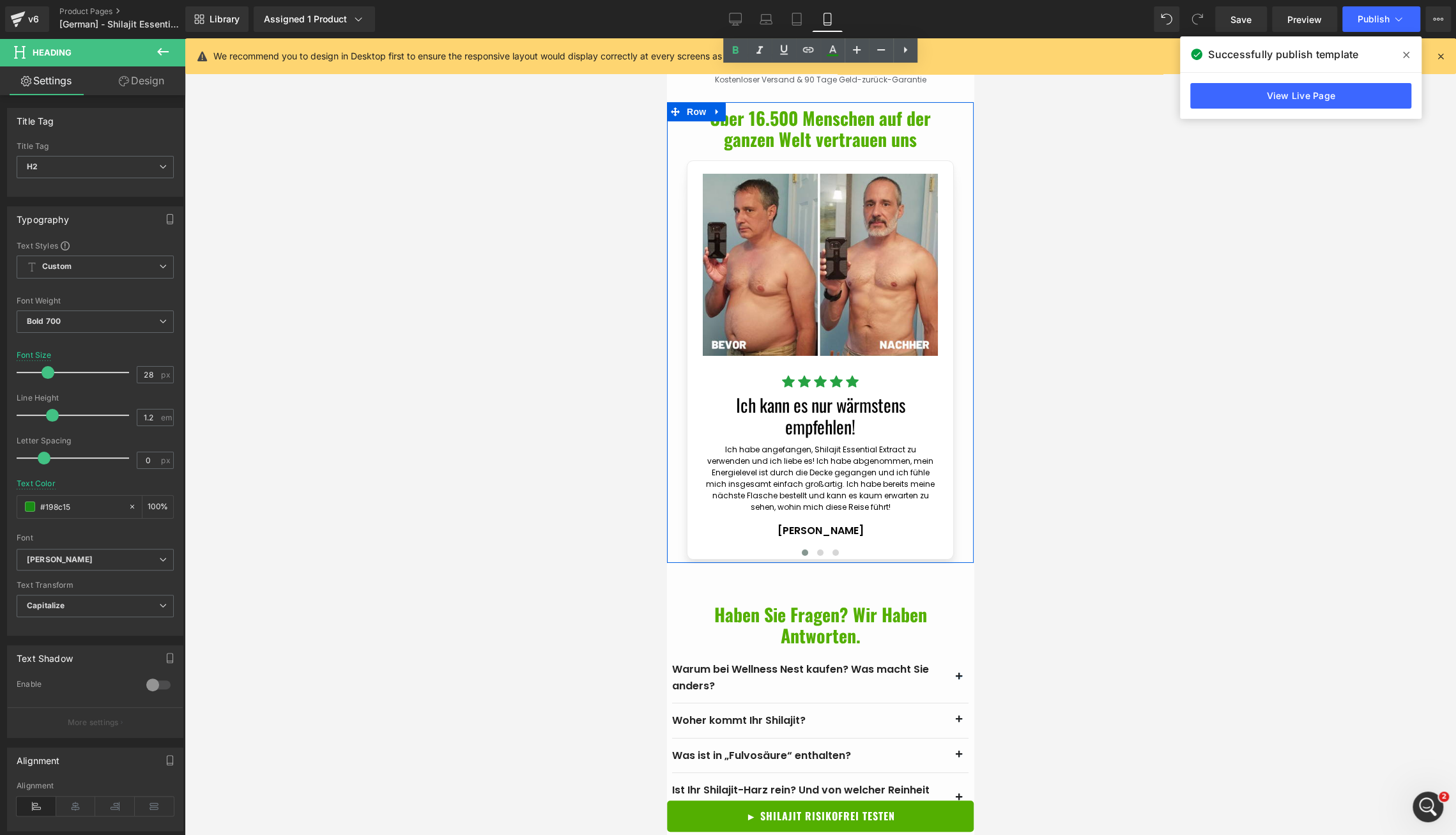
click at [672, 519] on div "Über 16.500 Menschen auf der ganzen Welt vertrauen uns Heading Image Icon Icon …" at bounding box center [821, 333] width 307 height 461
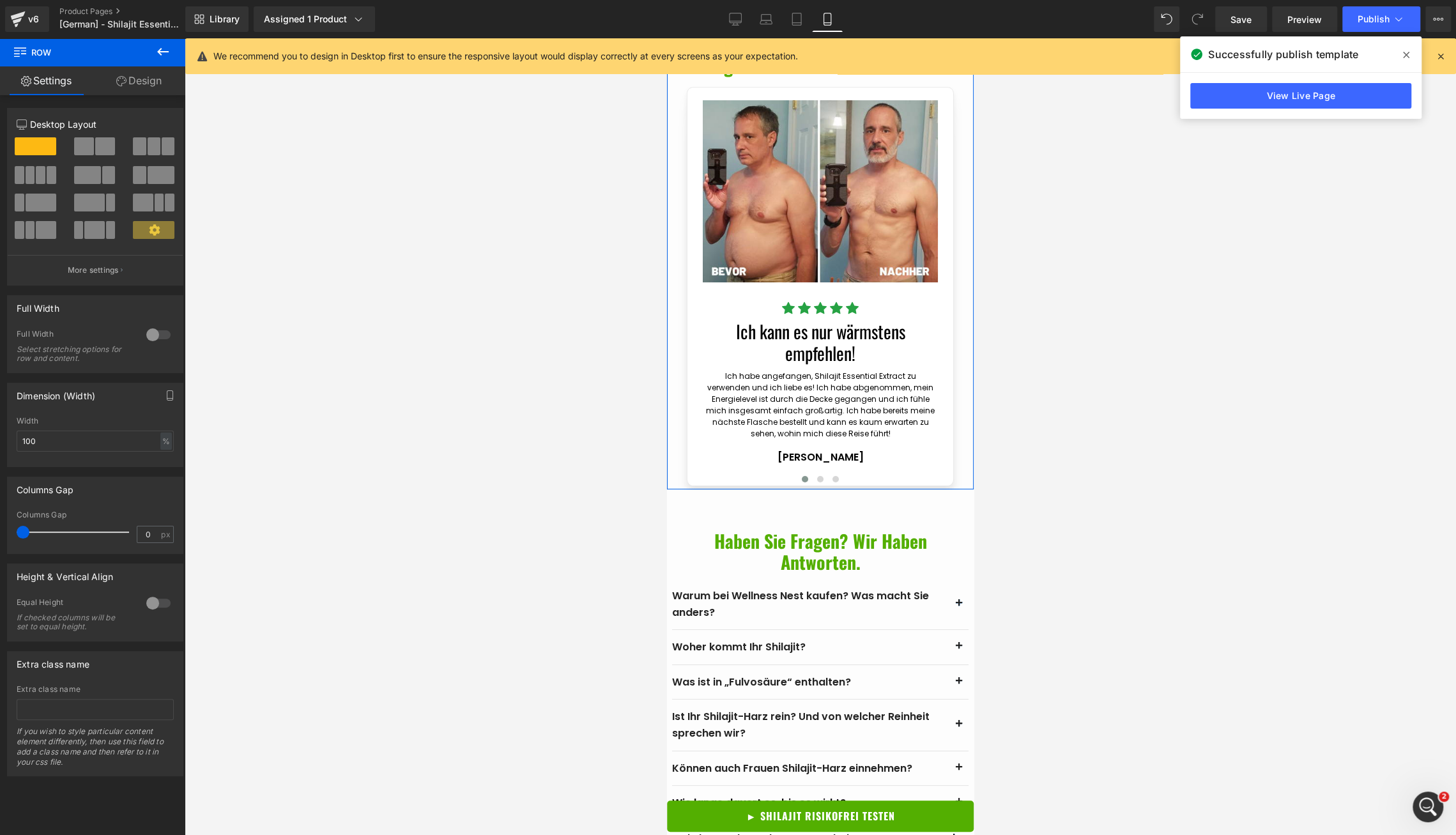
scroll to position [4142, 0]
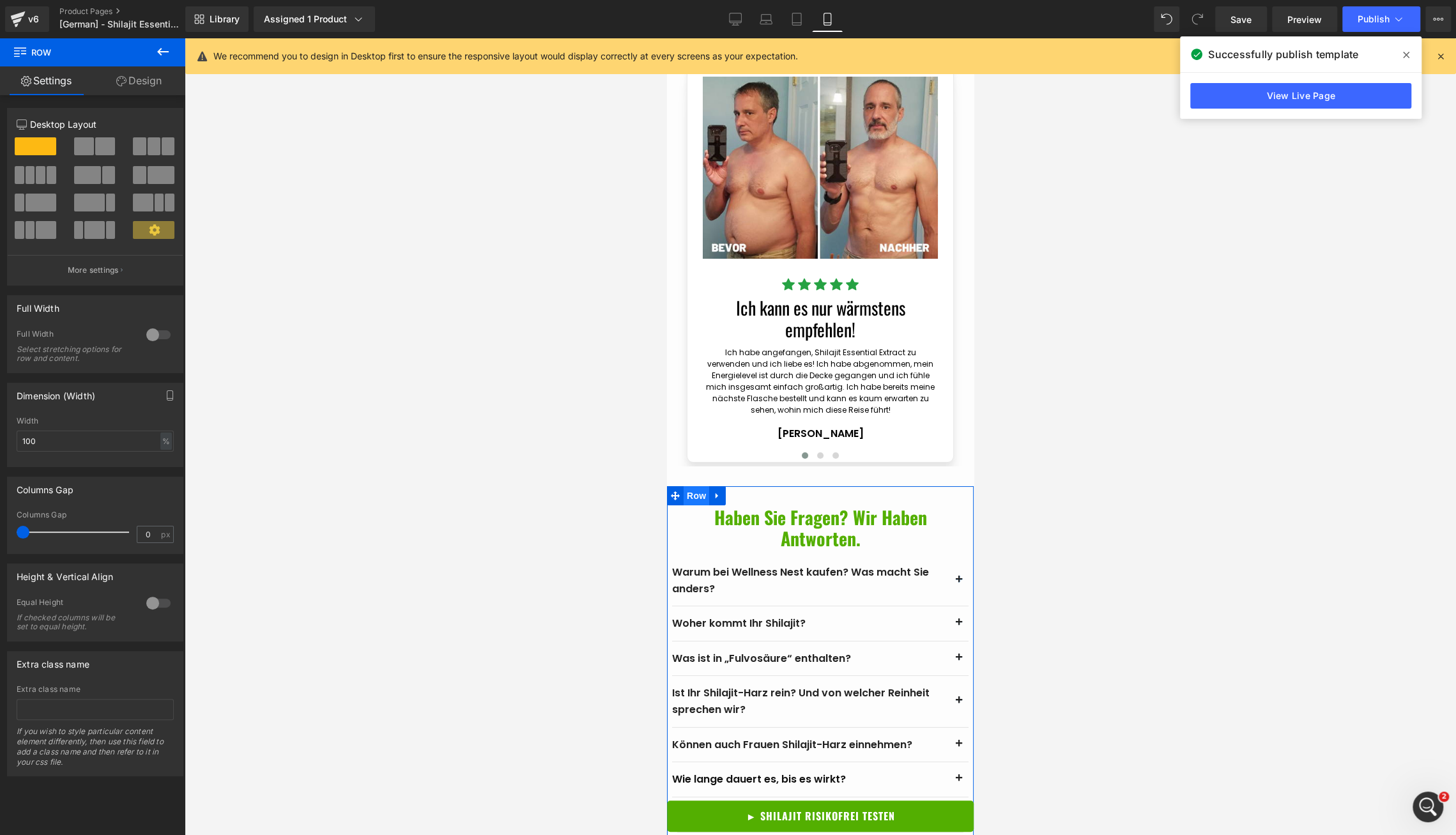
click at [706, 493] on span "Row" at bounding box center [696, 496] width 26 height 19
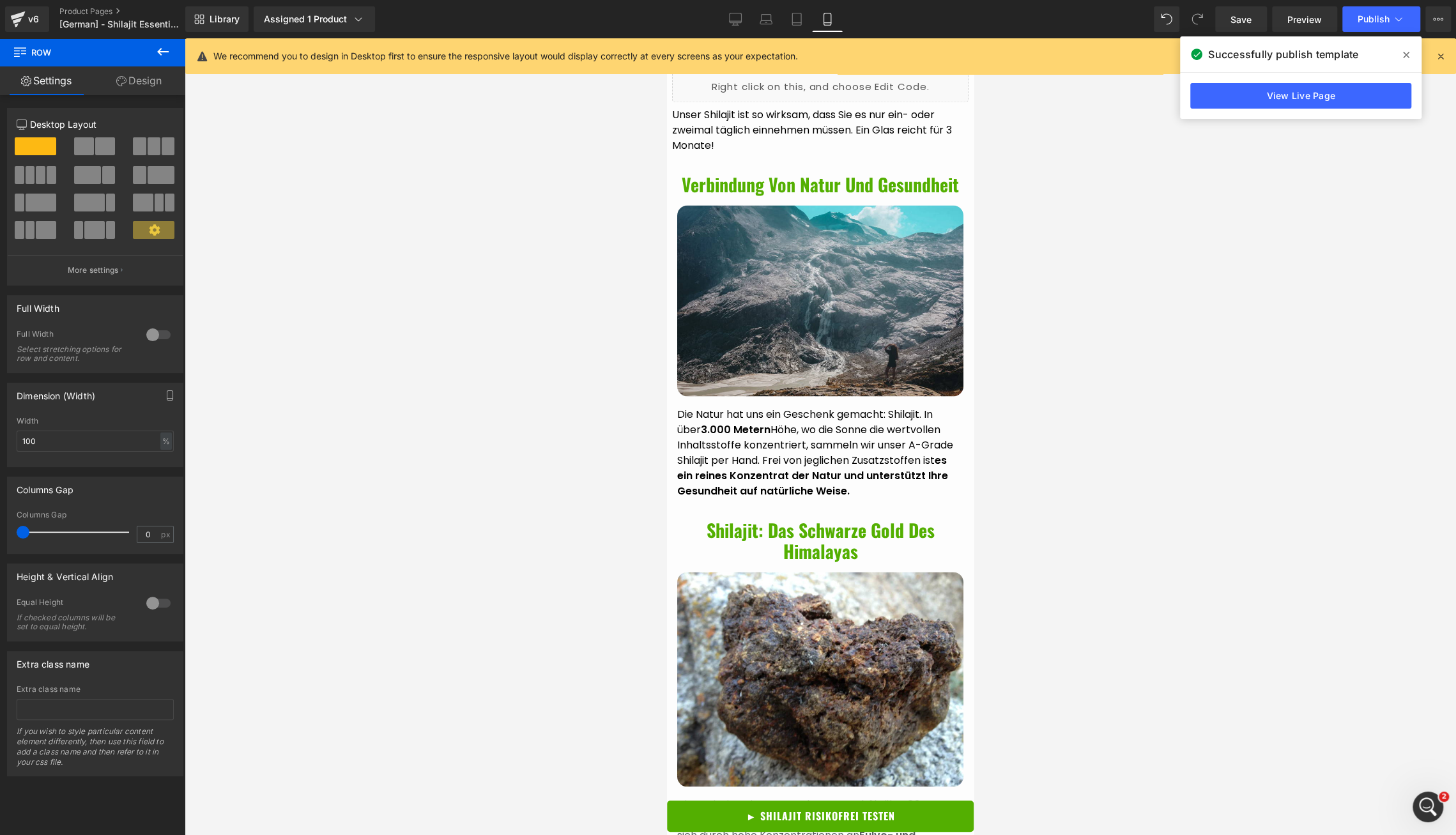
scroll to position [1879, 0]
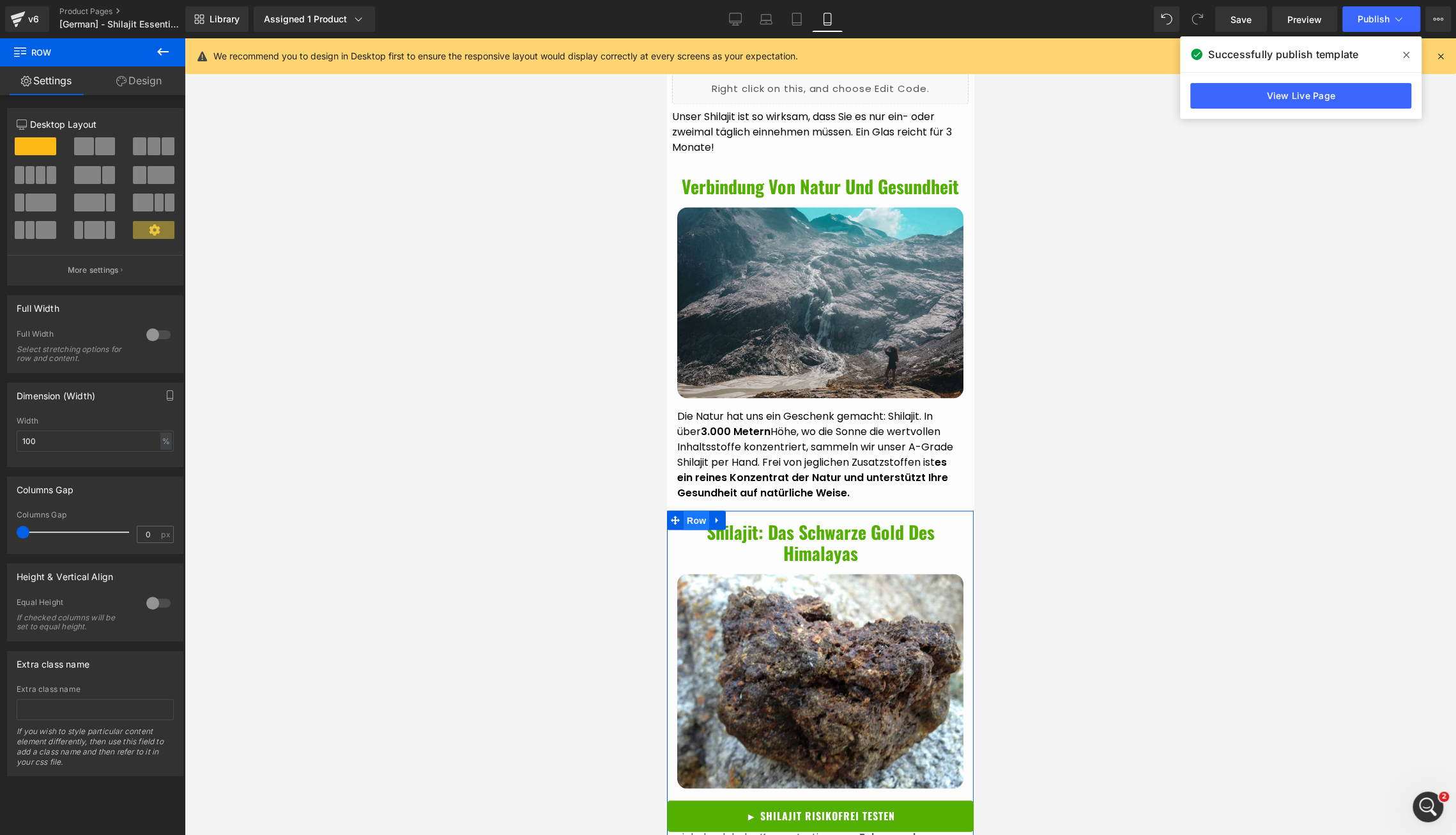
click at [693, 530] on span "Row" at bounding box center [696, 520] width 26 height 19
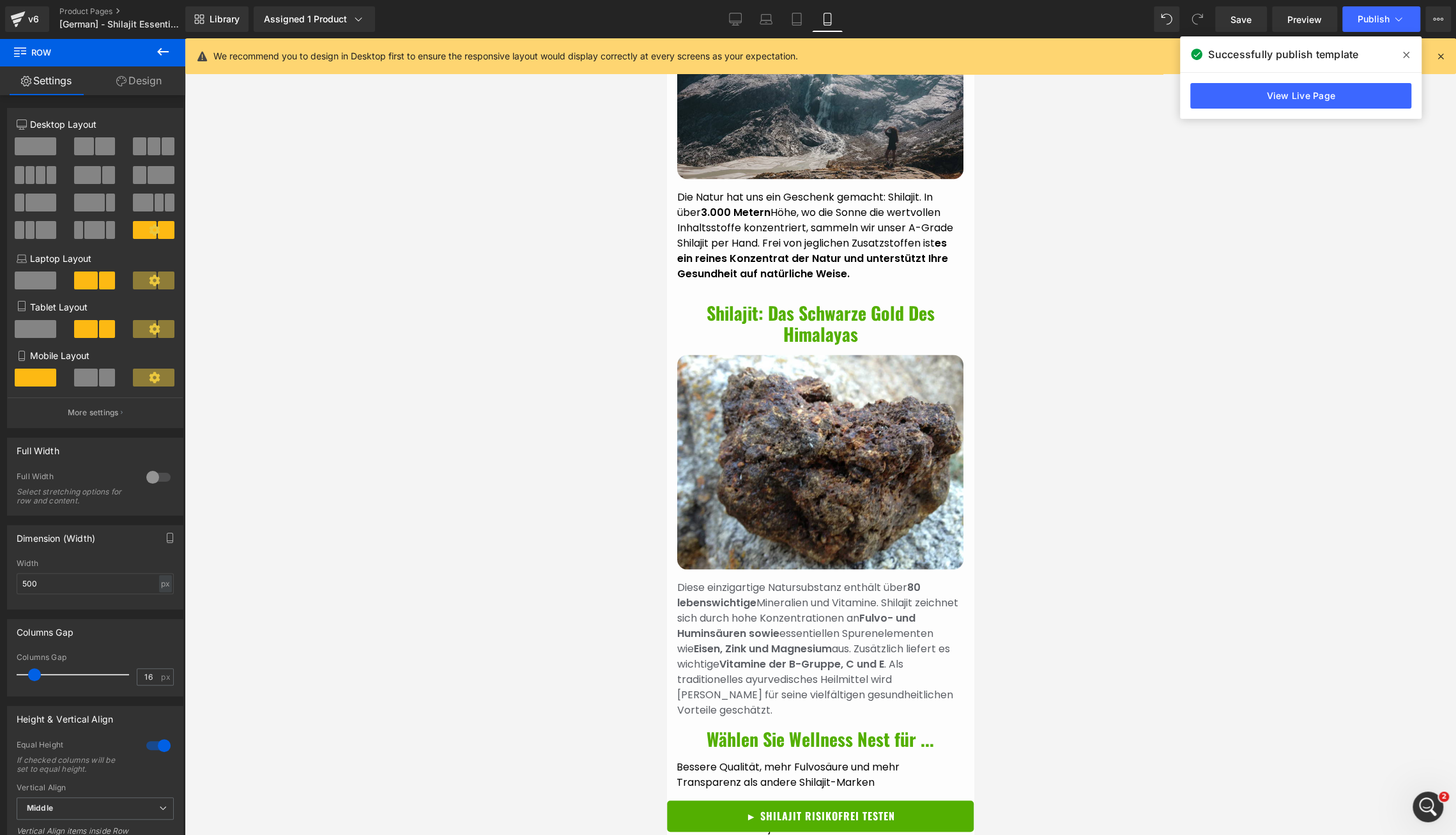
scroll to position [2059, 0]
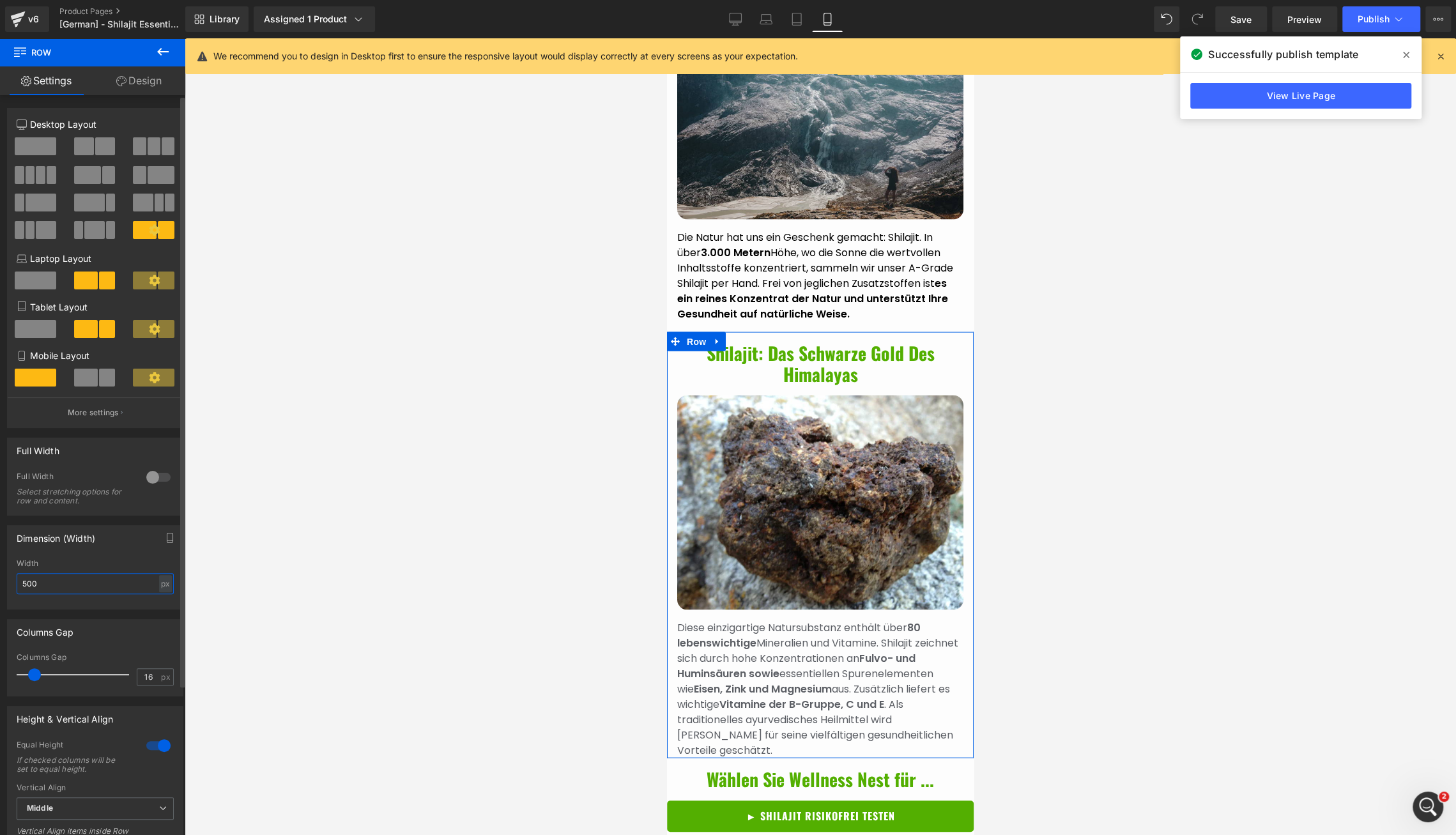
click at [122, 592] on input "500" at bounding box center [95, 584] width 157 height 21
type input "100"
click at [125, 550] on div "Dimension (Width)" at bounding box center [95, 537] width 175 height 24
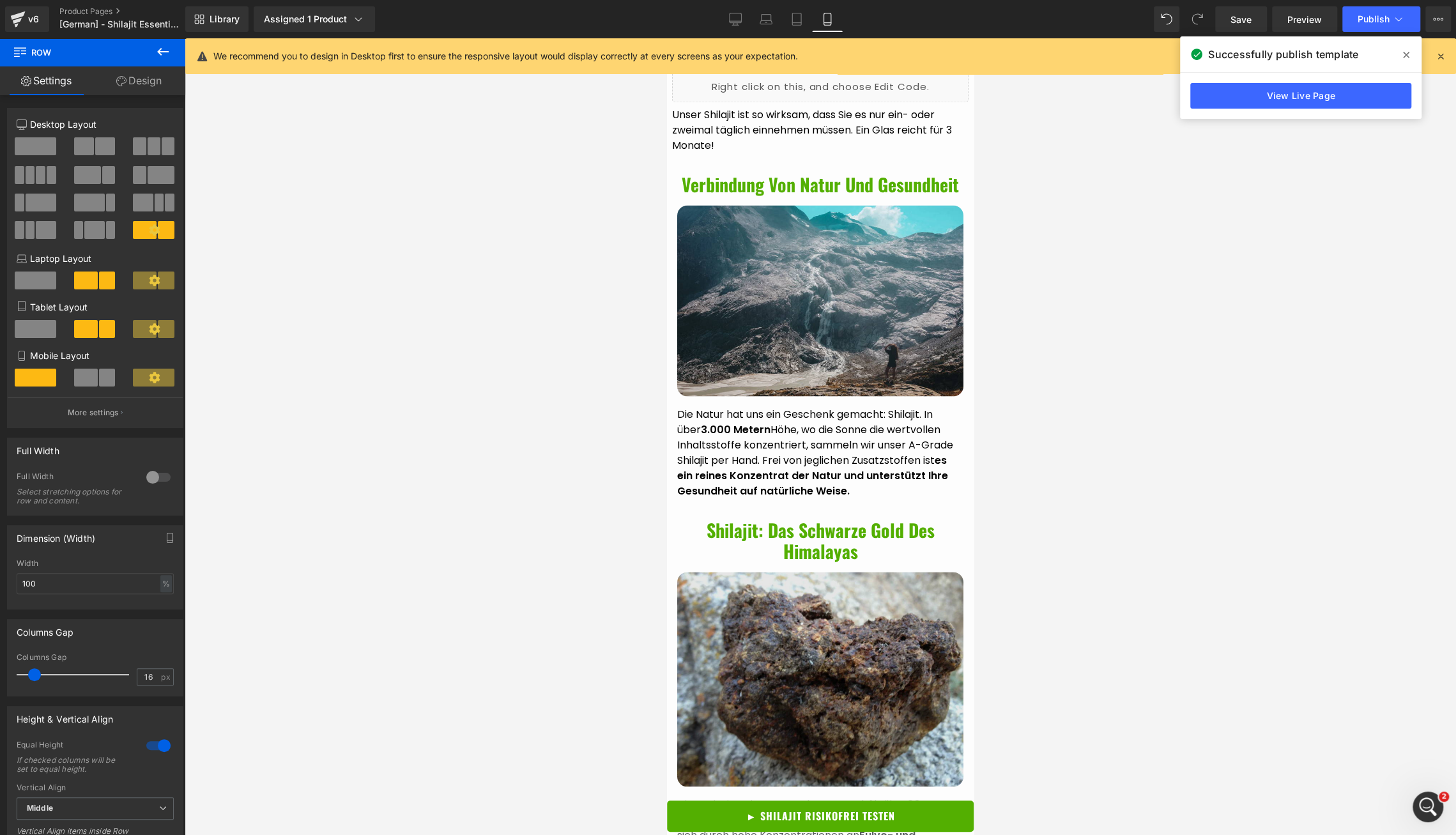
scroll to position [1801, 0]
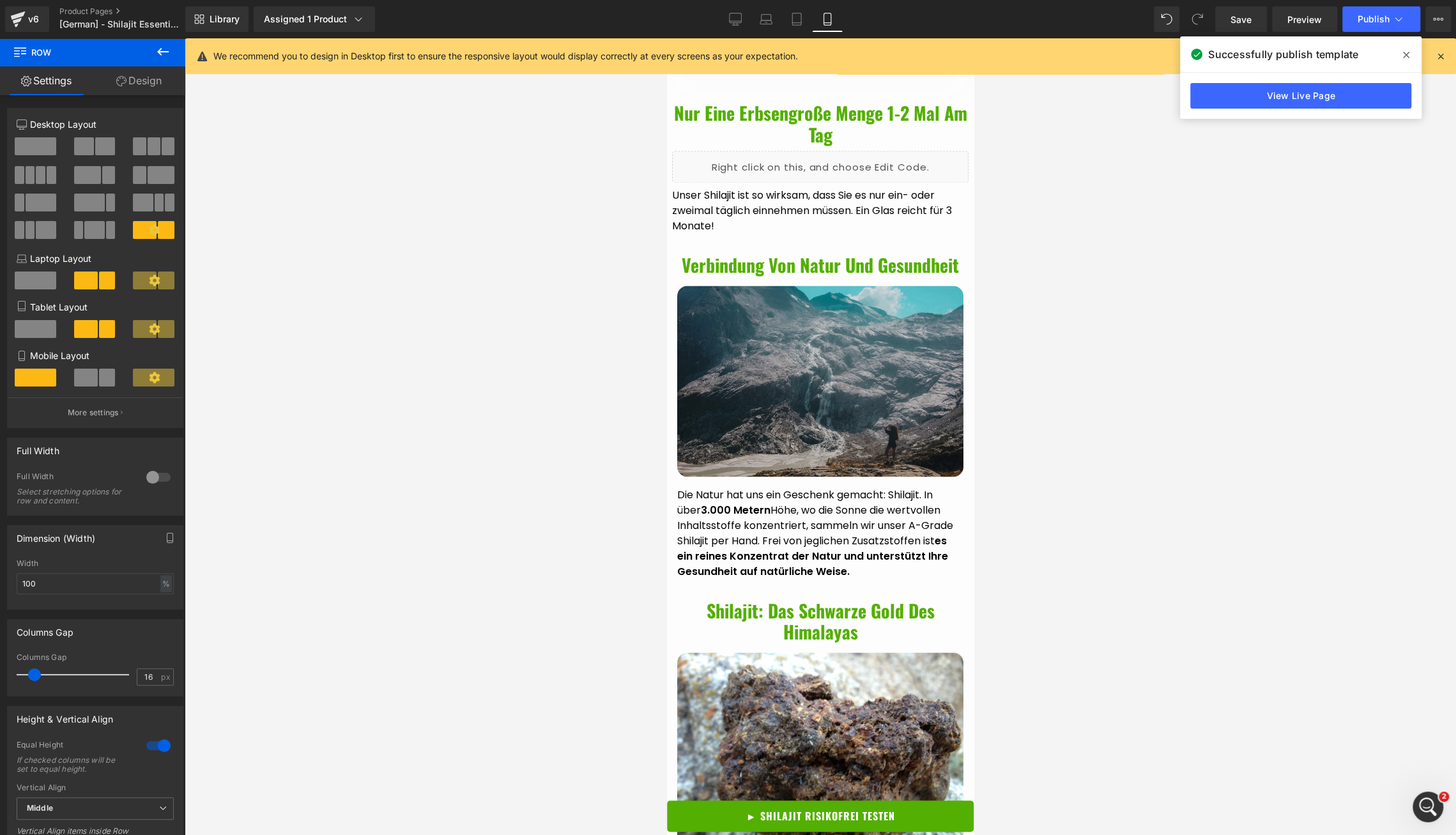
click at [714, 388] on img at bounding box center [821, 381] width 286 height 190
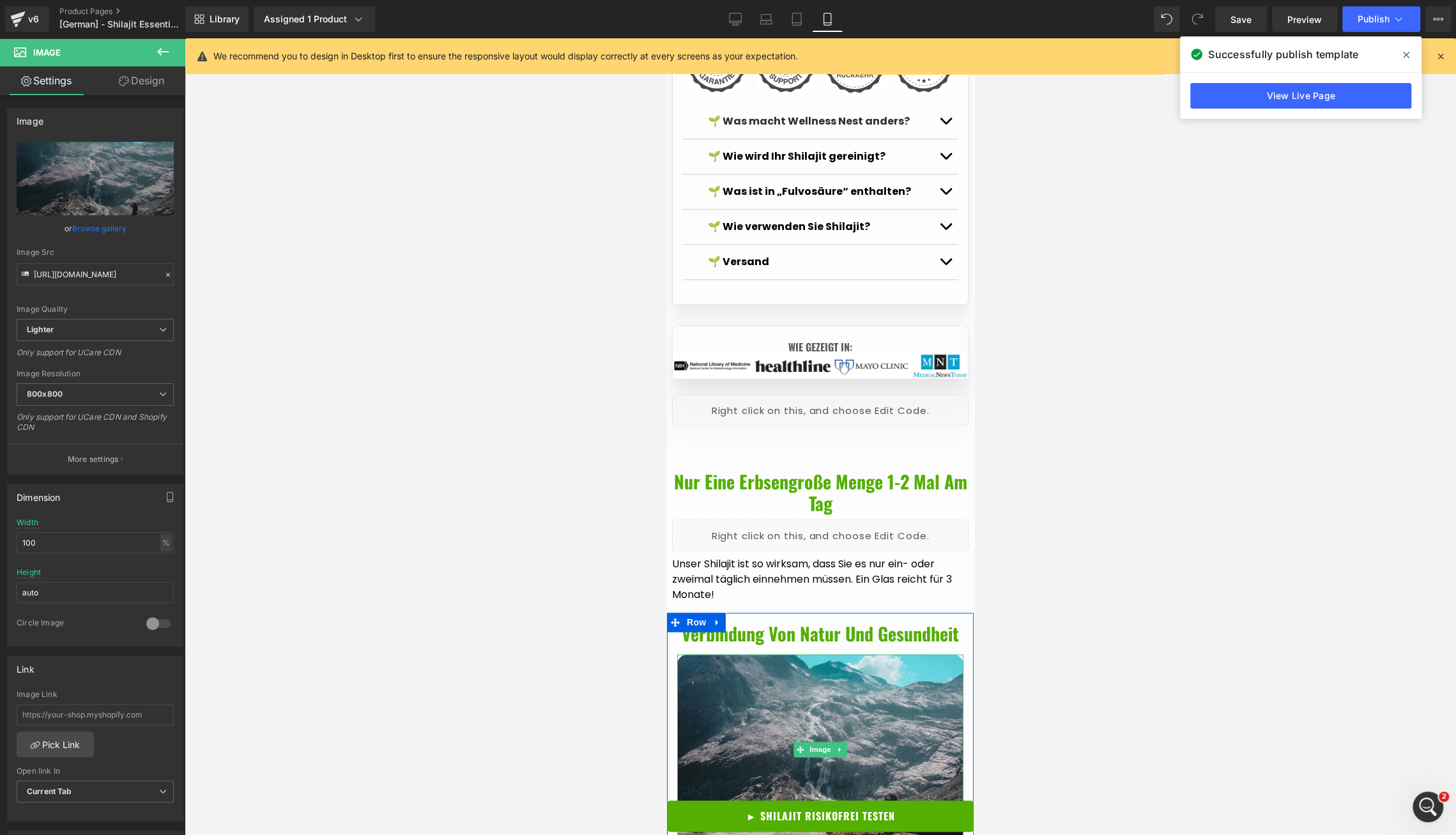
scroll to position [1420, 0]
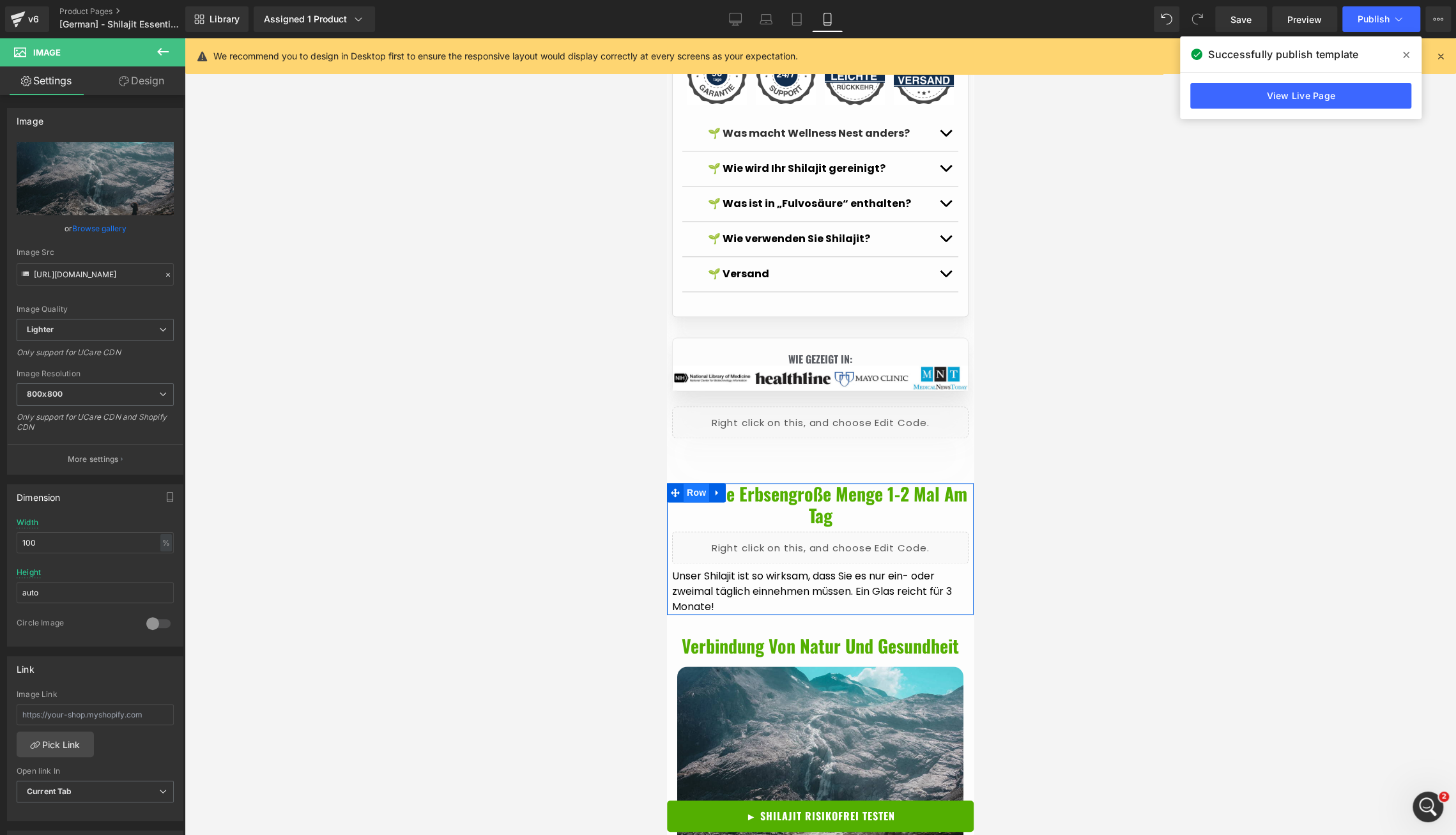
click at [695, 502] on span "Row" at bounding box center [696, 492] width 26 height 19
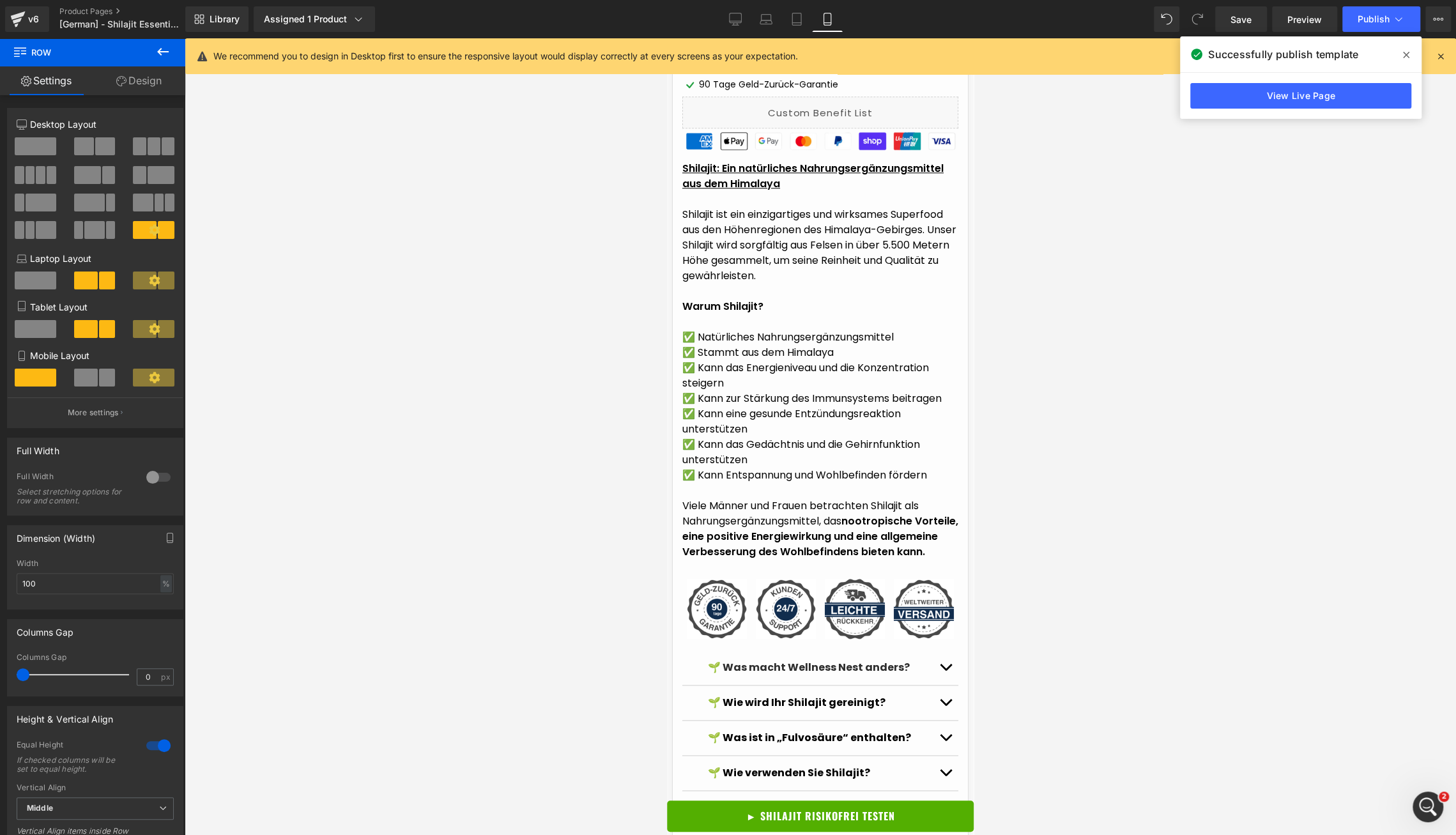
scroll to position [0, 0]
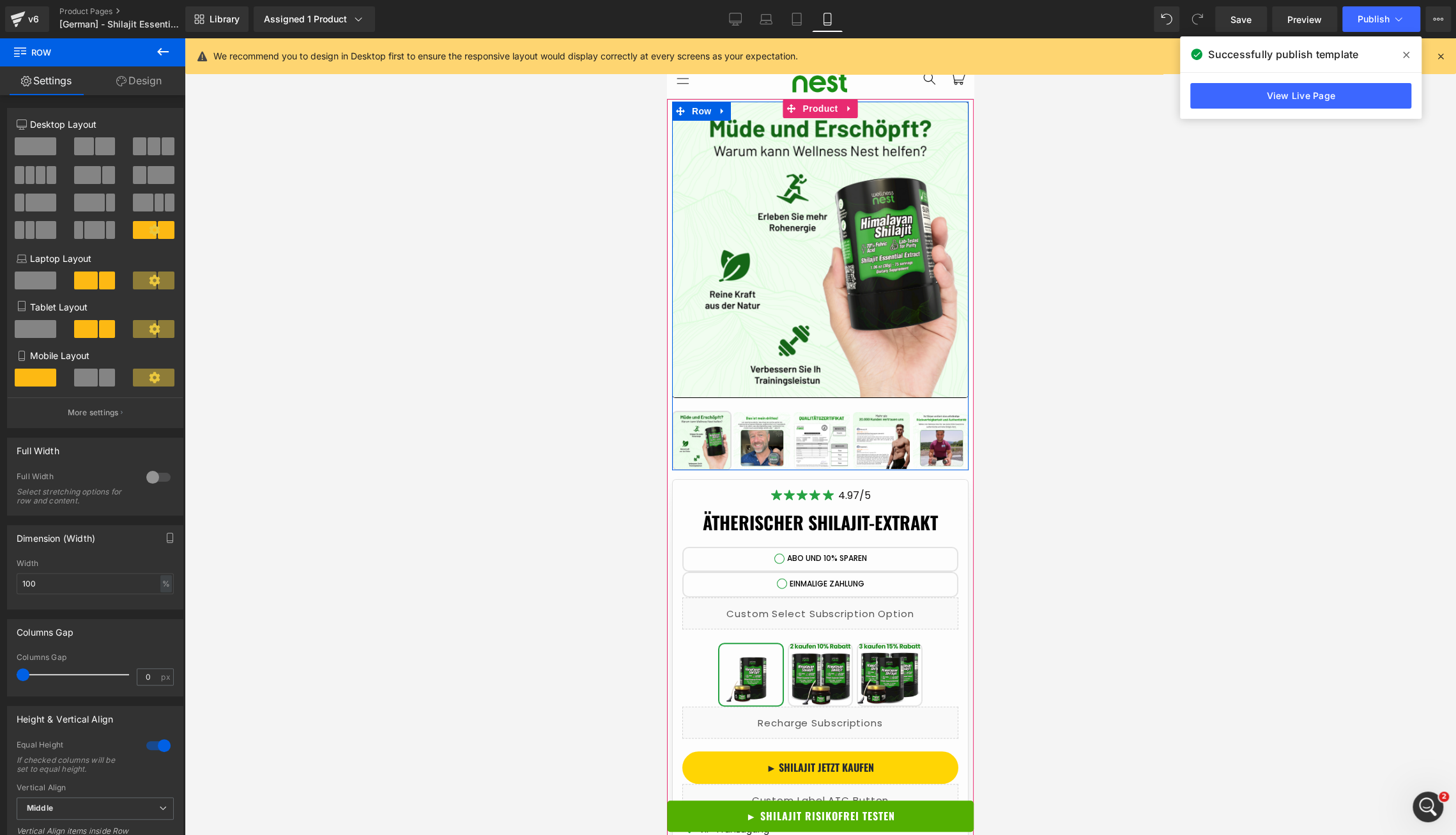
click at [702, 108] on span "Row" at bounding box center [701, 108] width 20 height 15
click at [76, 583] on input "1280" at bounding box center [95, 584] width 157 height 21
type input "100"
click at [92, 565] on div "Width" at bounding box center [95, 563] width 157 height 9
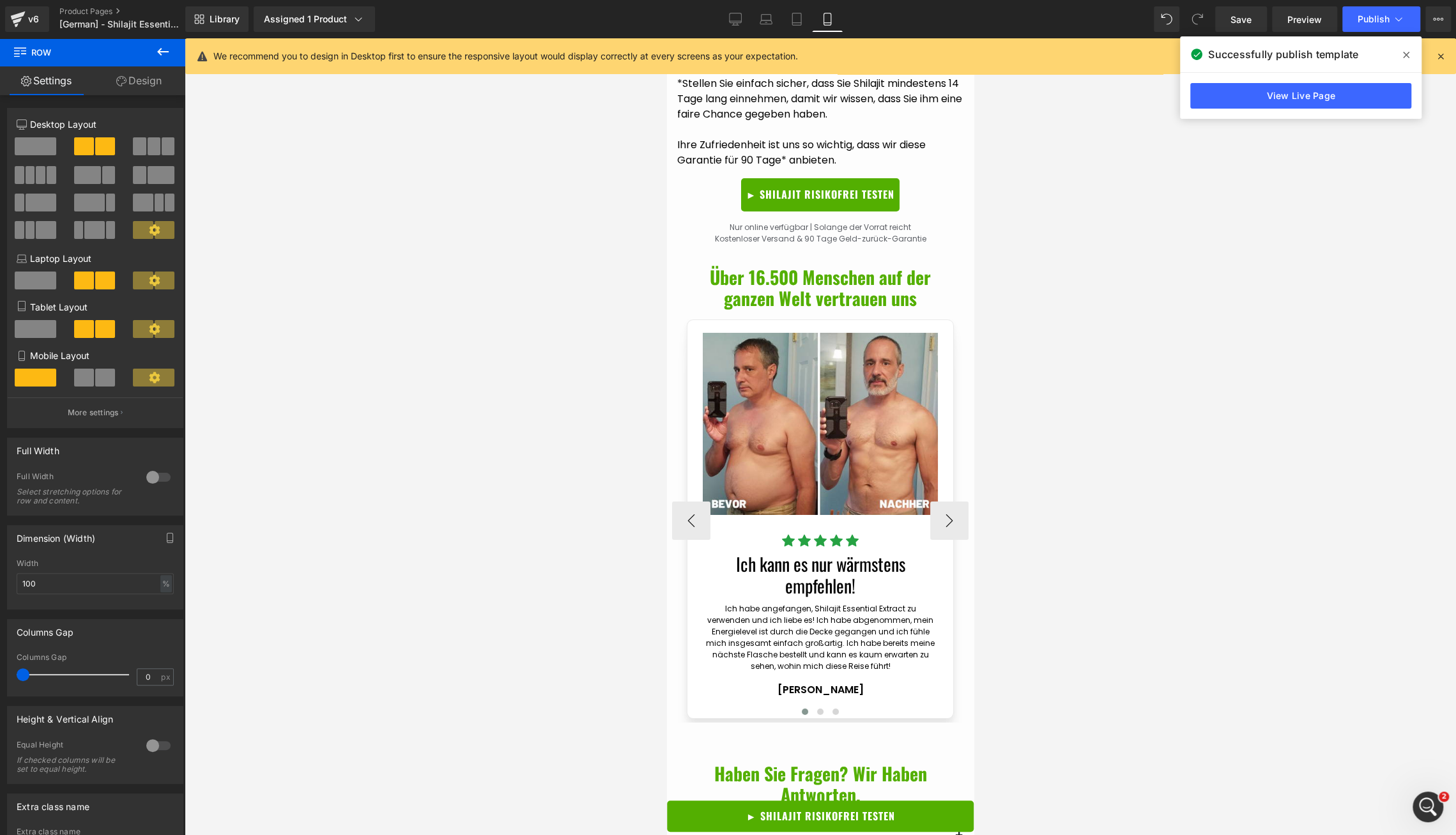
scroll to position [4054, 0]
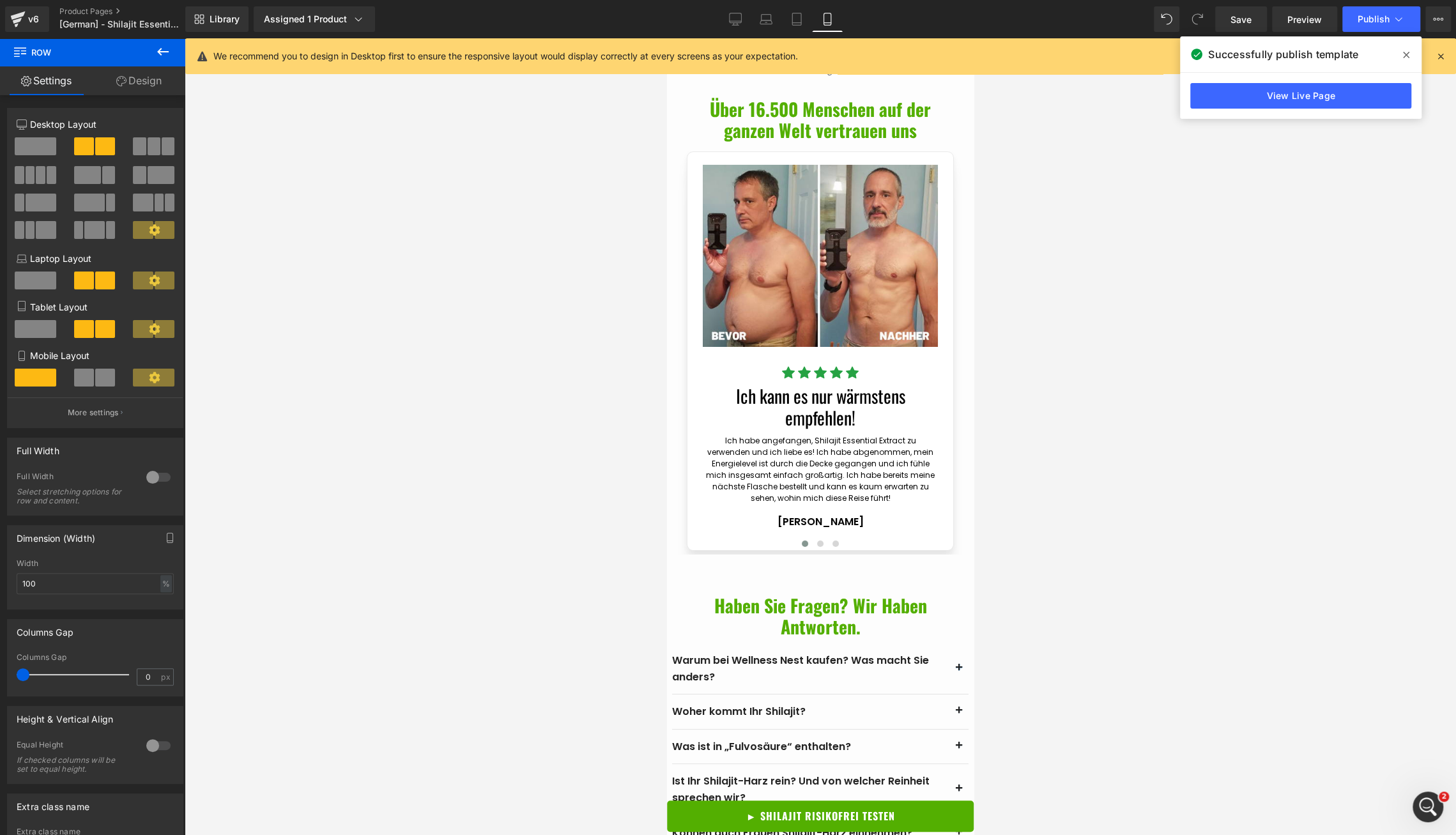
click at [1412, 55] on span at bounding box center [1406, 55] width 20 height 20
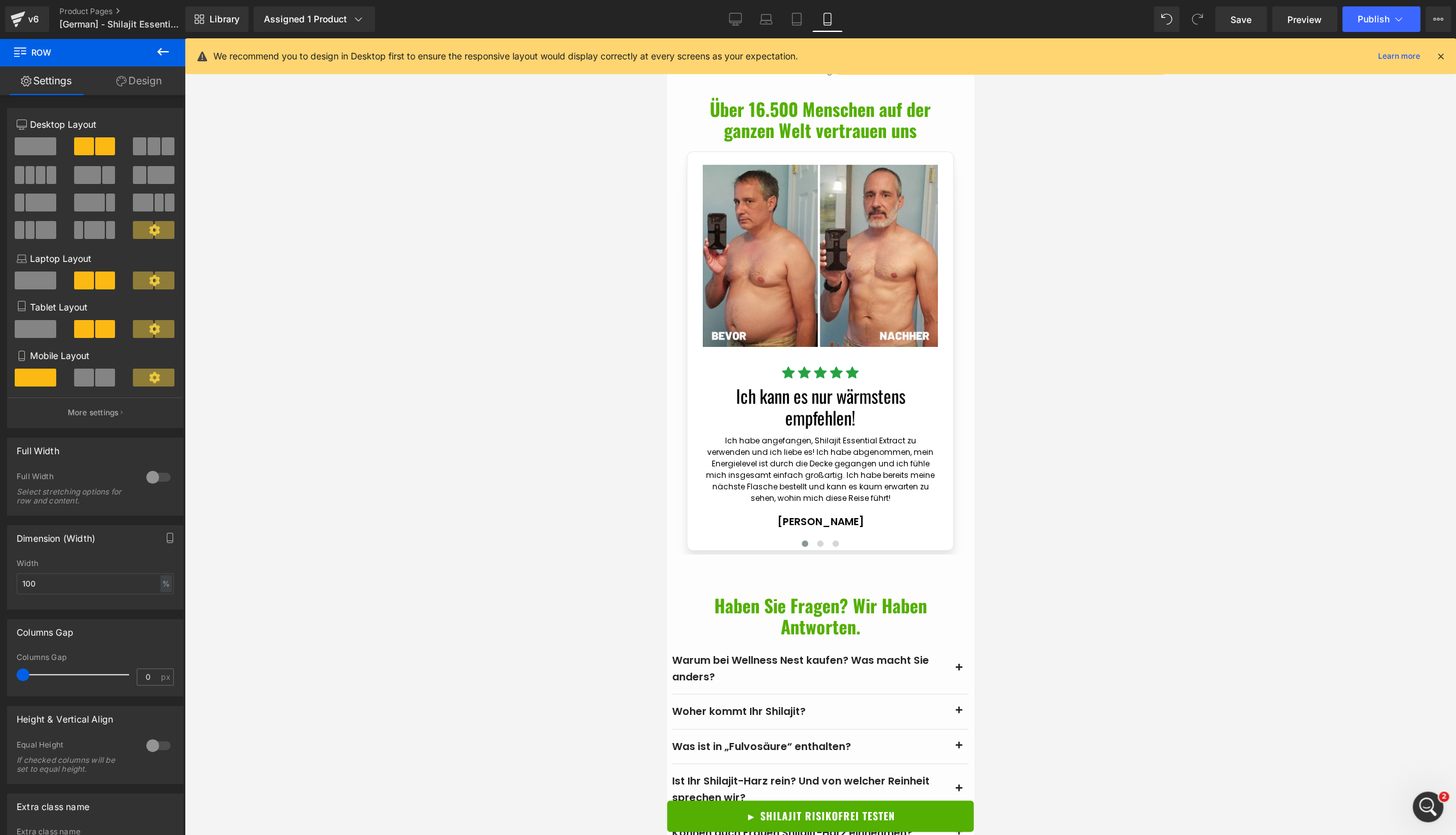
click at [1265, 244] on div at bounding box center [820, 437] width 1272 height 797
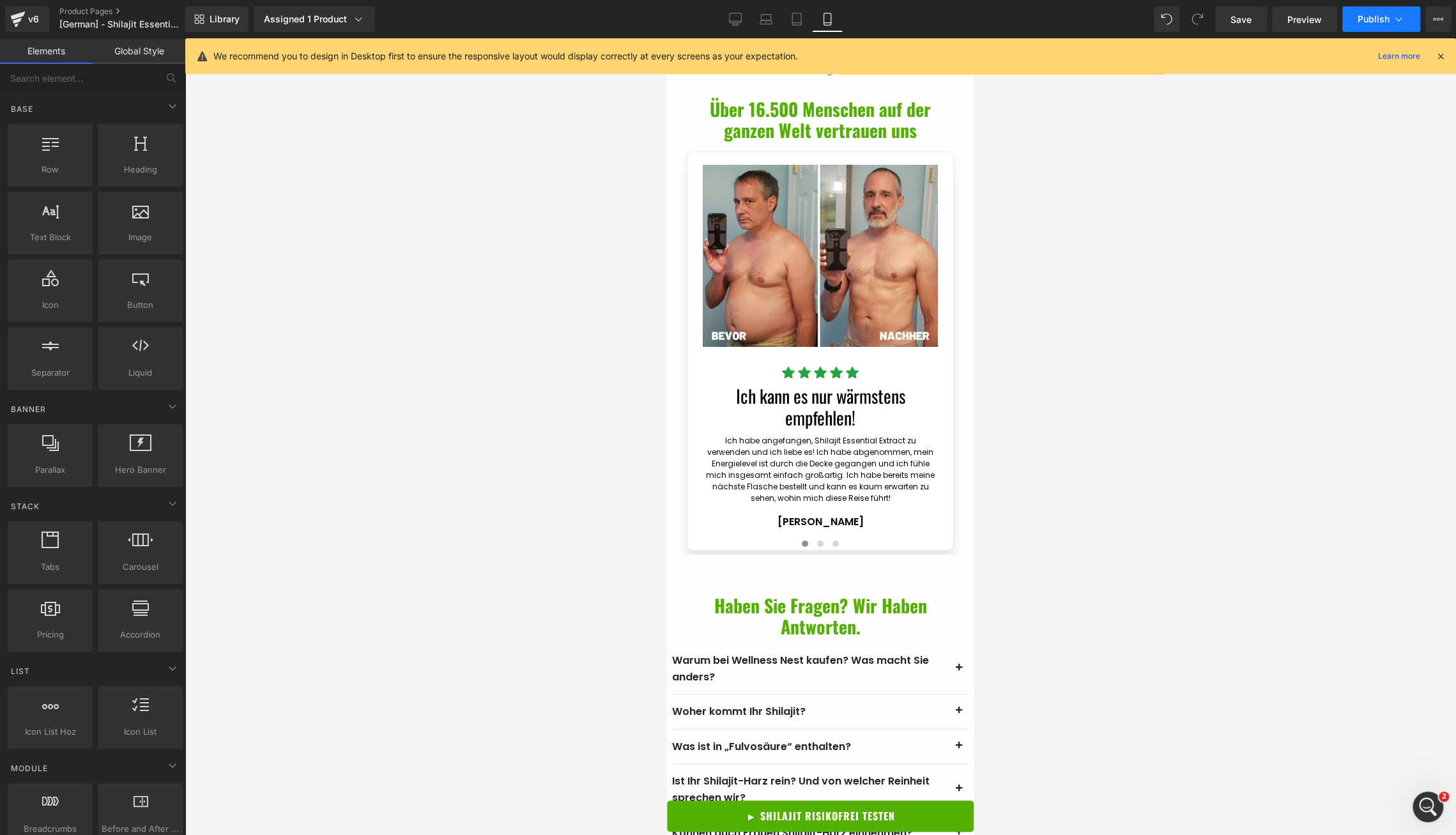
click at [1362, 24] on span "Publish" at bounding box center [1373, 19] width 32 height 11
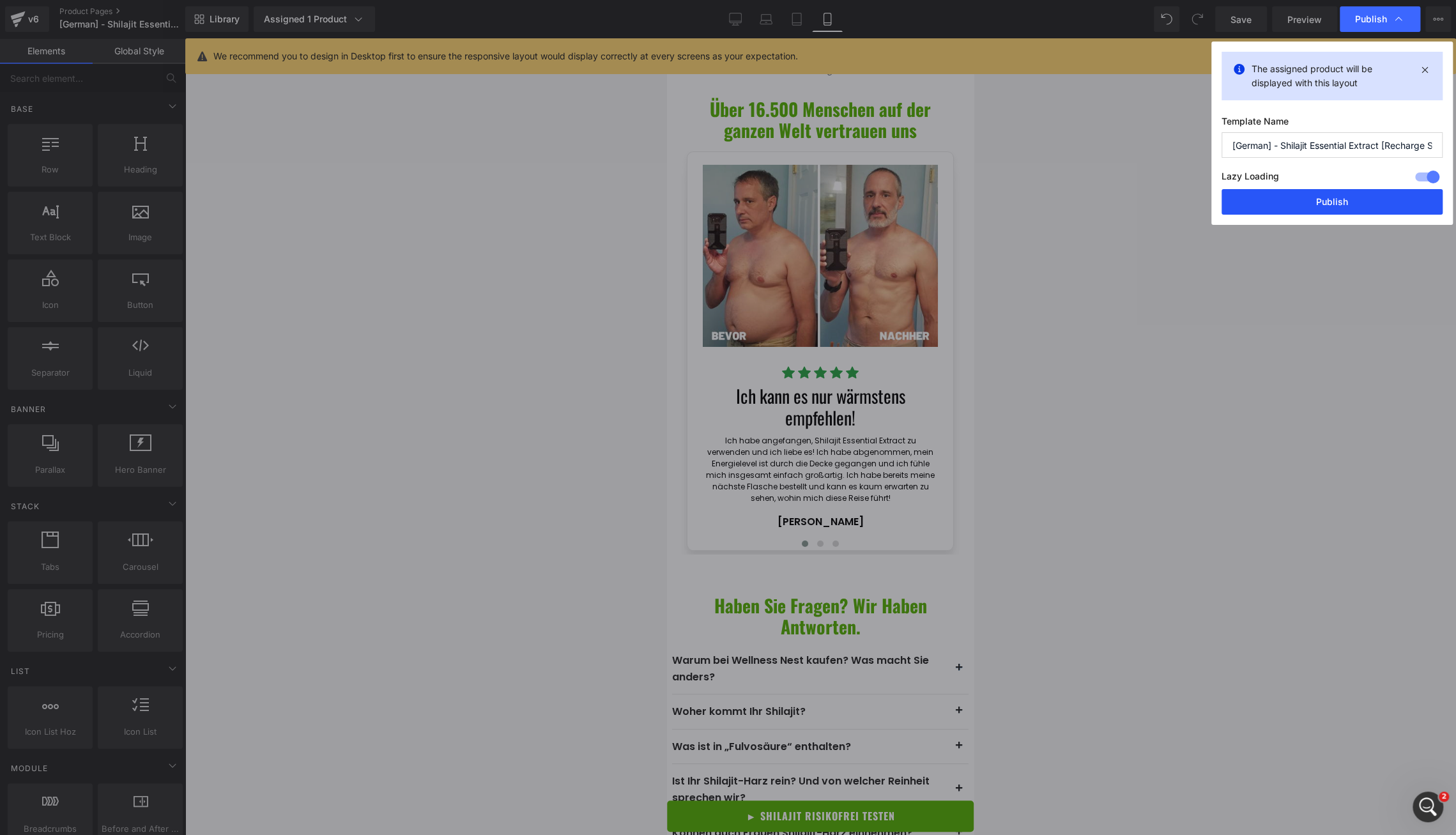
click at [1309, 201] on button "Publish" at bounding box center [1332, 202] width 221 height 26
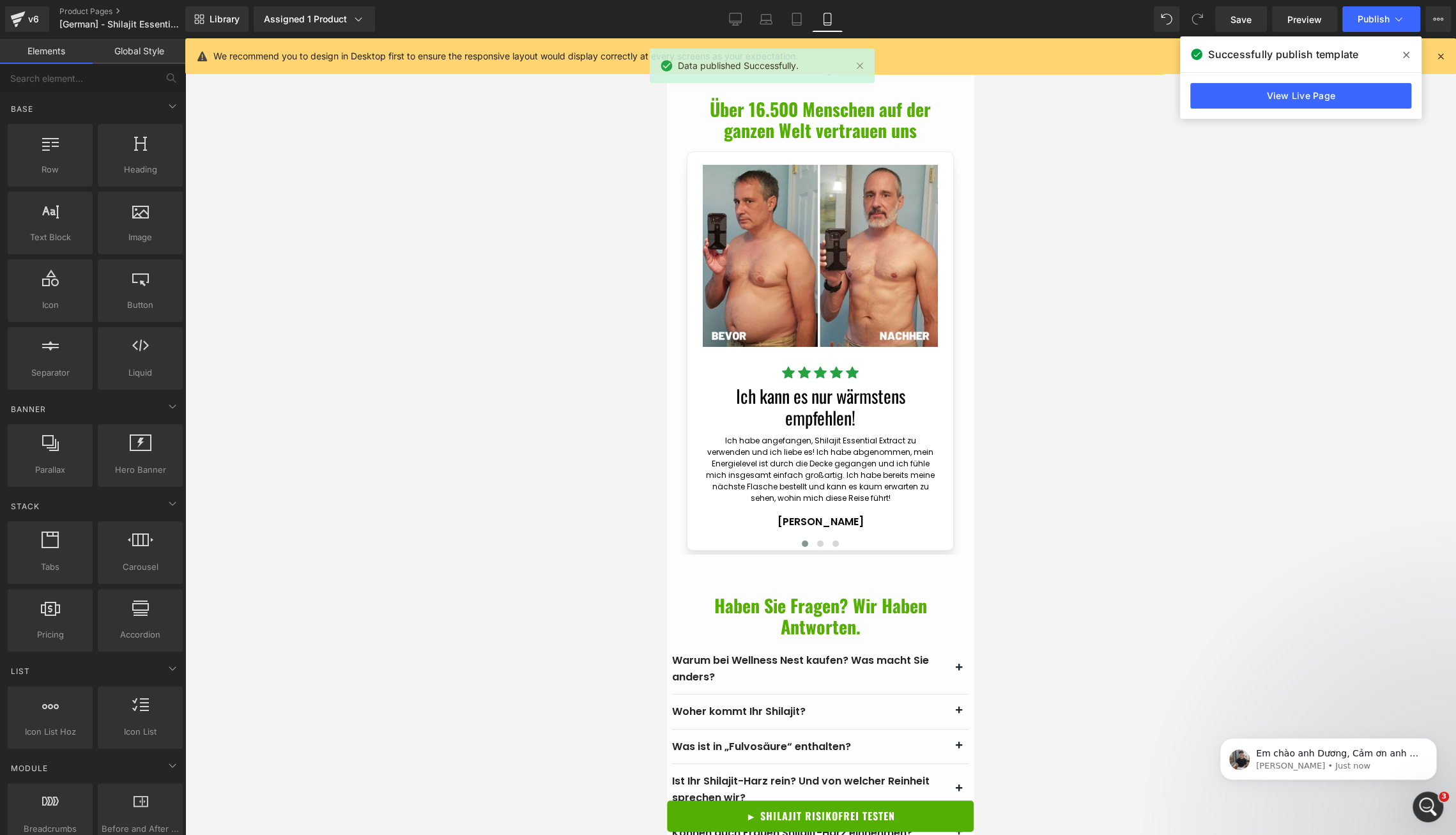
scroll to position [0, 0]
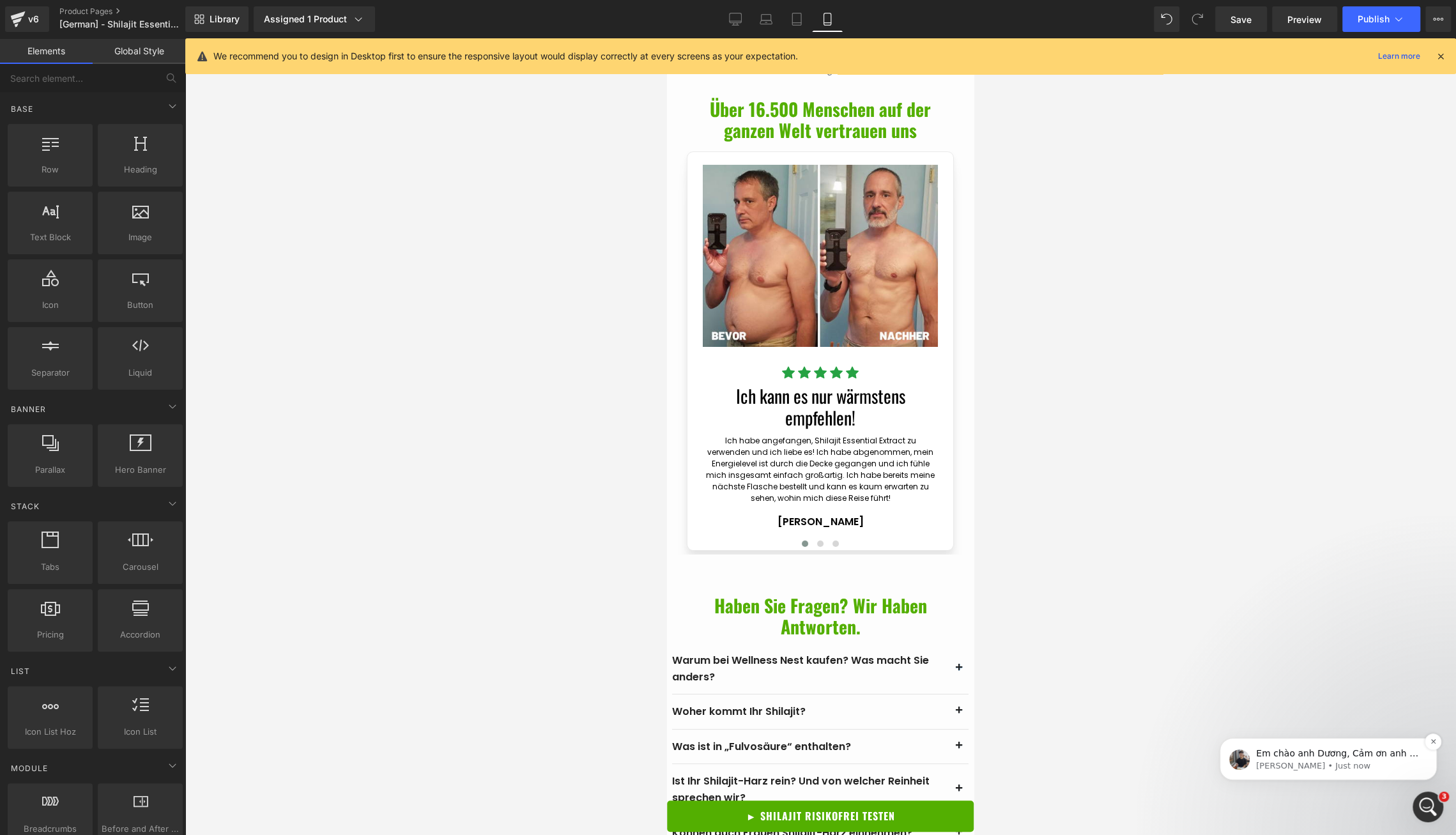
click at [1387, 761] on p "[PERSON_NAME] • Just now" at bounding box center [1339, 766] width 165 height 12
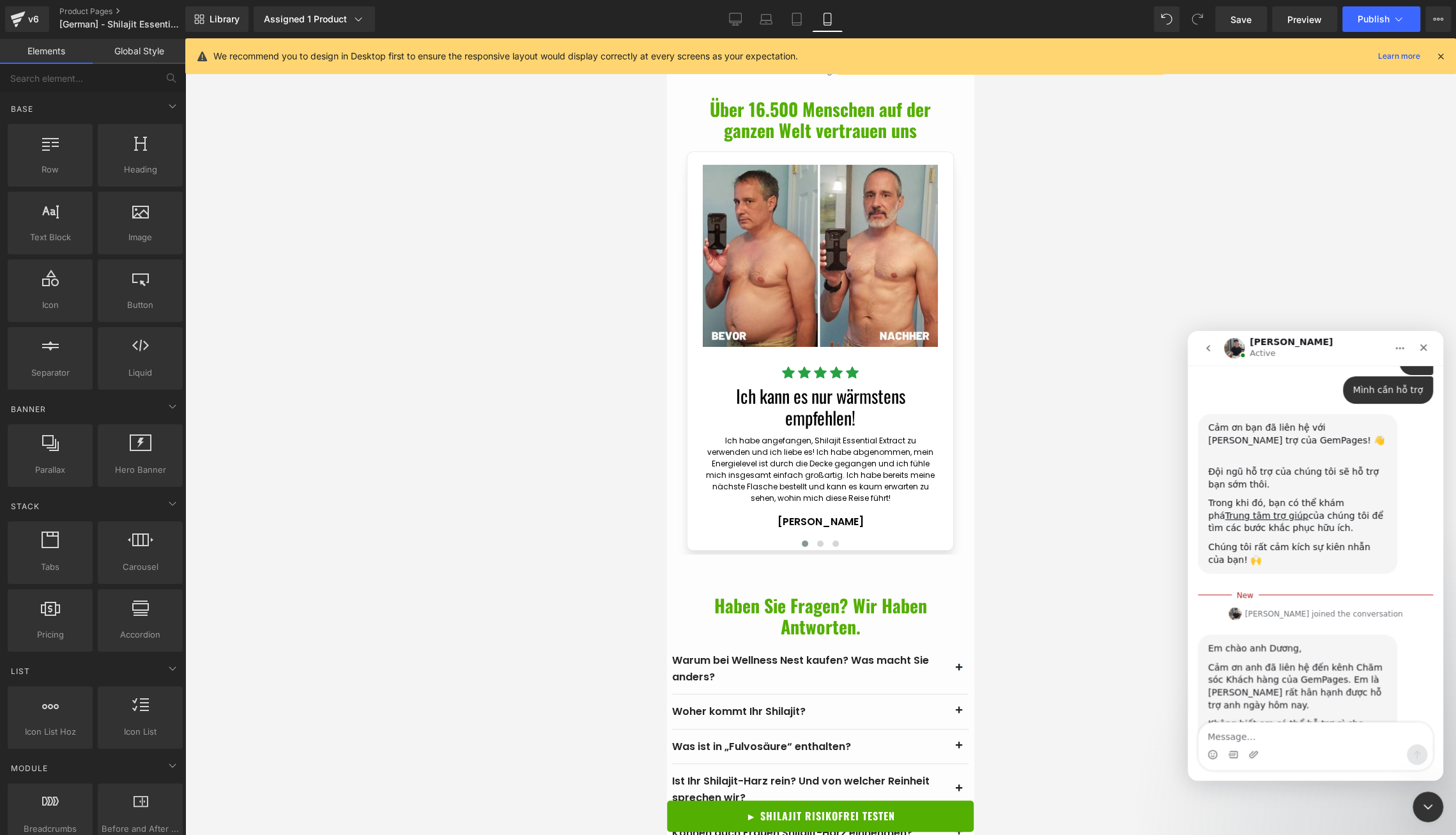
scroll to position [163, 0]
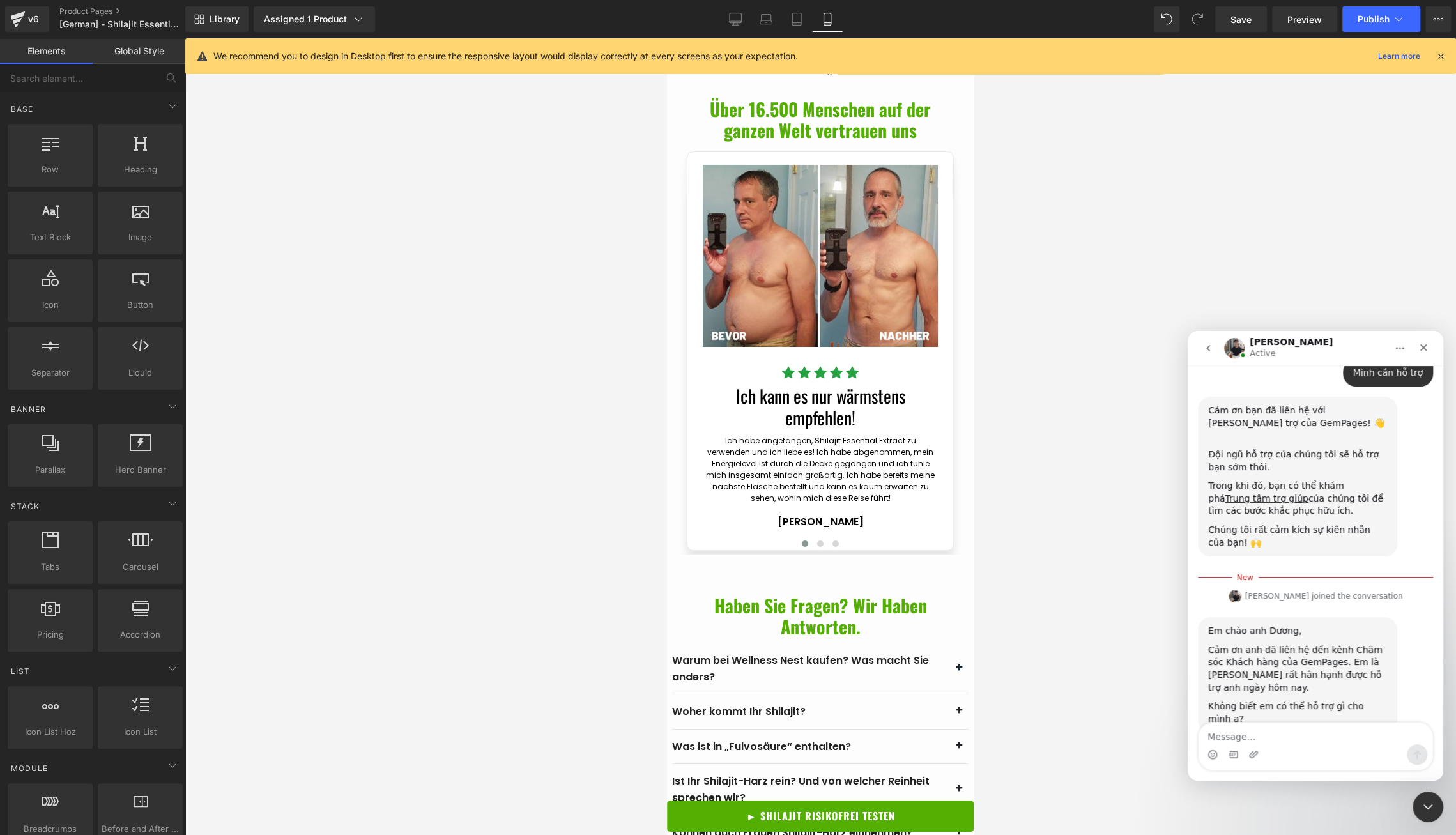
click at [1269, 740] on textarea "Message…" at bounding box center [1316, 733] width 234 height 22
type textarea "[URL][DOMAIN_NAME]"
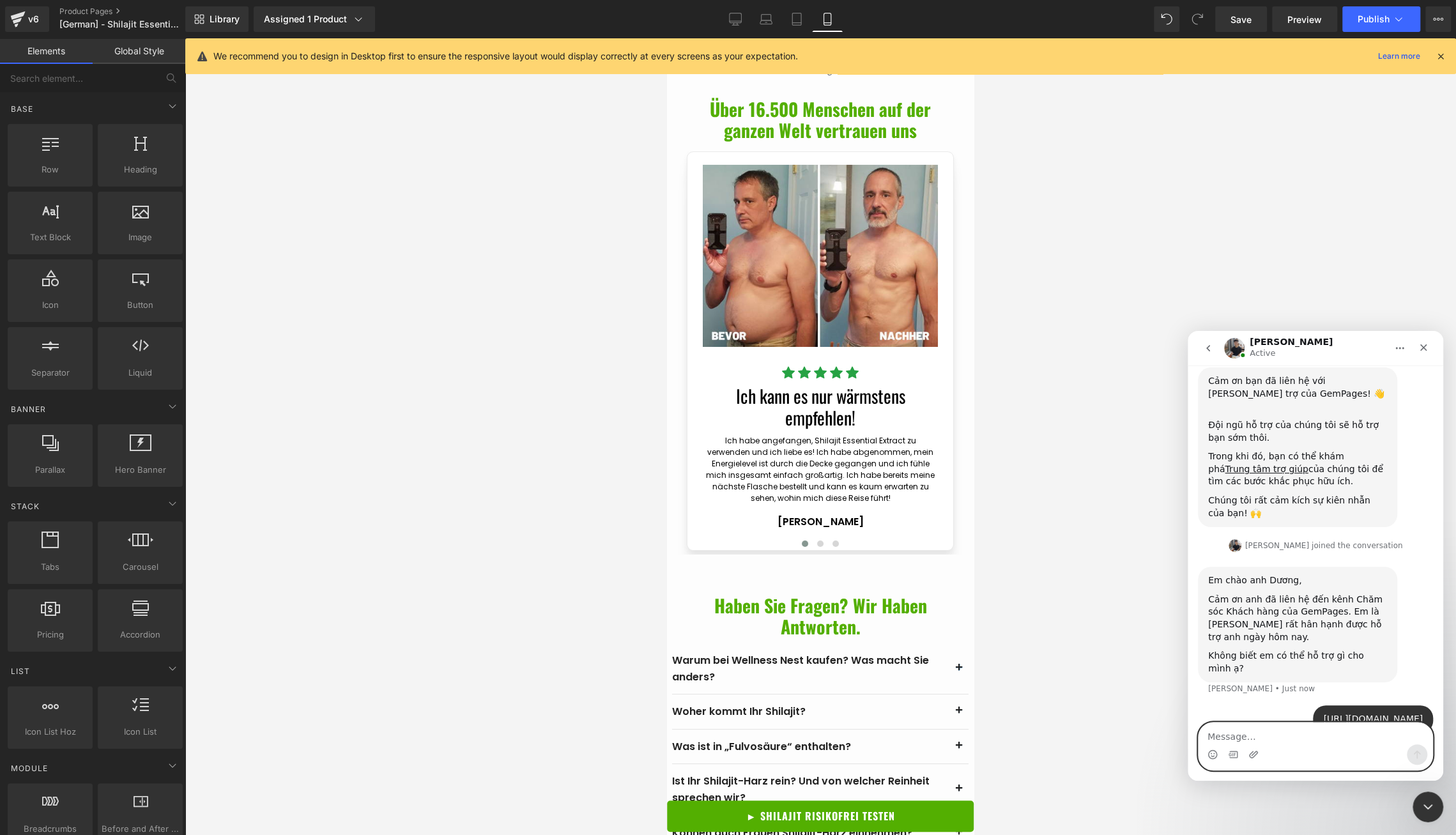
paste textarea "s"
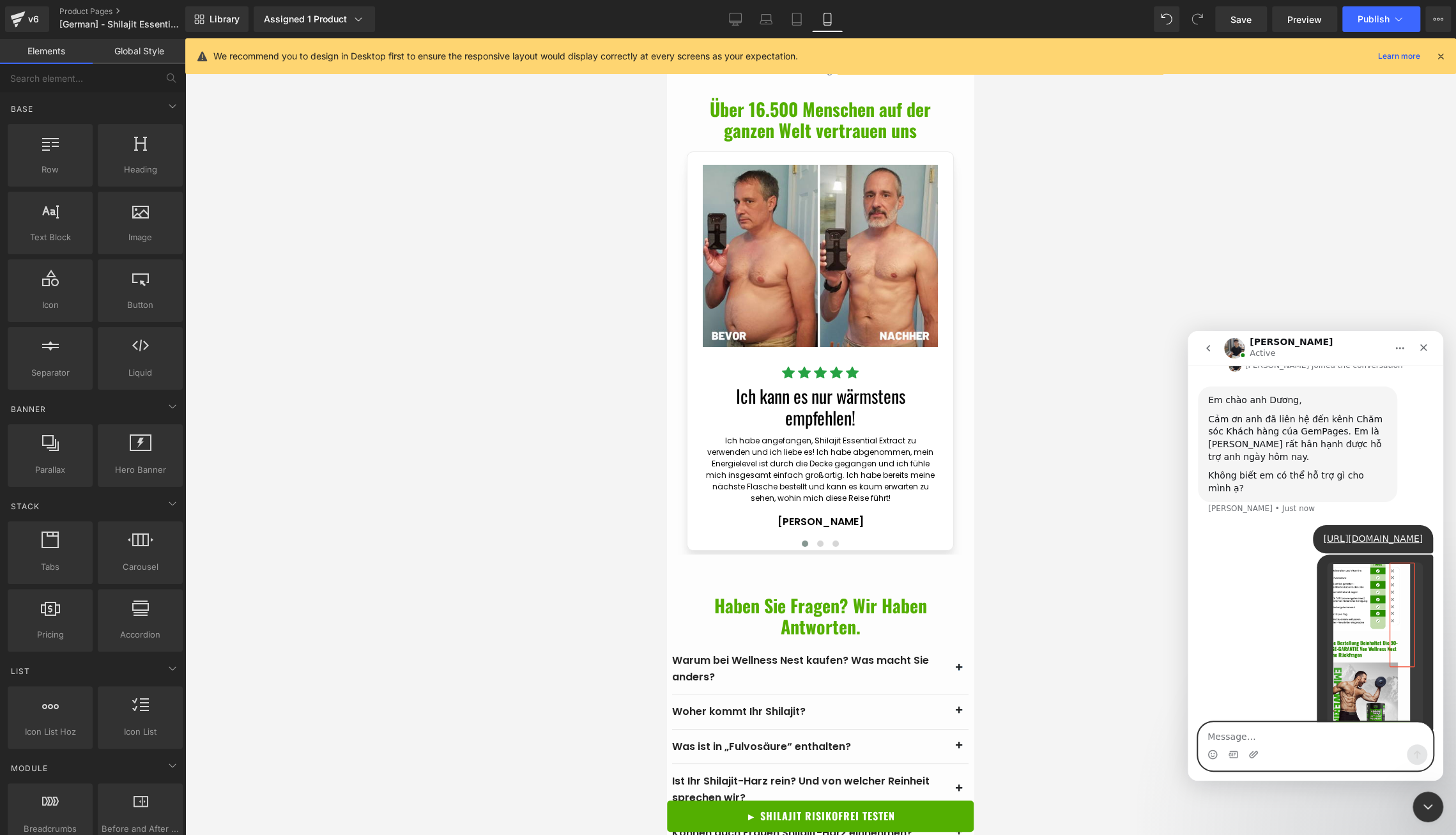
scroll to position [381, 0]
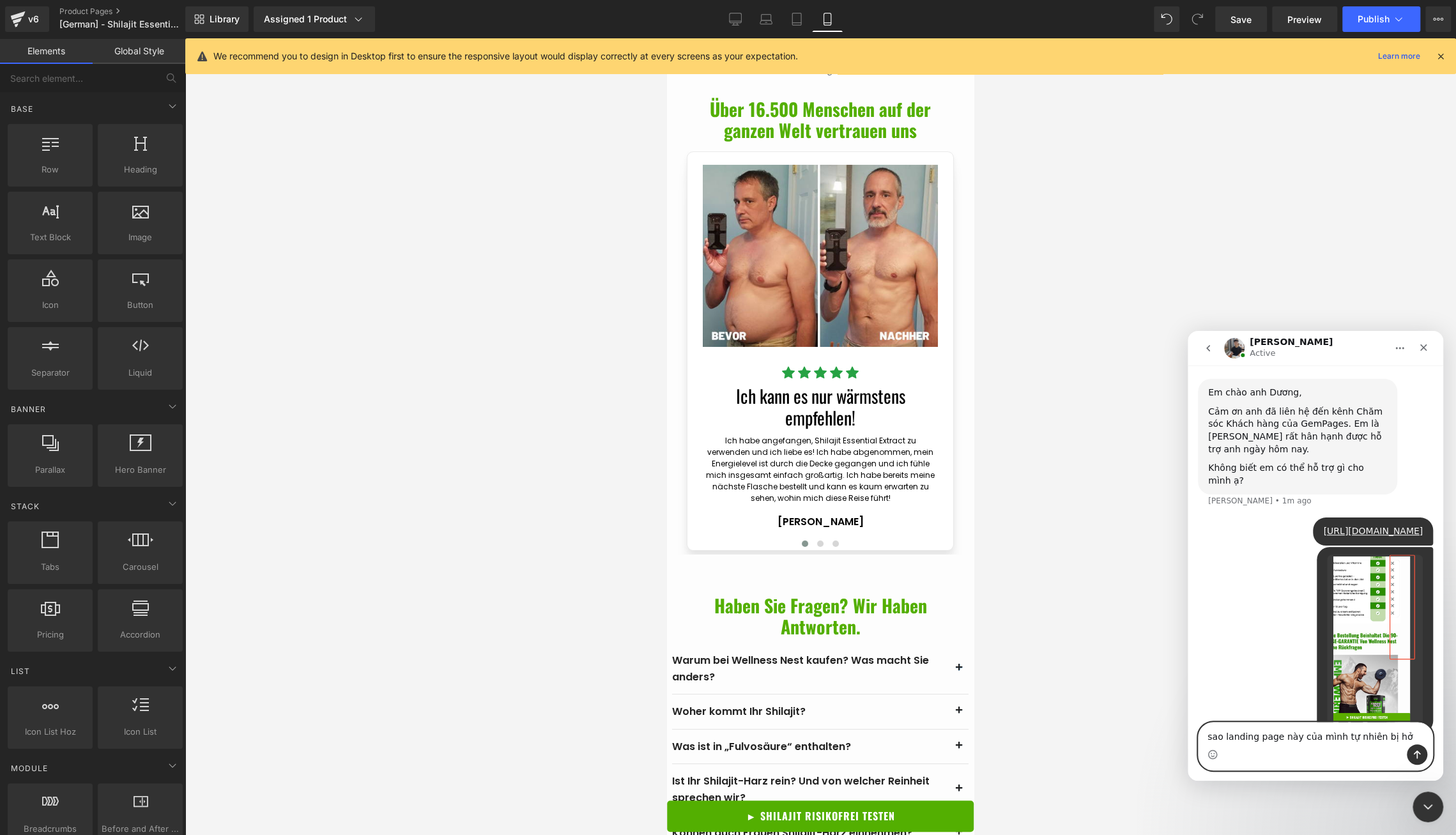
type textarea "sao landing page này của mình tự nhiên bị hở v"
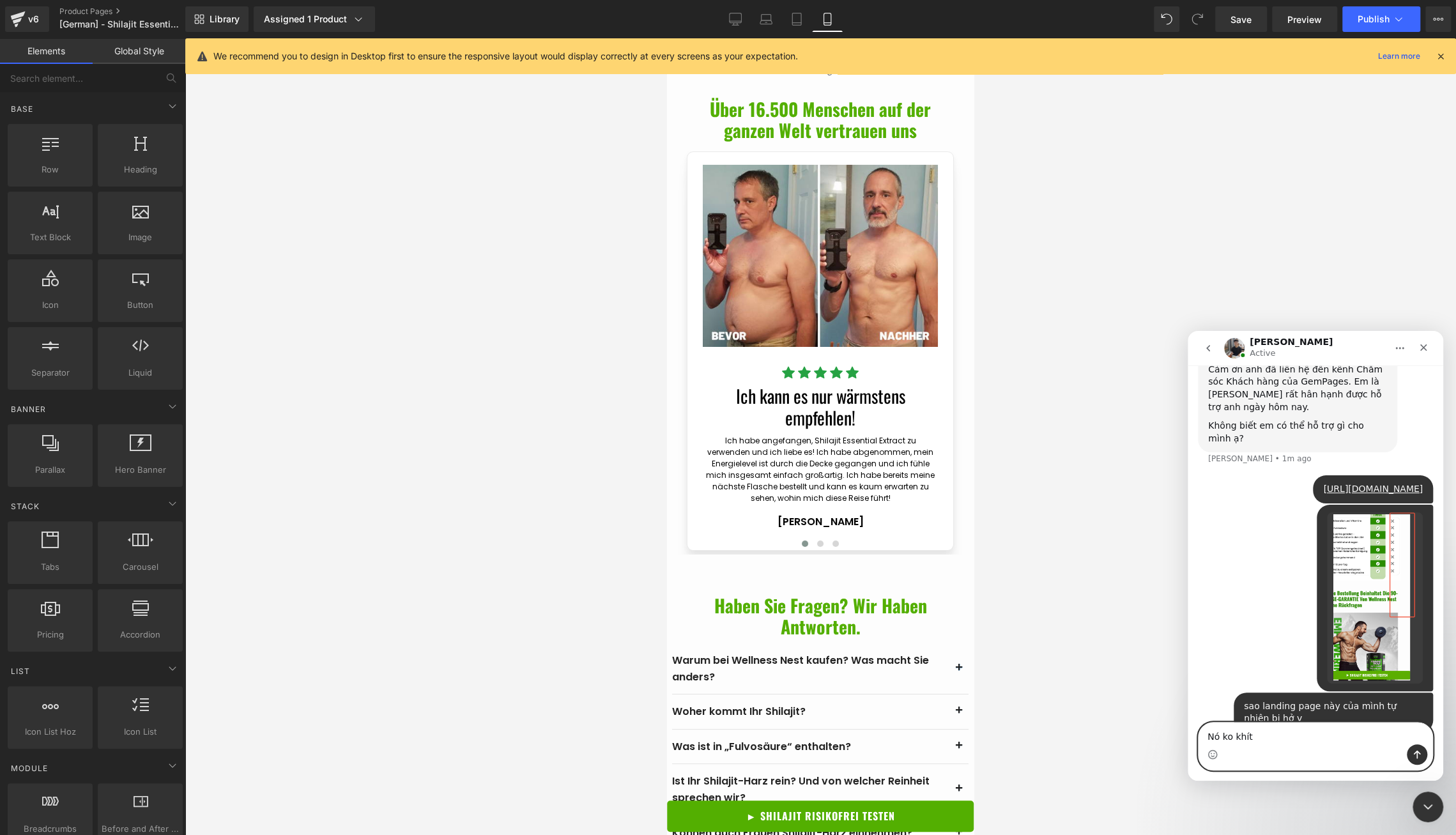
type textarea "Nó ko khít ấy"
click at [670, 282] on div at bounding box center [728, 398] width 1456 height 797
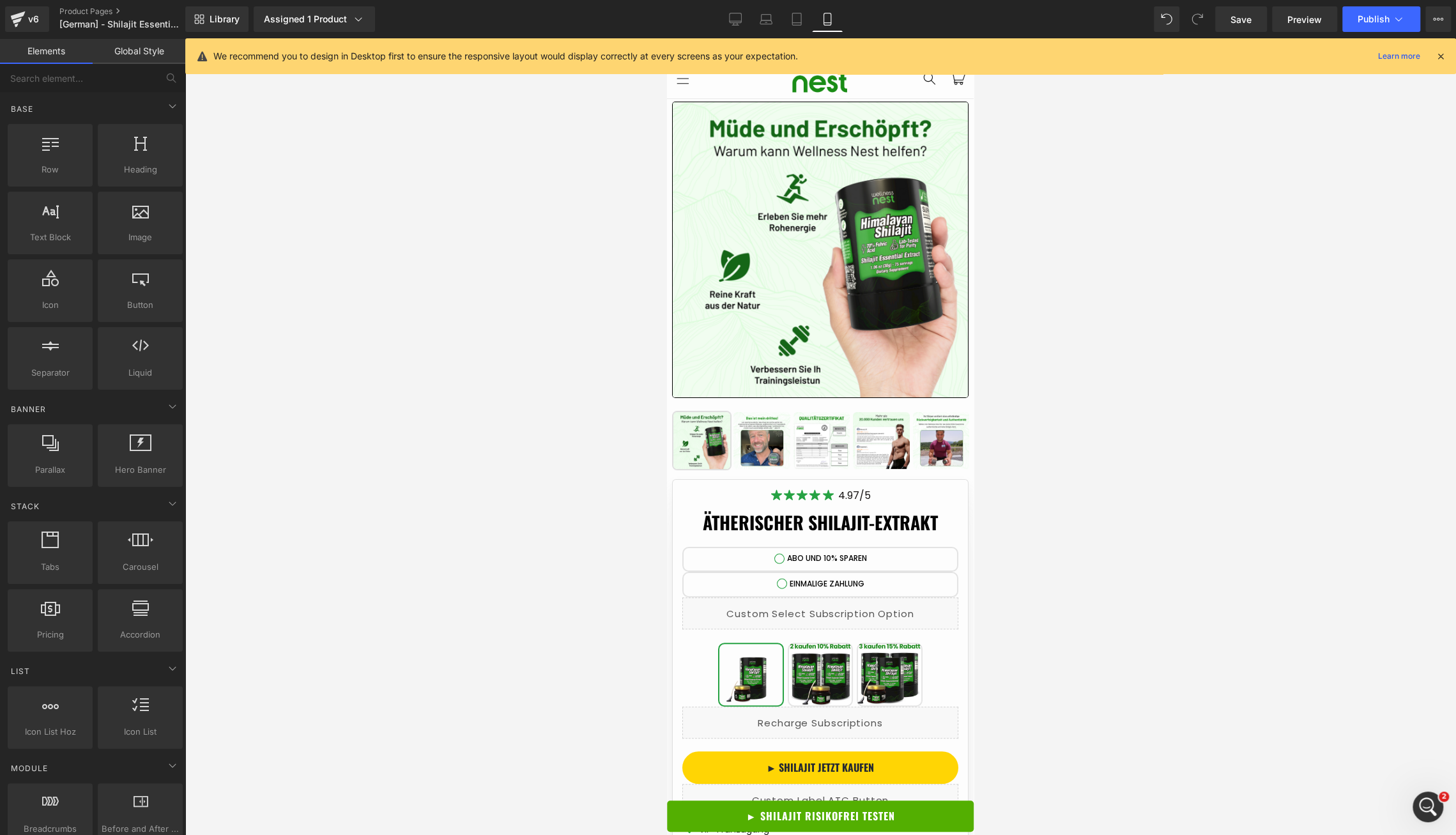
scroll to position [472, 0]
click at [697, 108] on span "Row" at bounding box center [702, 108] width 26 height 19
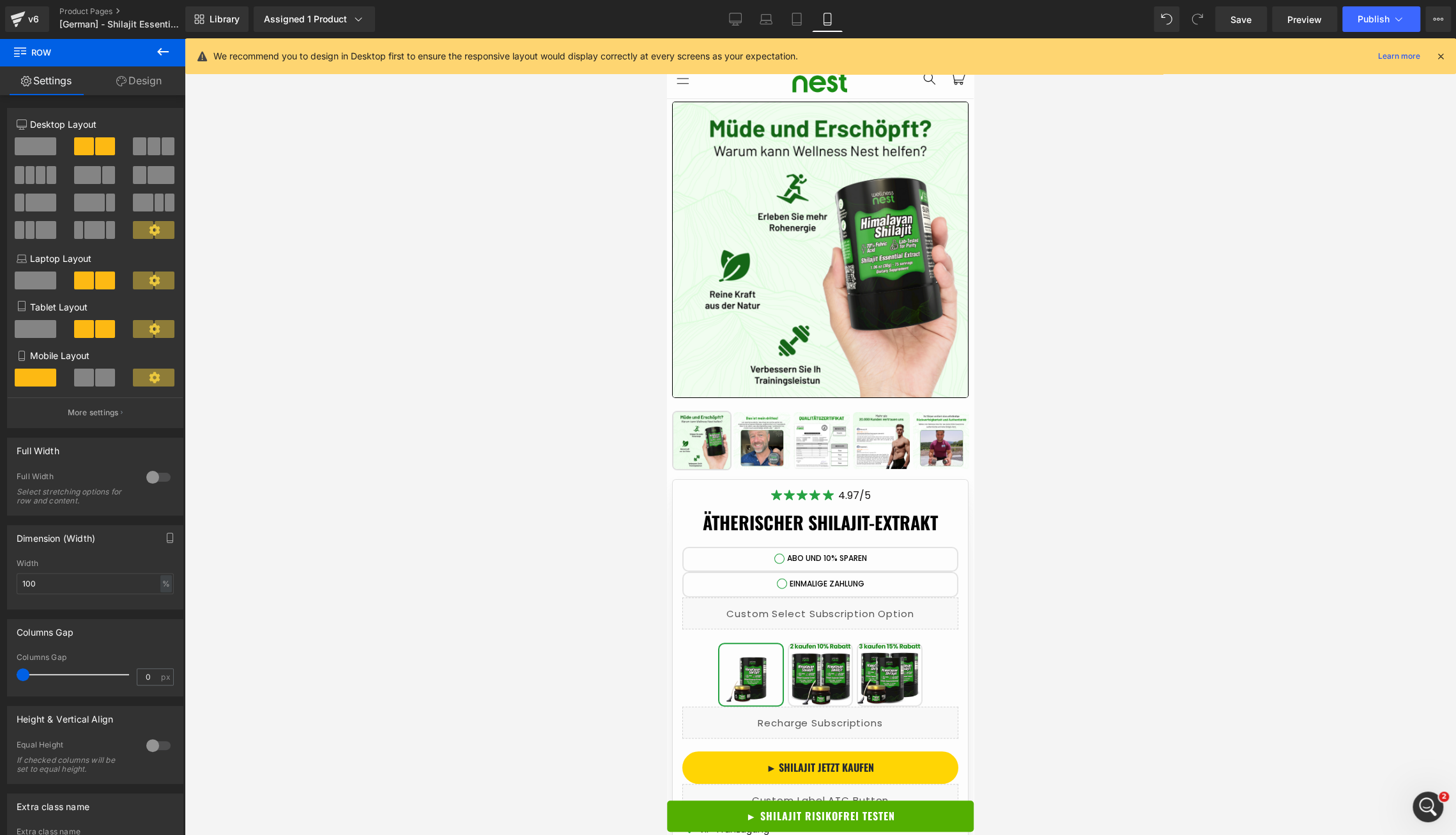
click at [1435, 804] on icon "Open Intercom Messenger" at bounding box center [1428, 807] width 21 height 21
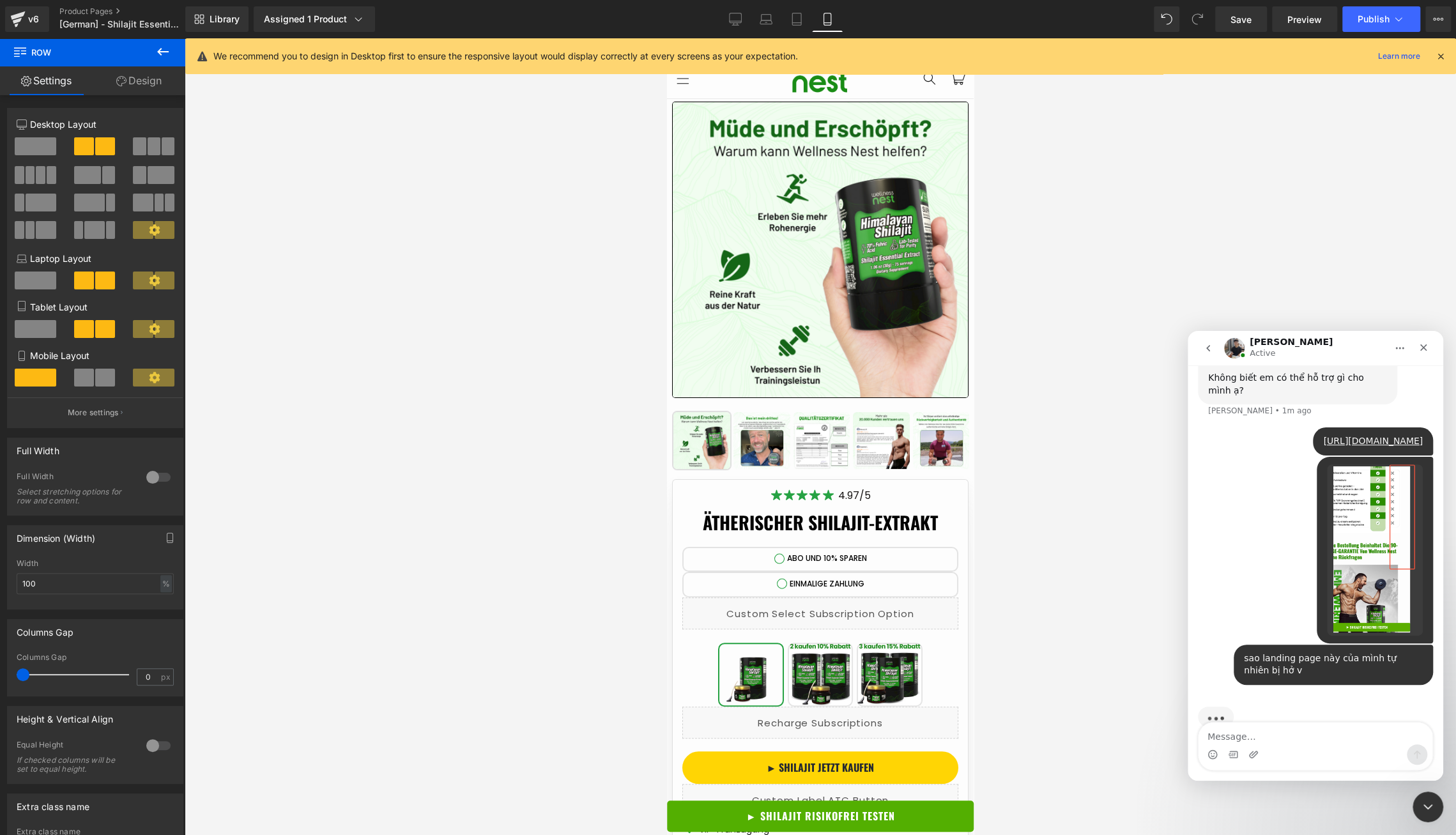
click at [1250, 738] on textarea "Message…" at bounding box center [1316, 733] width 234 height 22
type textarea "i"
type textarea "ình dùng v6"
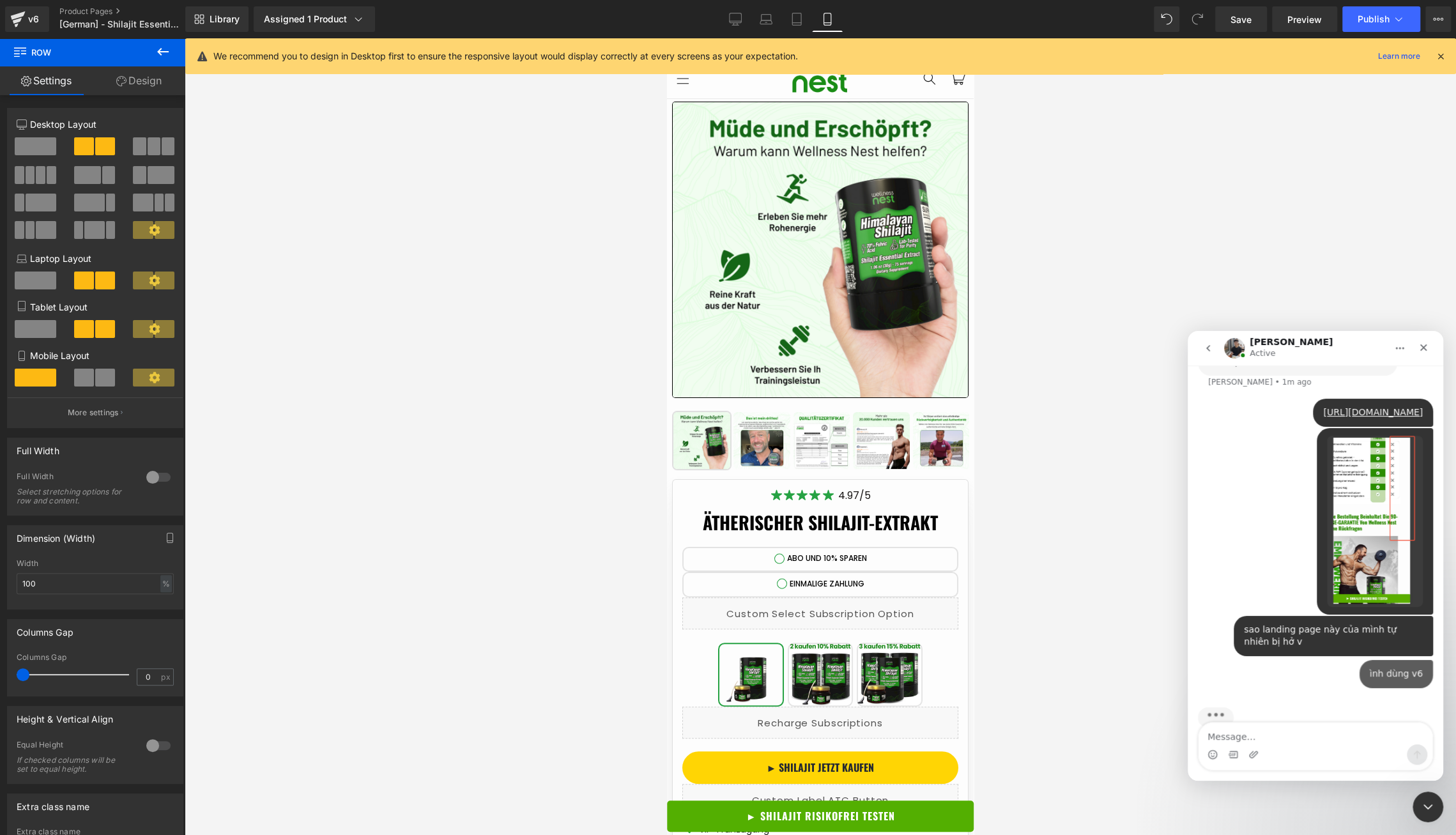
scroll to position [501, 0]
type textarea "Check gấp giúp mình"
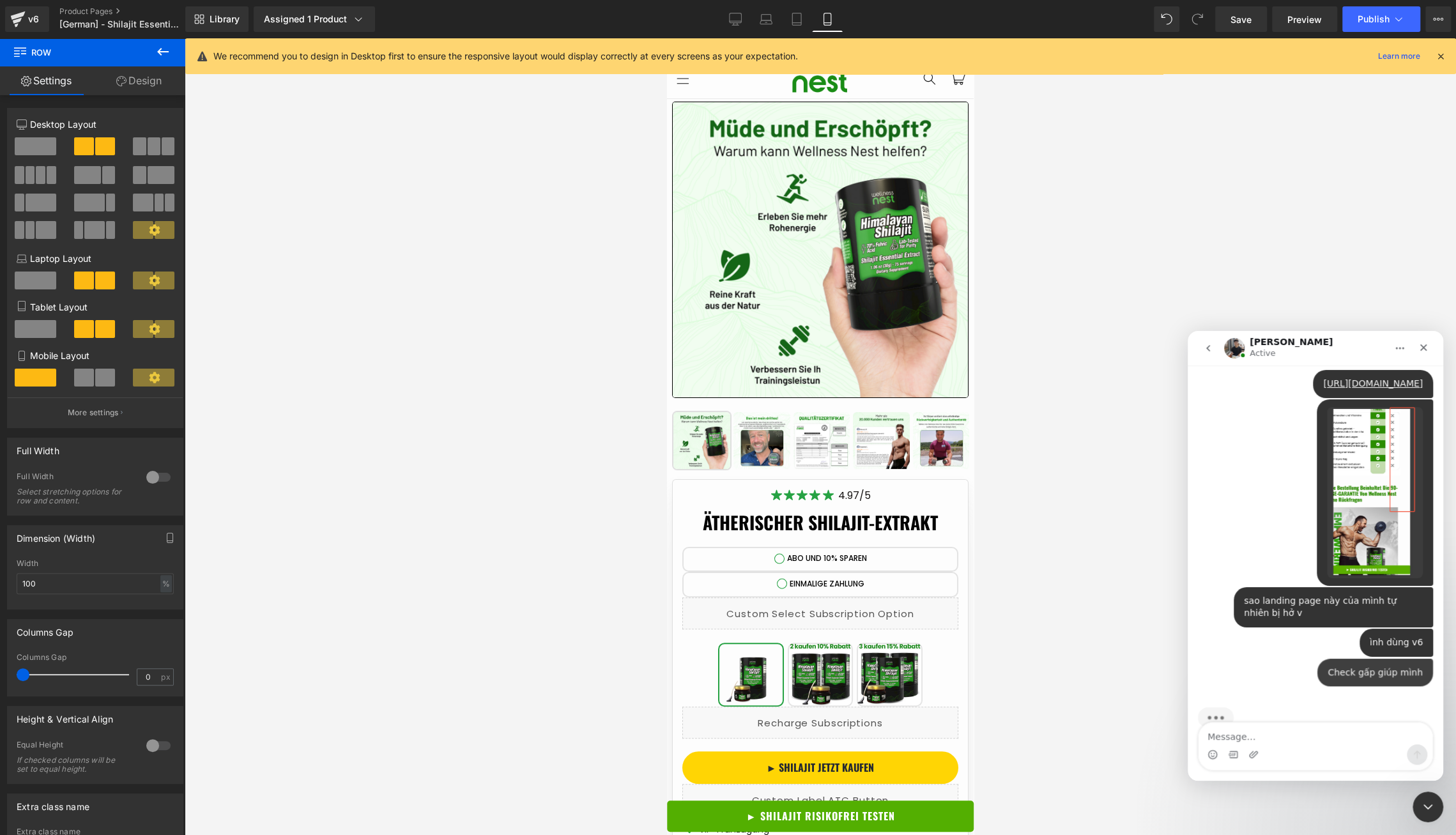
scroll to position [531, 0]
click at [1250, 739] on textarea "Message…" at bounding box center [1316, 733] width 234 height 22
paste textarea "[URL][DOMAIN_NAME][DOMAIN_NAME]"
type textarea "[URL][DOMAIN_NAME][DOMAIN_NAME]"
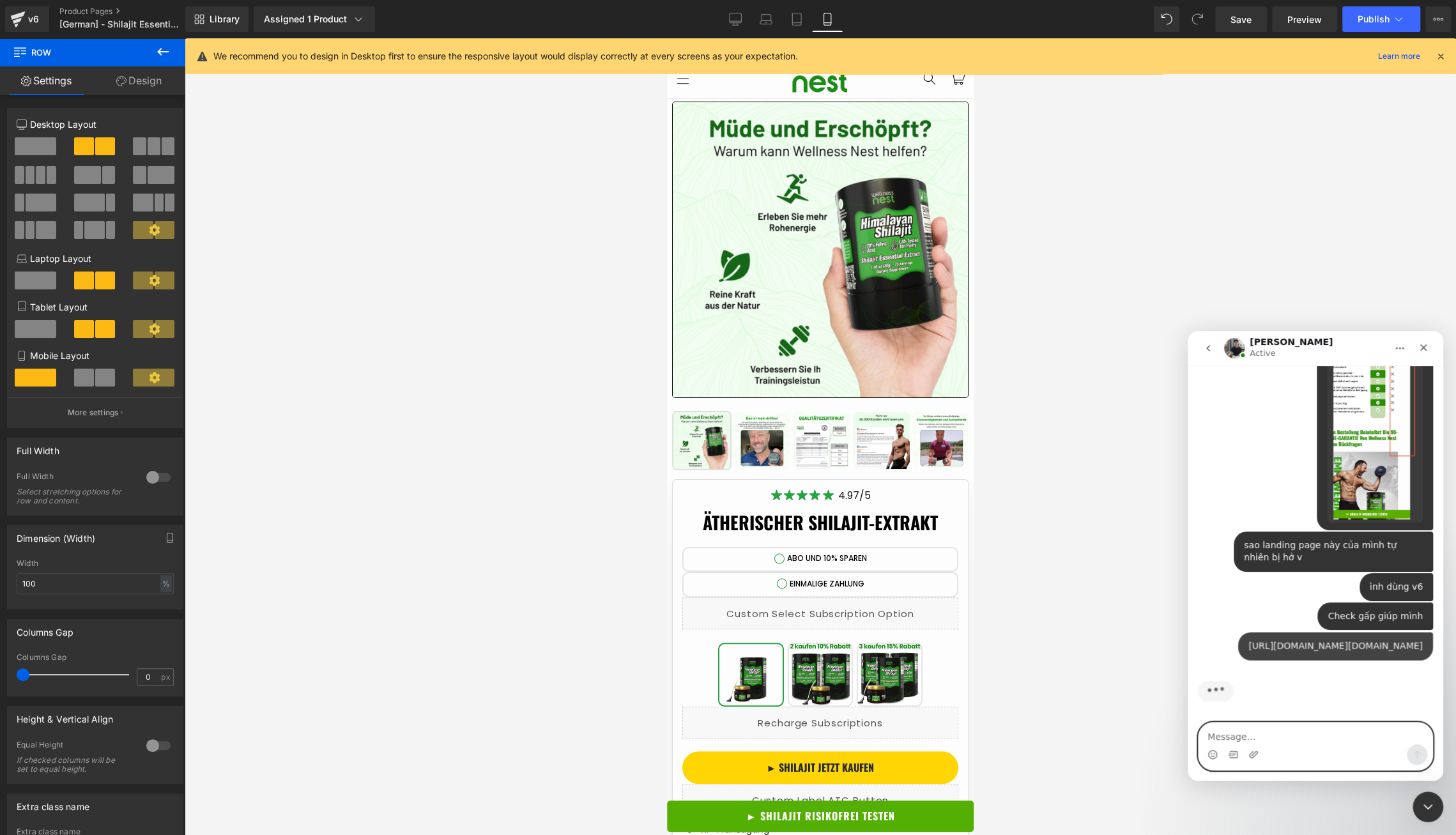
scroll to position [597, 0]
click at [32, 20] on div at bounding box center [728, 398] width 1456 height 797
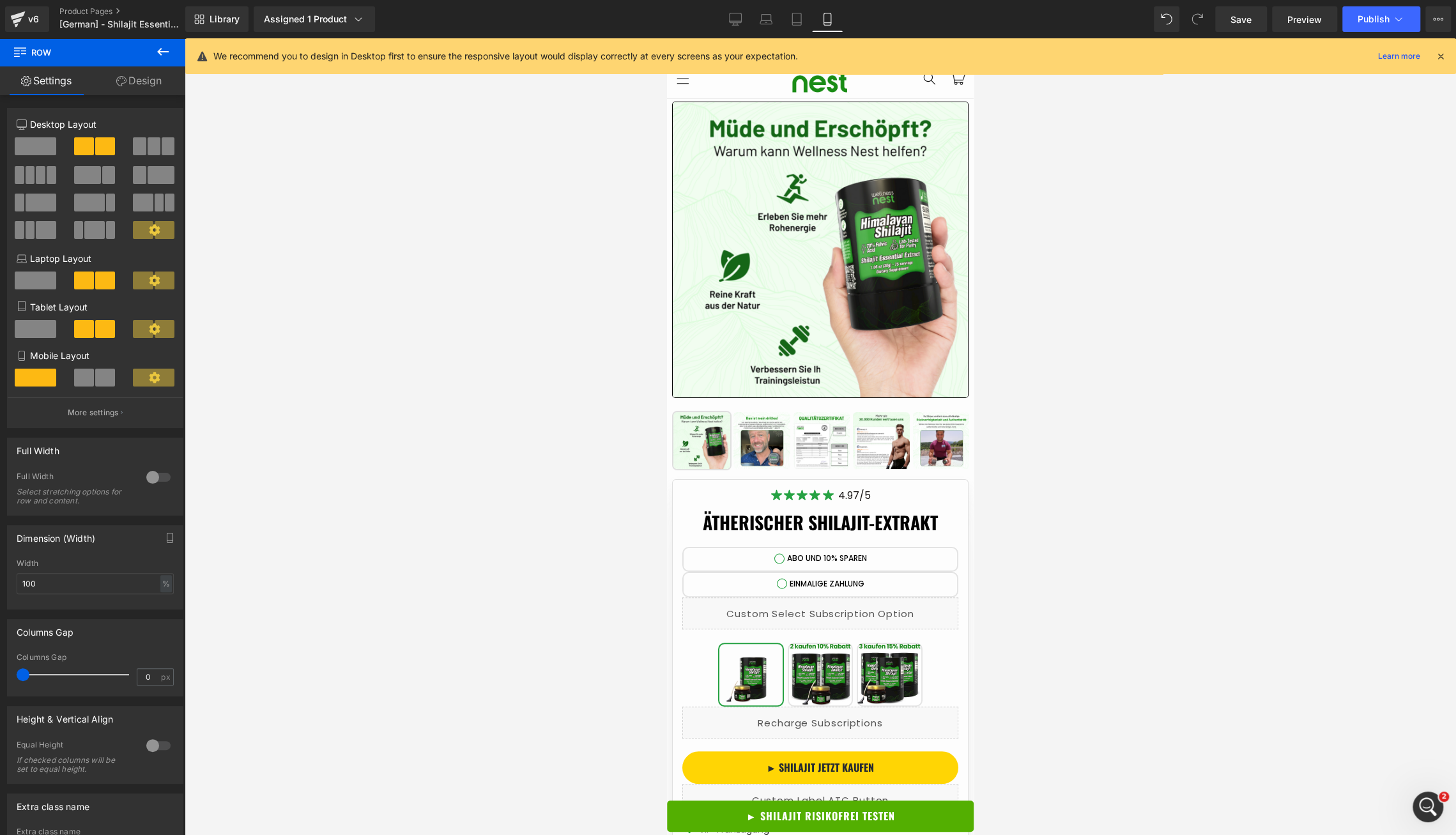
click at [32, 20] on div "v6" at bounding box center [34, 18] width 16 height 16
